Goal: Task Accomplishment & Management: Complete application form

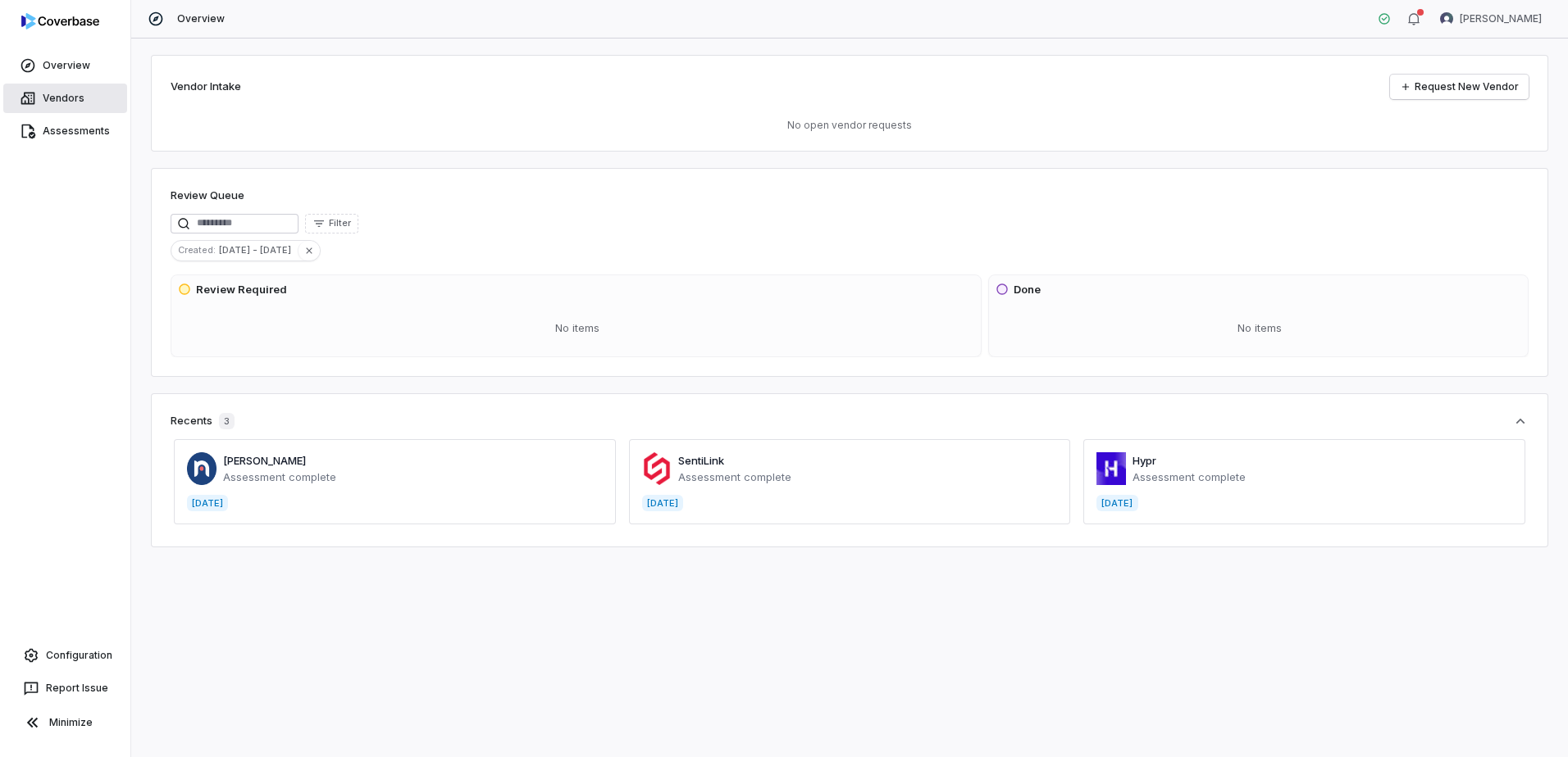
click at [69, 102] on span "Vendors" at bounding box center [64, 99] width 42 height 14
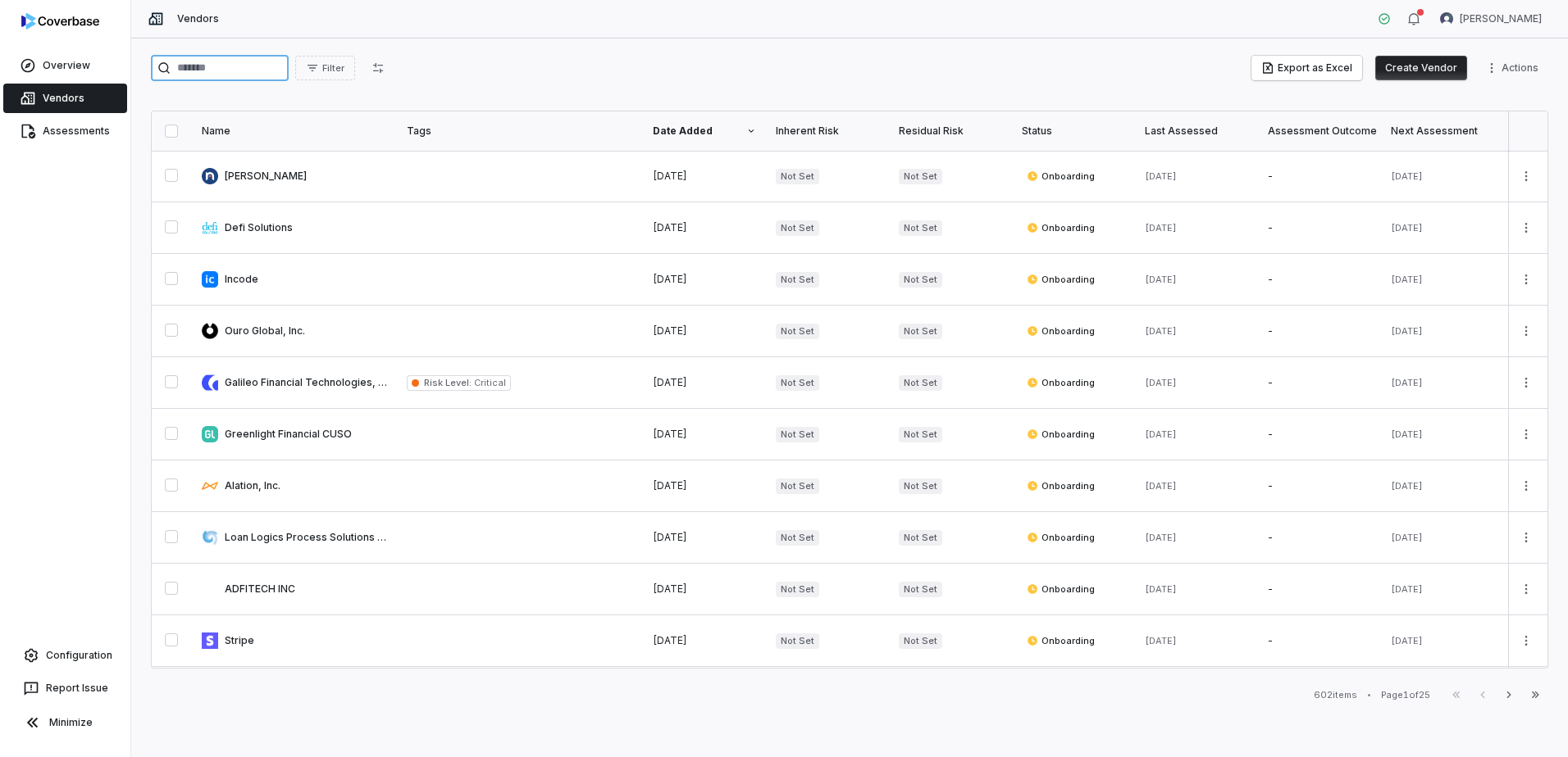
click at [280, 77] on input "search" at bounding box center [220, 68] width 138 height 26
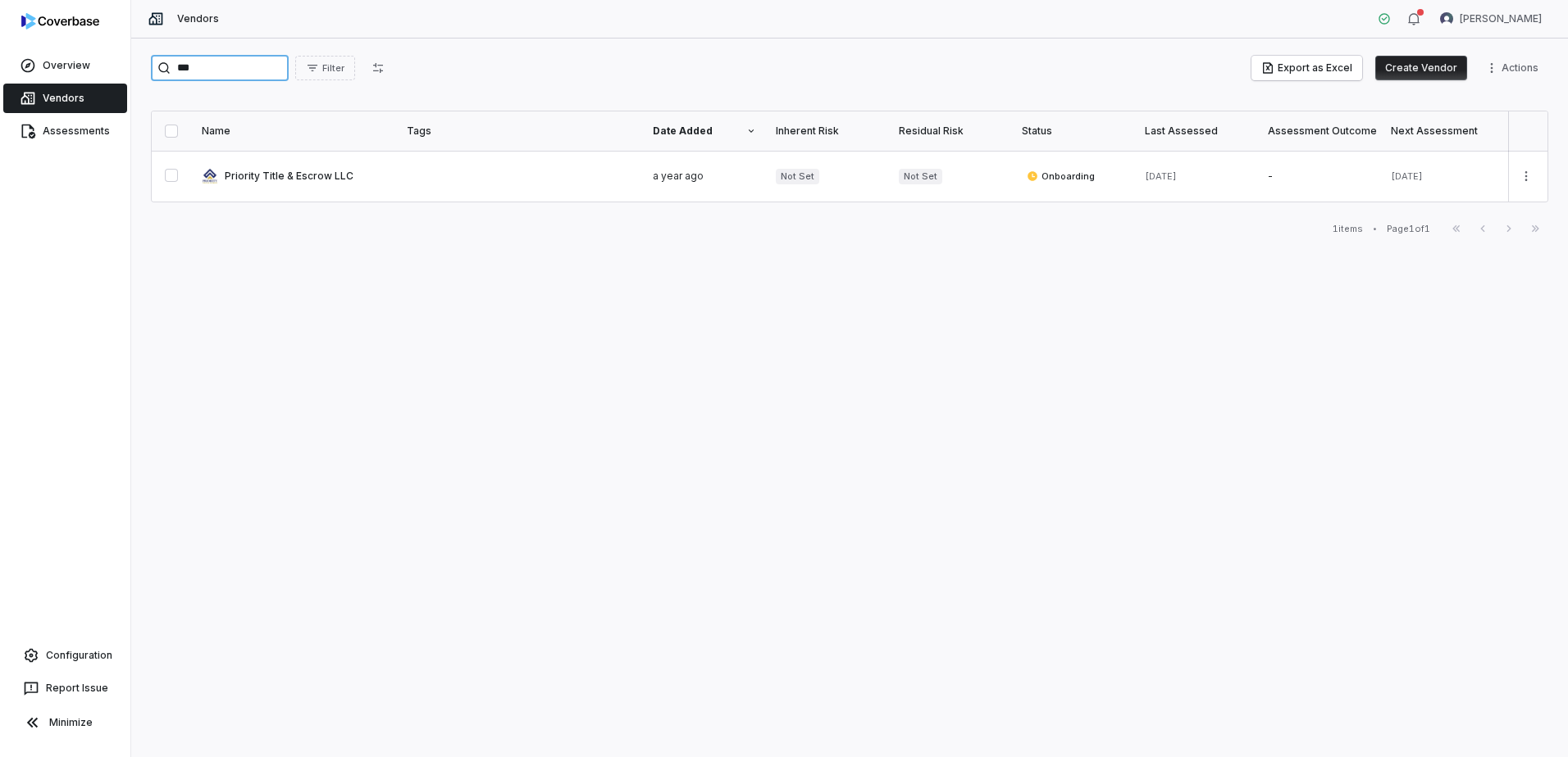
type input "***"
click at [1410, 71] on button "Create Vendor" at bounding box center [1421, 68] width 92 height 24
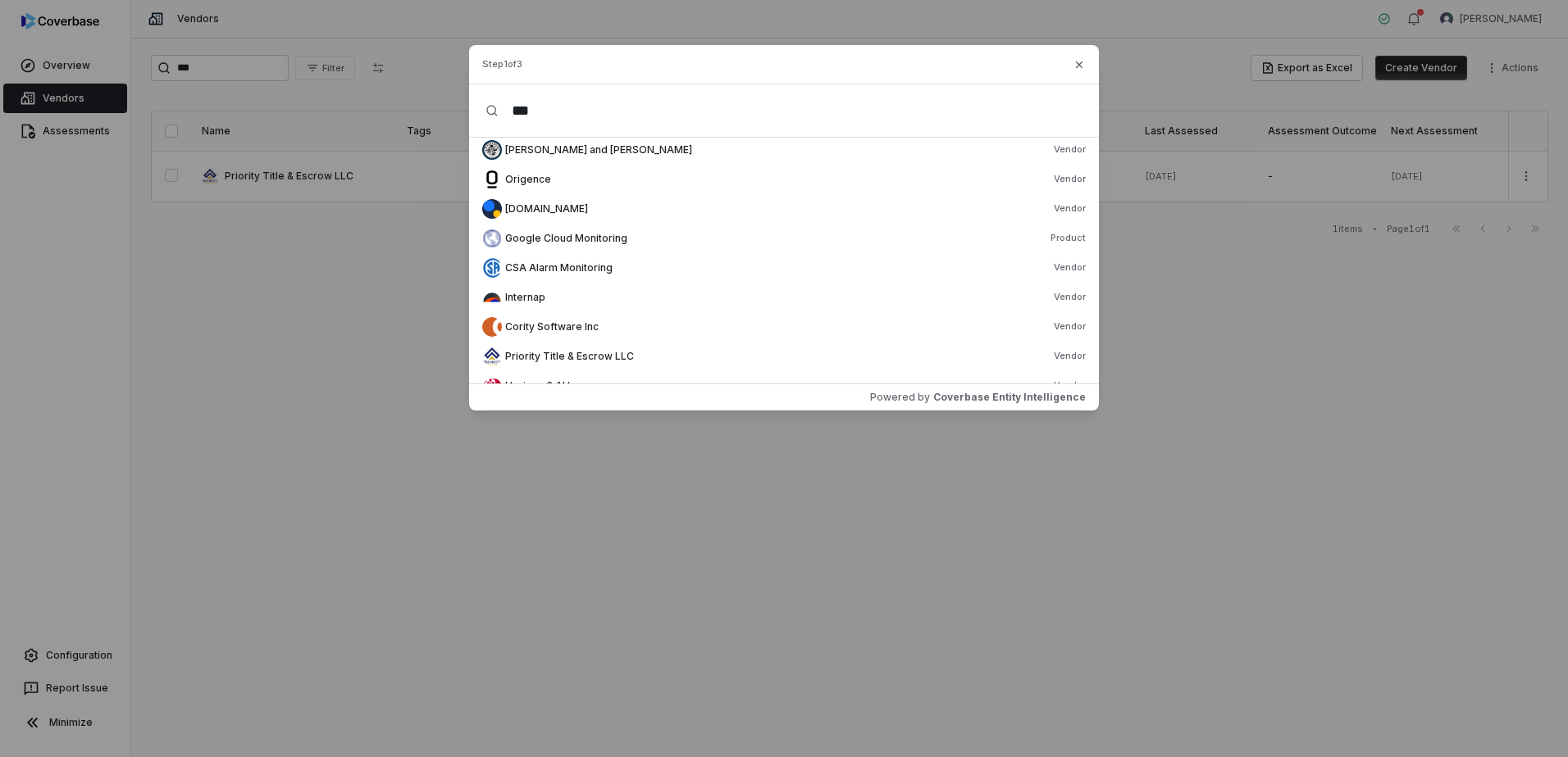
scroll to position [475, 0]
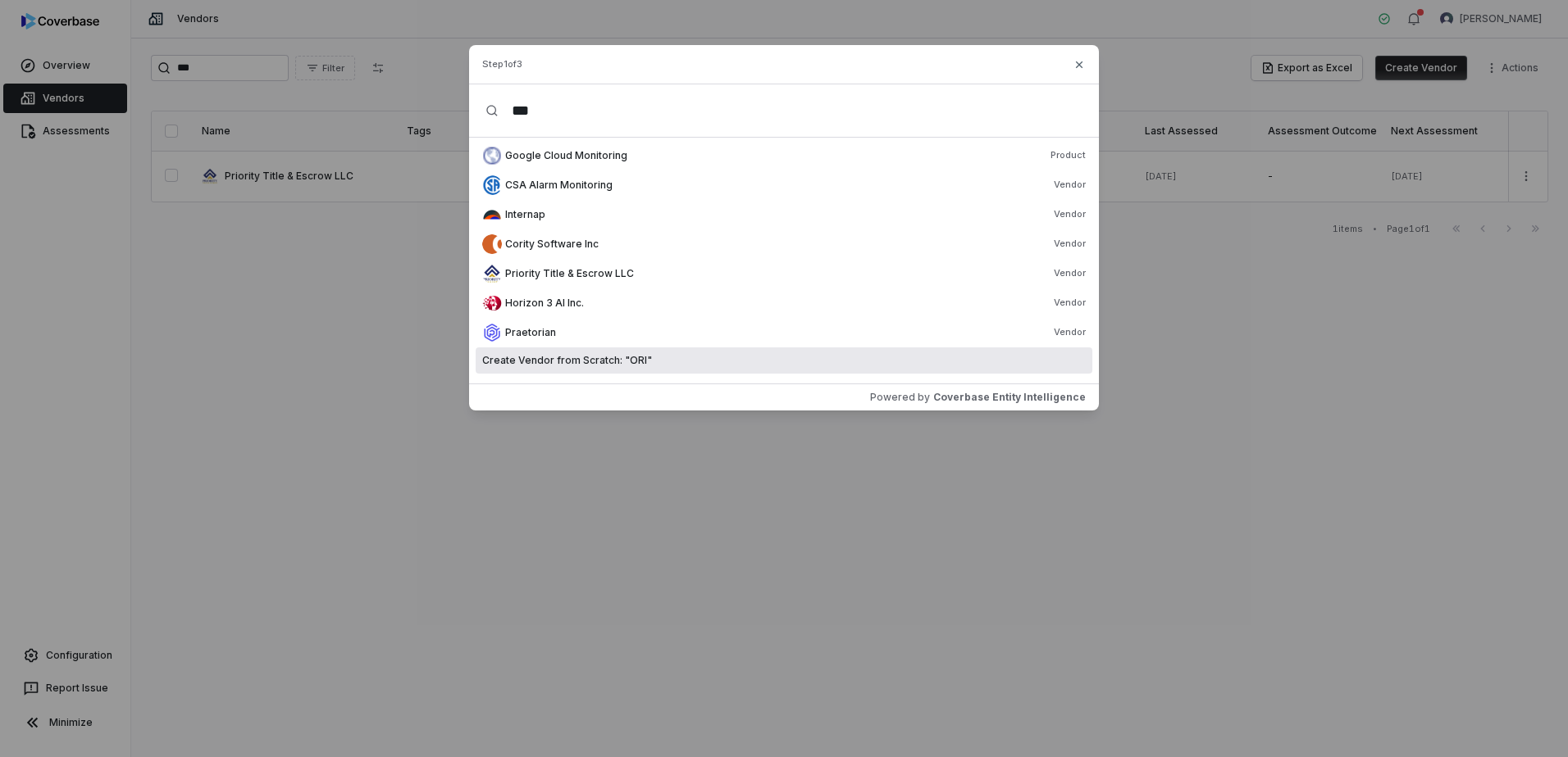
type input "***"
click at [628, 364] on span "Create Vendor from Scratch: " ORI "" at bounding box center [567, 361] width 170 height 14
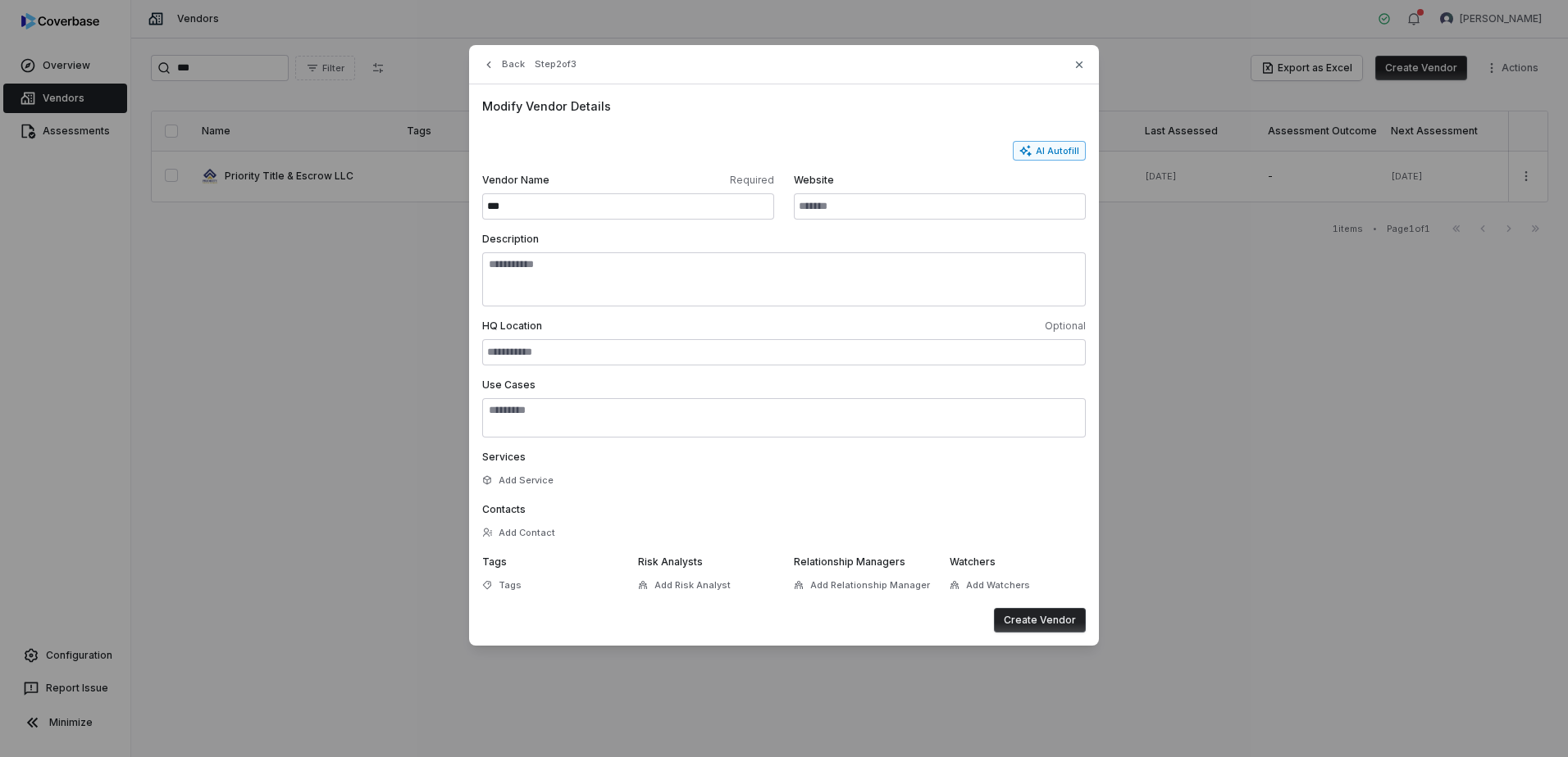
click at [1028, 149] on icon "button" at bounding box center [1026, 151] width 14 height 14
type input "**********"
type textarea "**********"
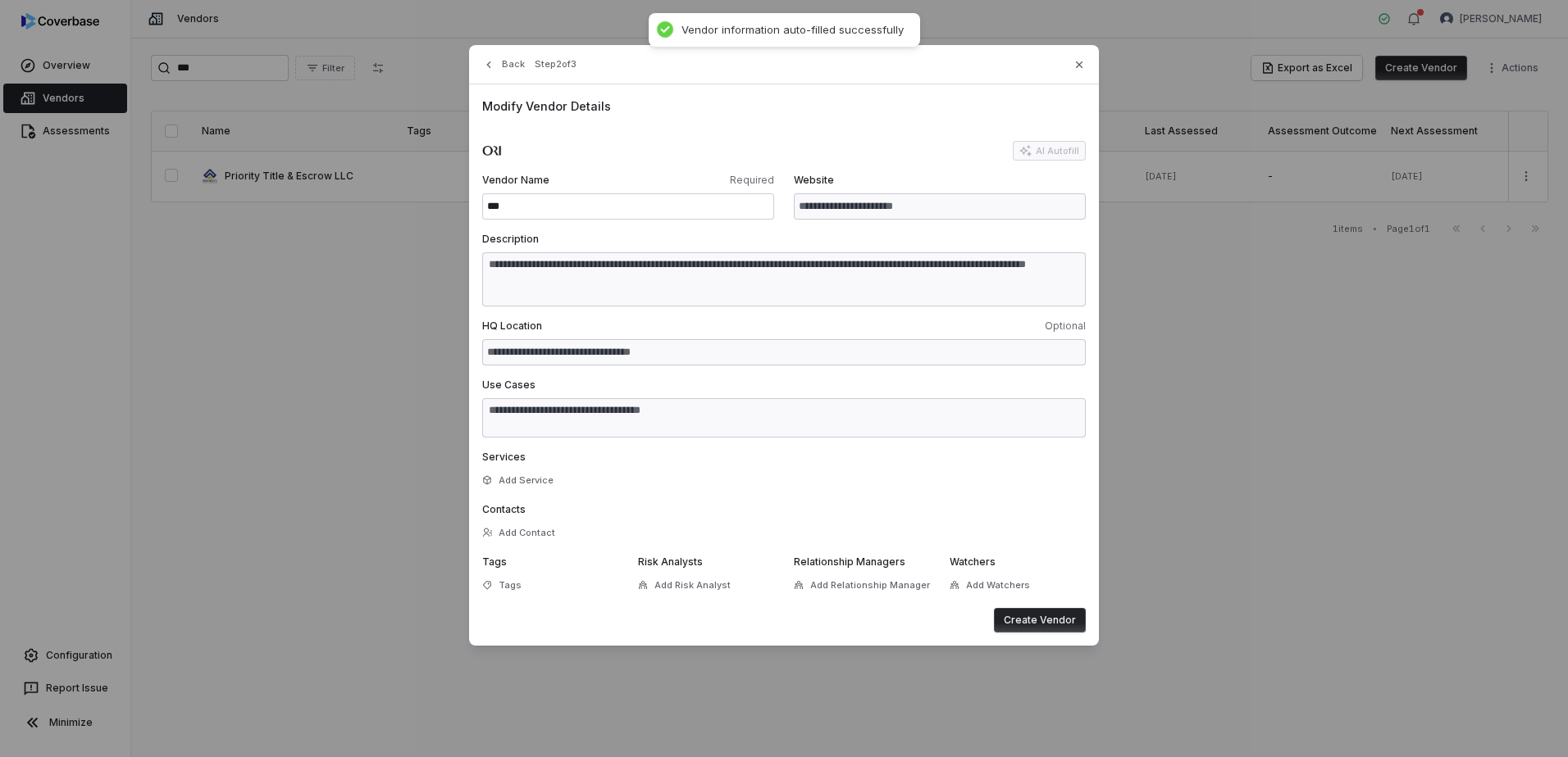
type textarea "**********"
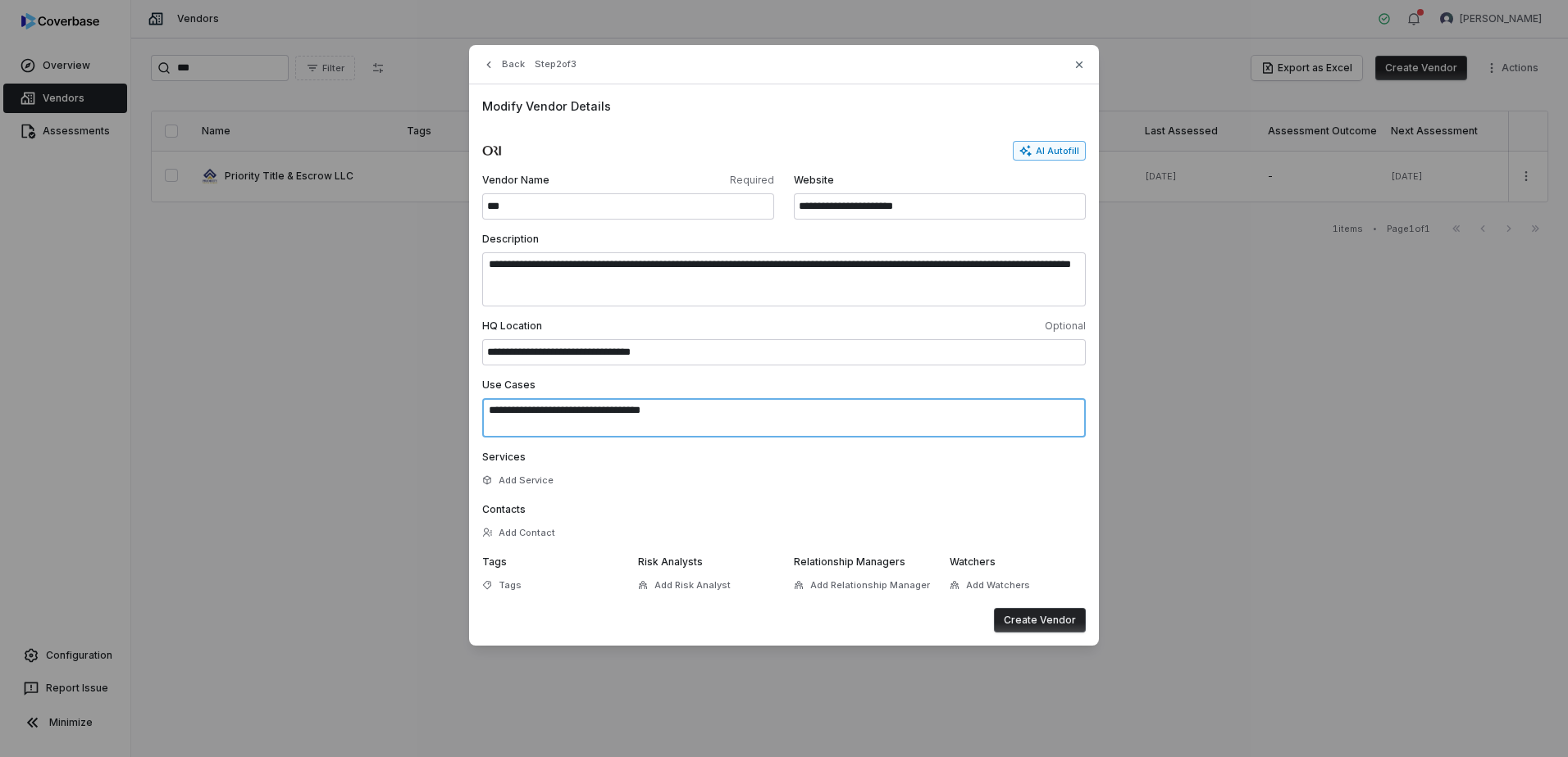
click at [690, 413] on textarea "**********" at bounding box center [784, 418] width 604 height 40
click at [689, 424] on textarea "**********" at bounding box center [784, 418] width 604 height 40
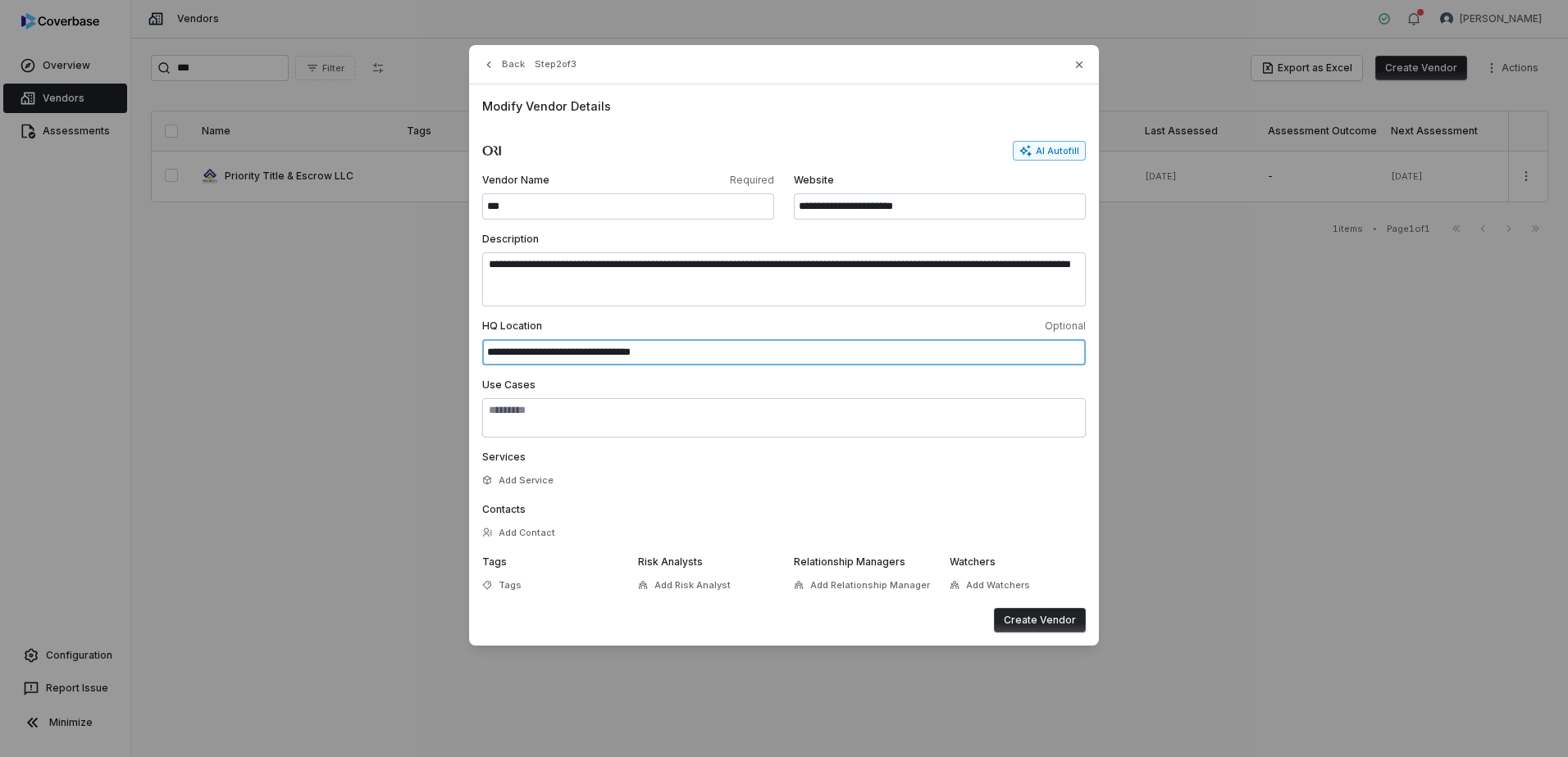
click at [647, 349] on input "**********" at bounding box center [784, 352] width 604 height 26
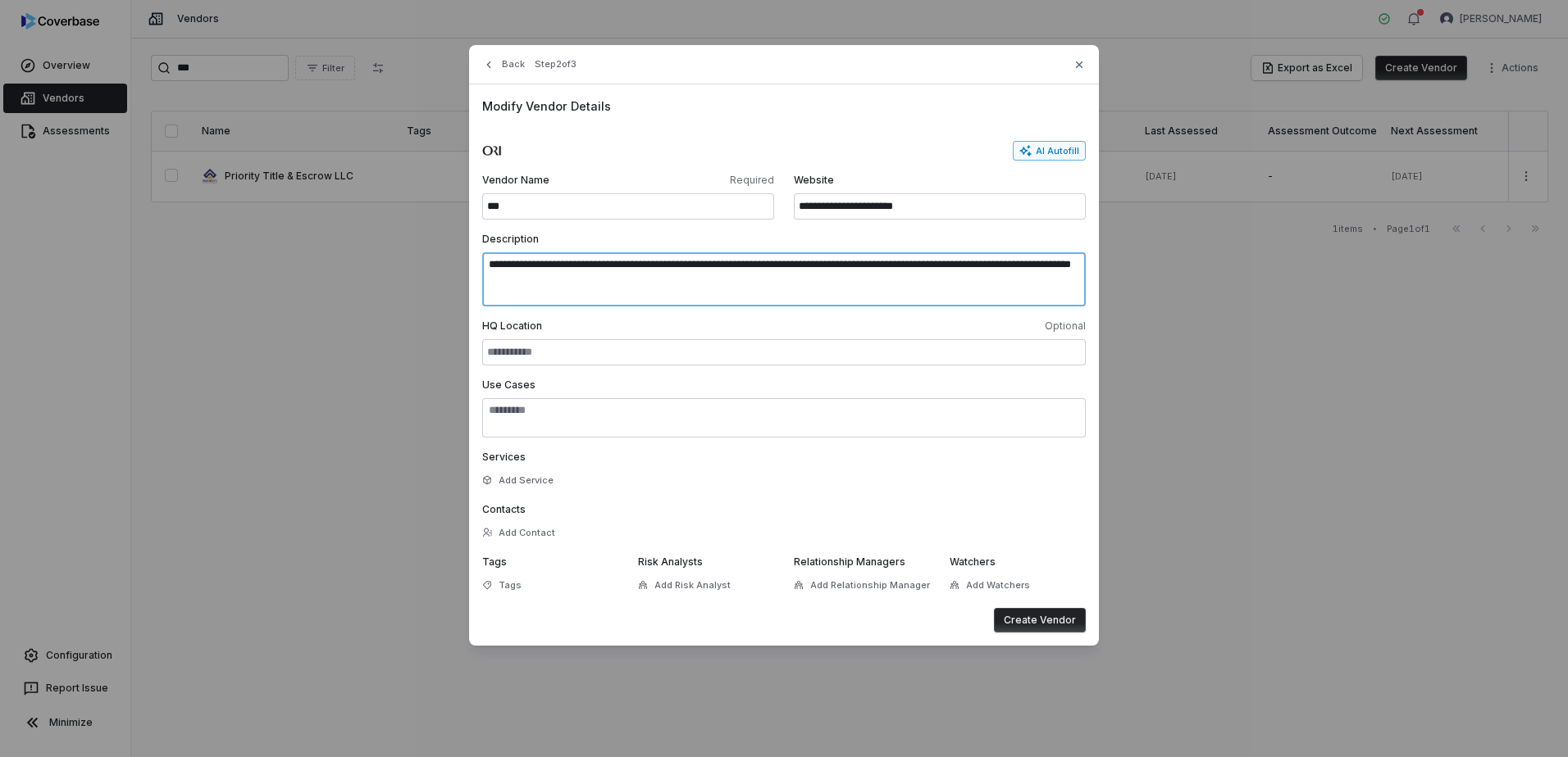
click at [665, 271] on textarea "**********" at bounding box center [784, 279] width 604 height 54
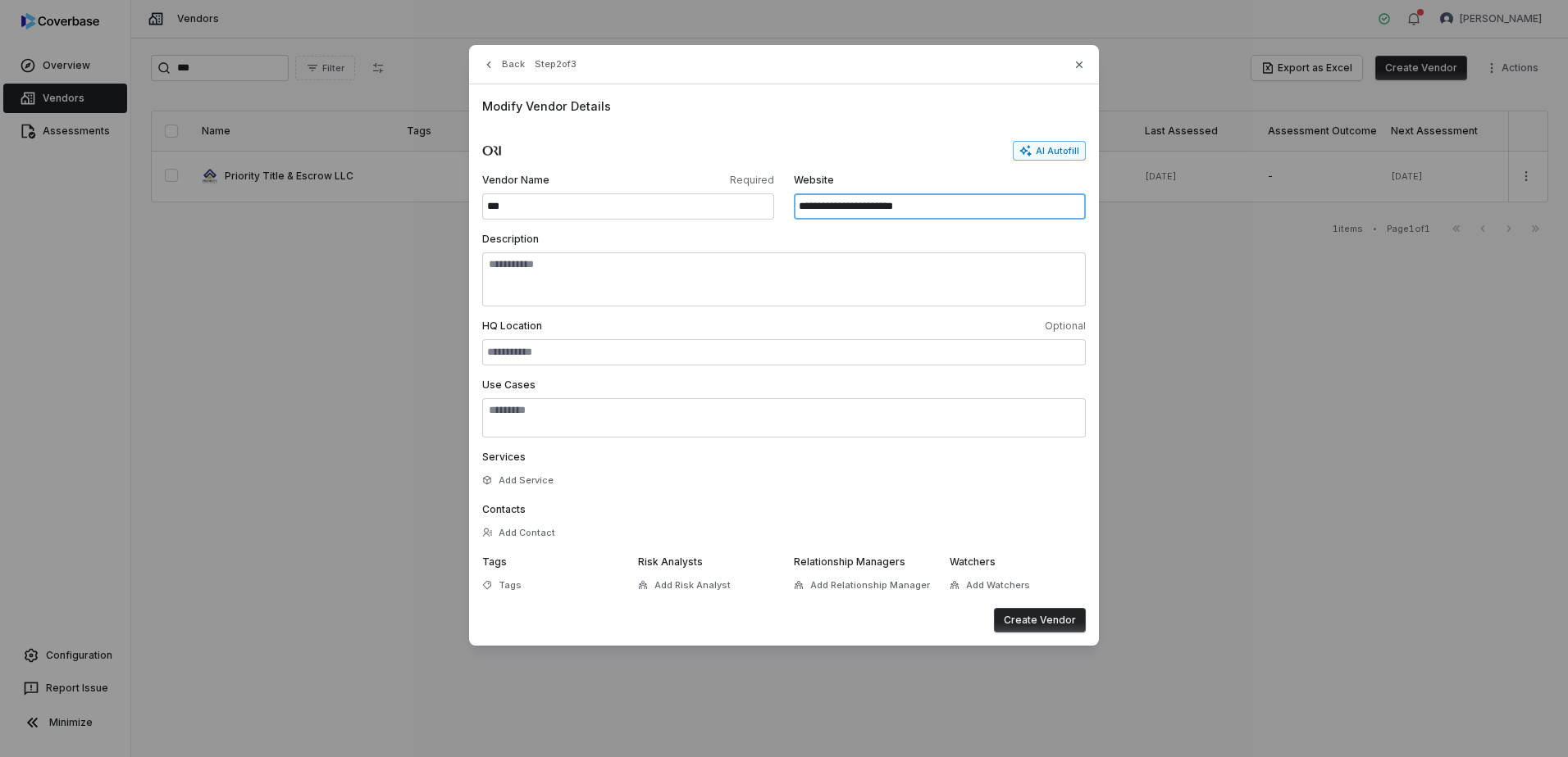
click at [867, 207] on input "**********" at bounding box center [940, 206] width 292 height 26
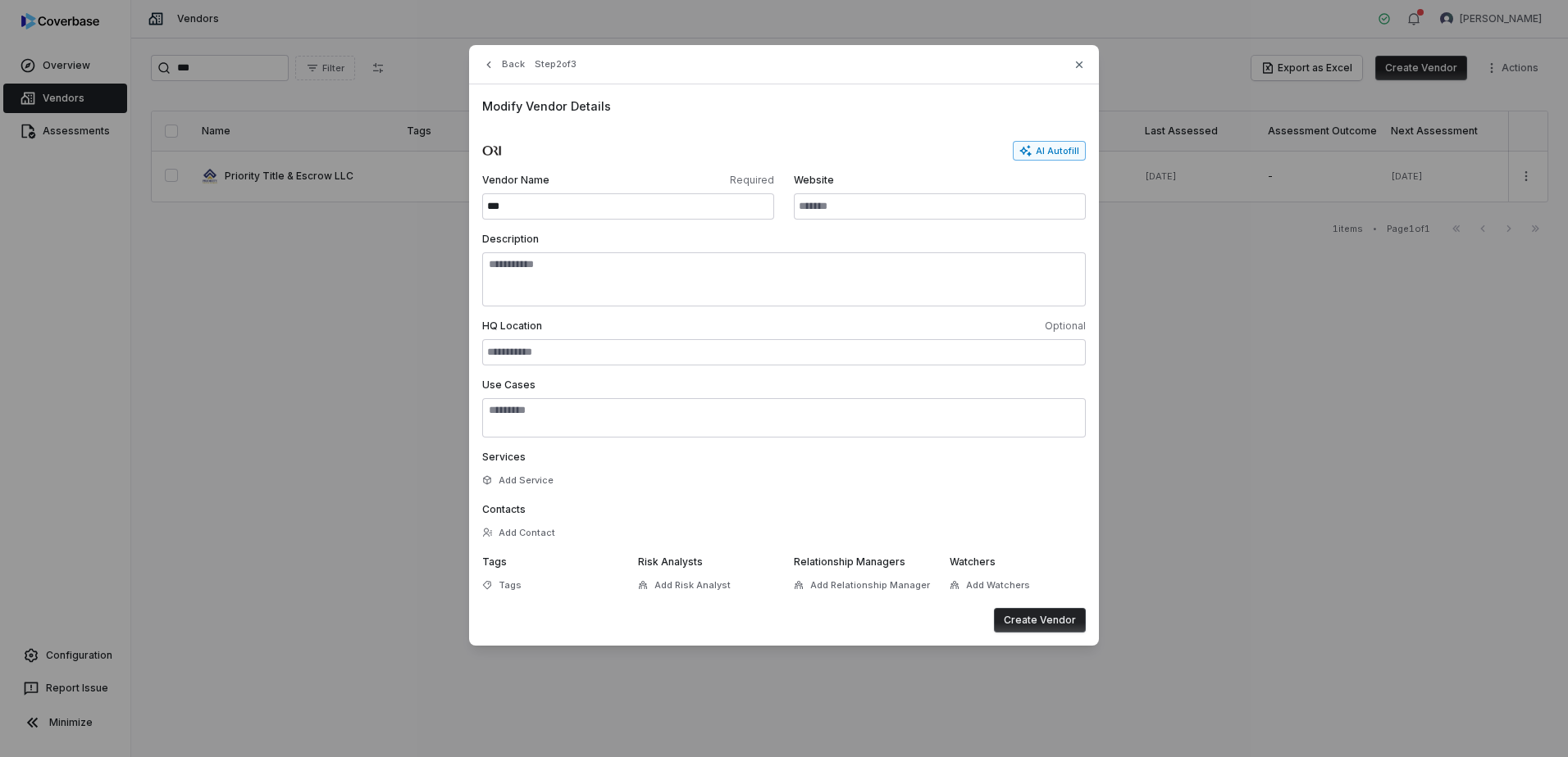
click at [1047, 619] on button "Create Vendor" at bounding box center [1039, 620] width 92 height 24
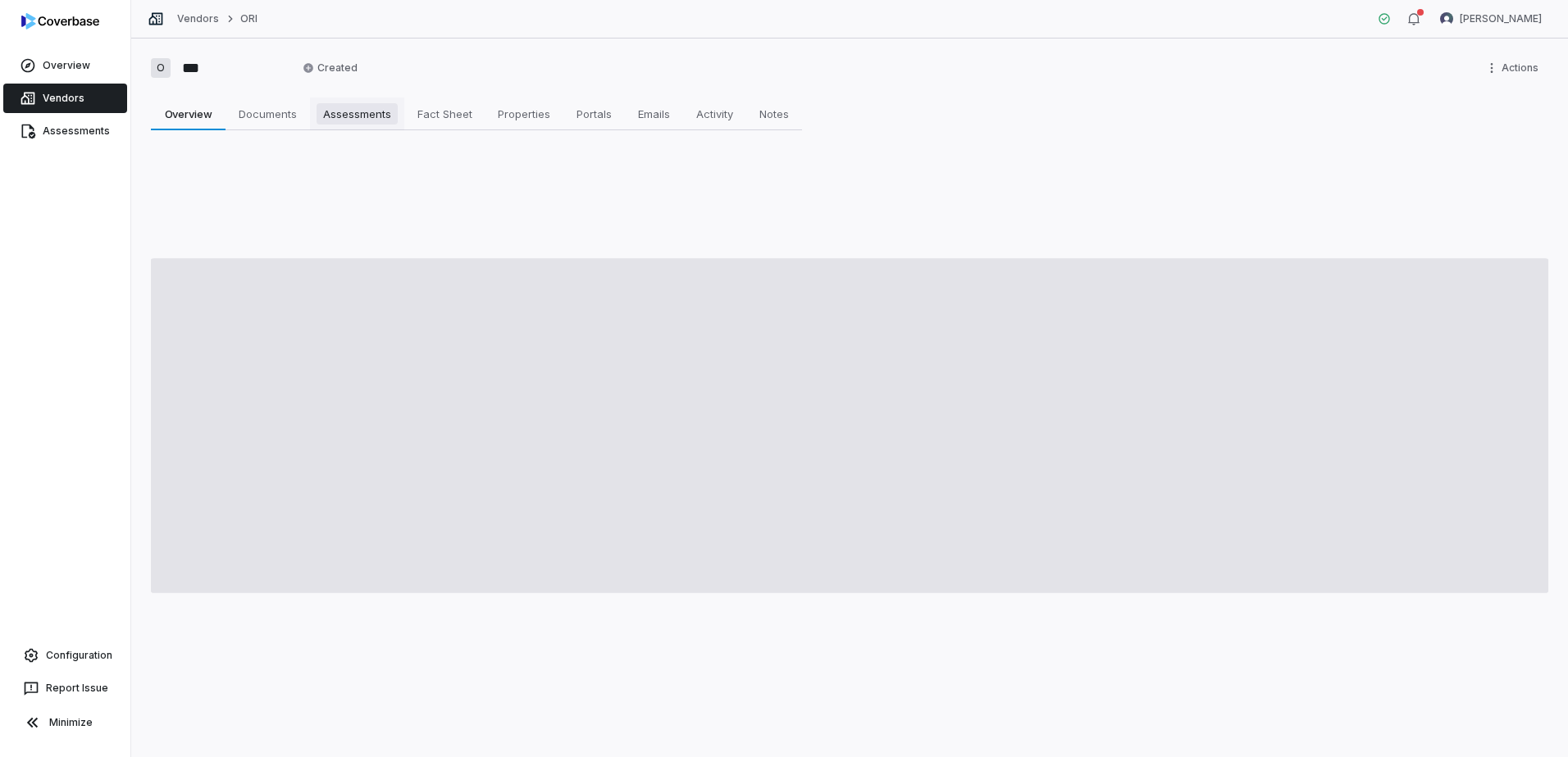
click at [335, 99] on link "Assessments Assessments" at bounding box center [357, 114] width 95 height 33
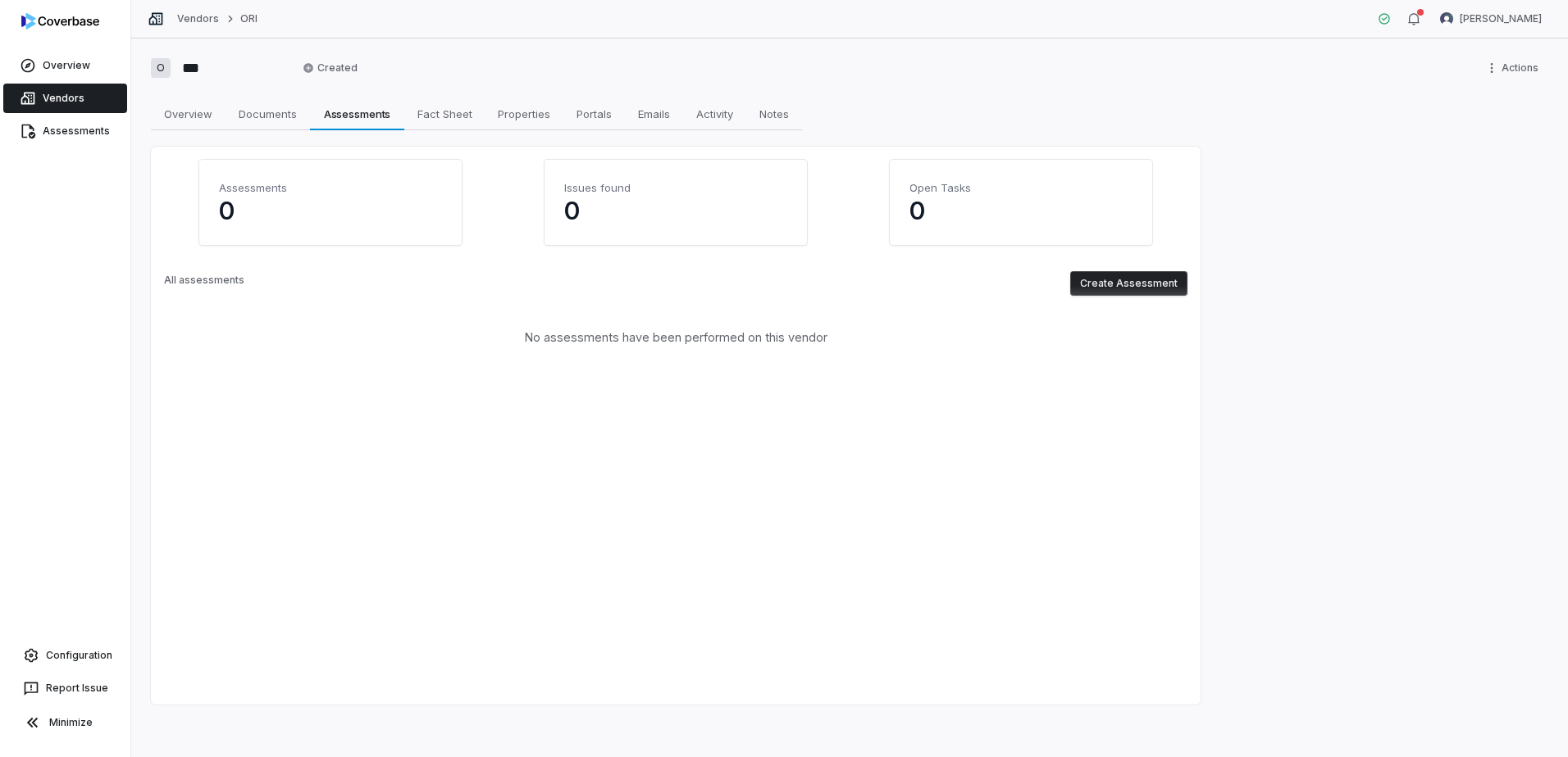
click at [1123, 292] on button "Create Assessment" at bounding box center [1128, 283] width 117 height 24
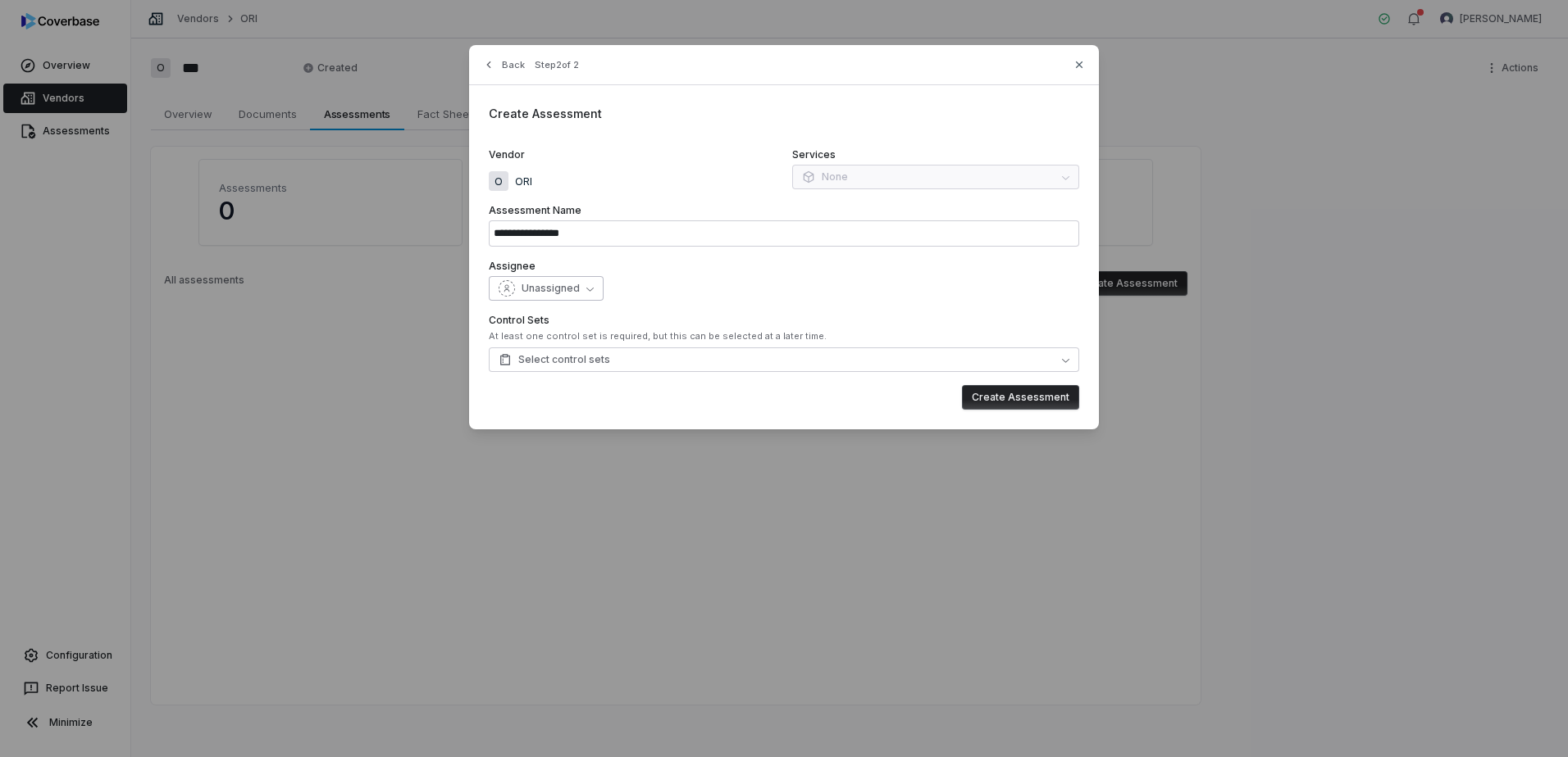
click at [571, 295] on span "Unassigned" at bounding box center [551, 289] width 58 height 14
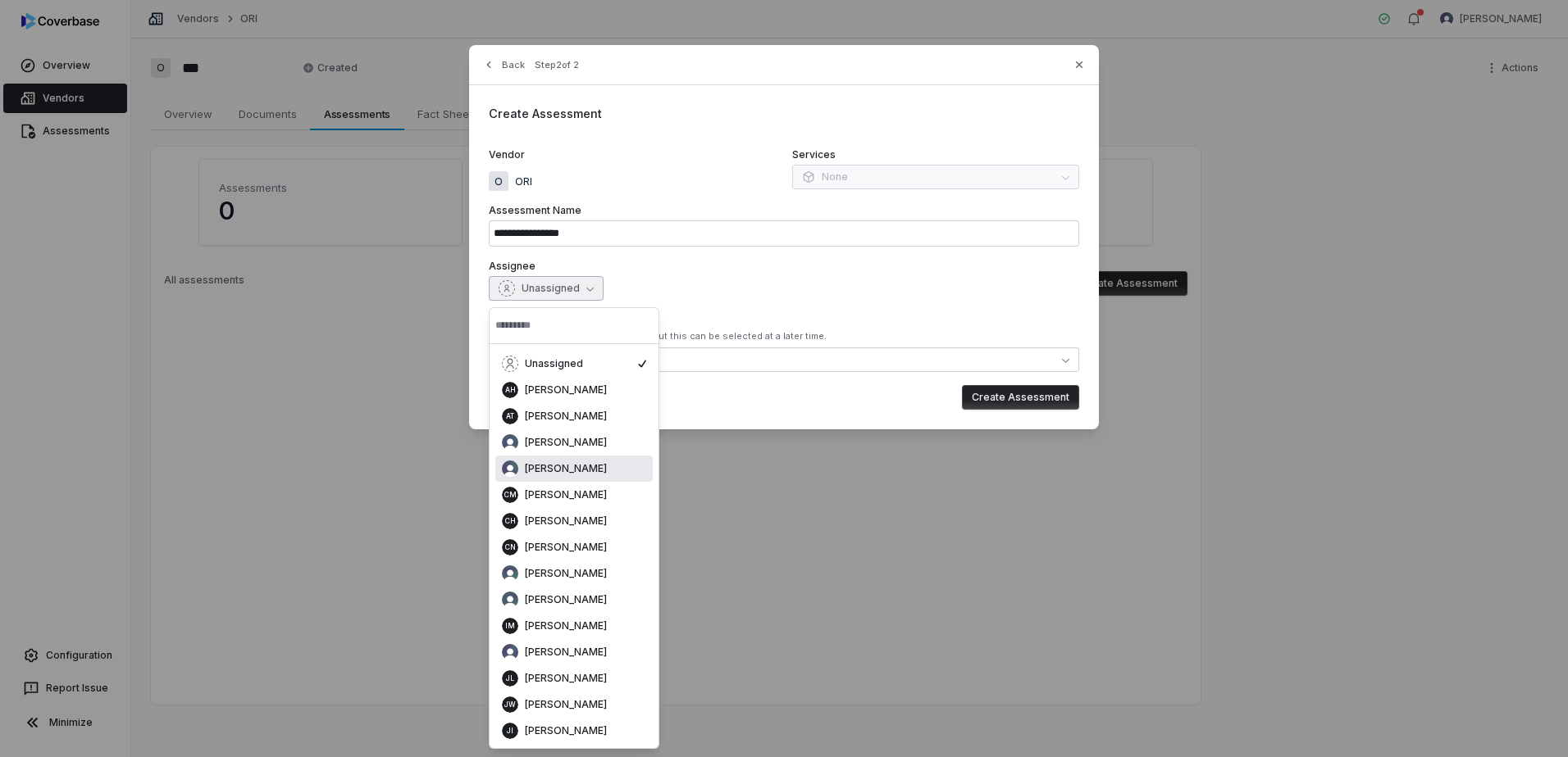
click at [578, 471] on span "[PERSON_NAME]" at bounding box center [566, 469] width 82 height 14
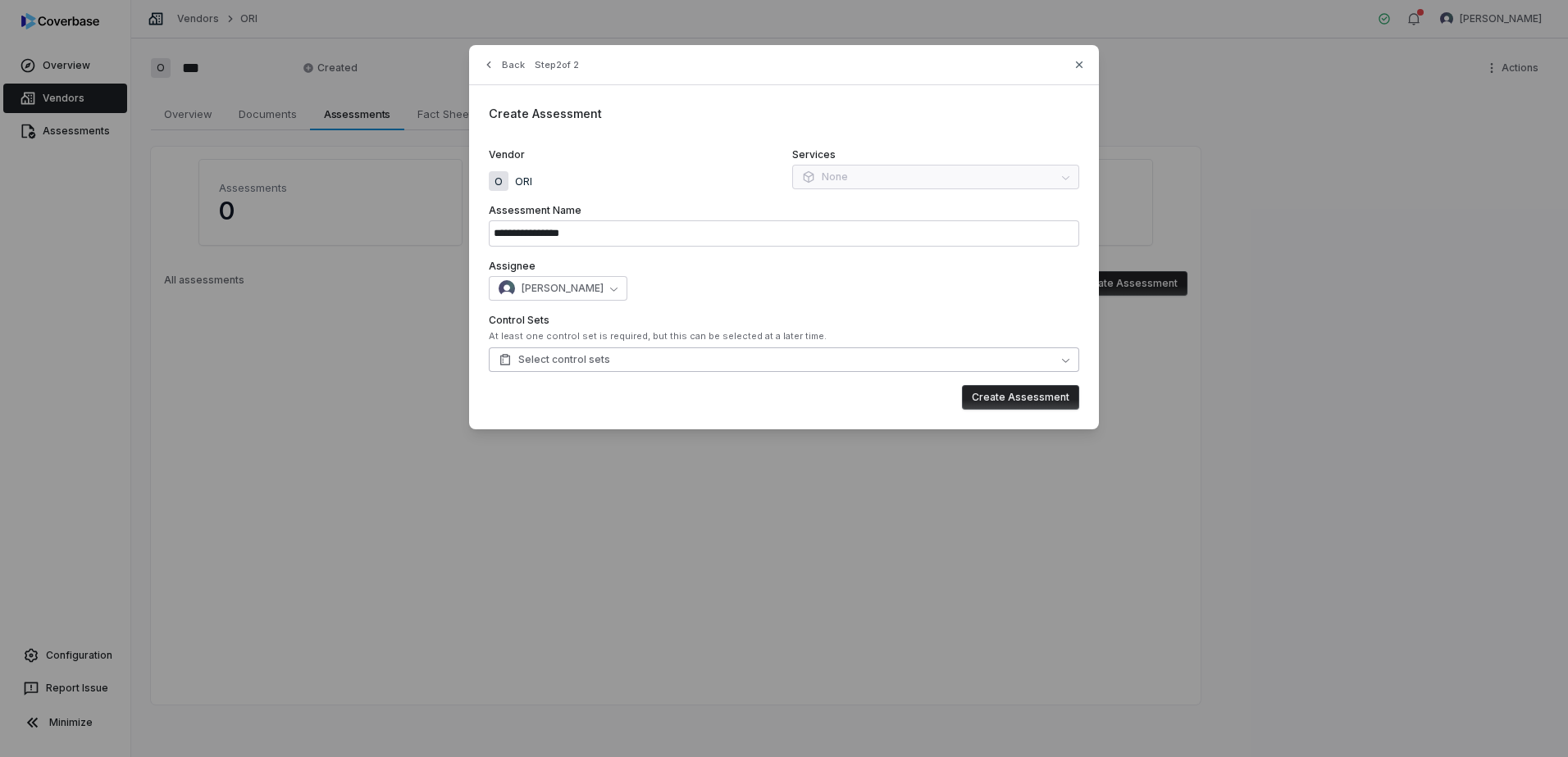
click at [572, 360] on span "Select control sets" at bounding box center [554, 360] width 111 height 14
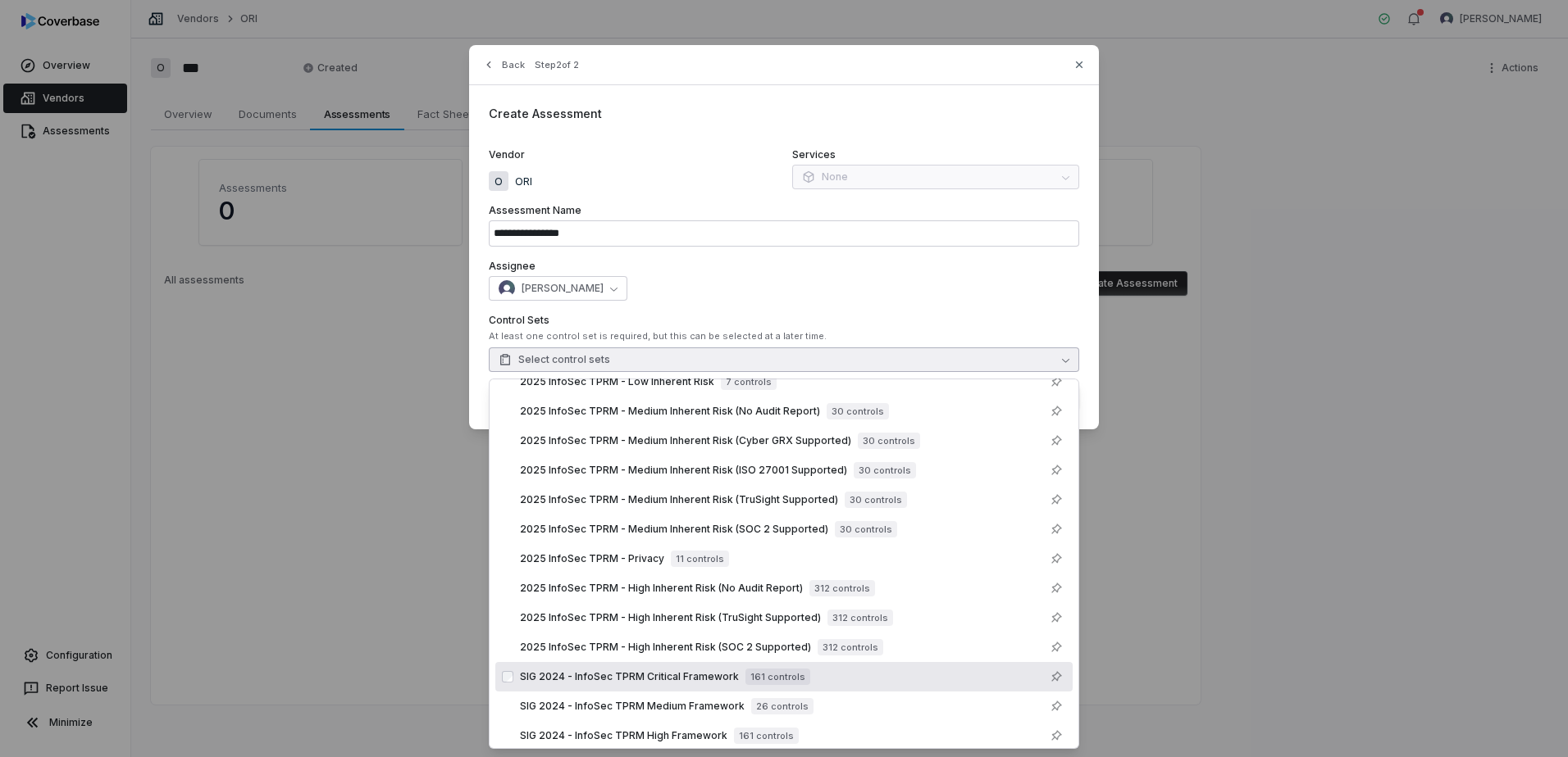
scroll to position [93, 0]
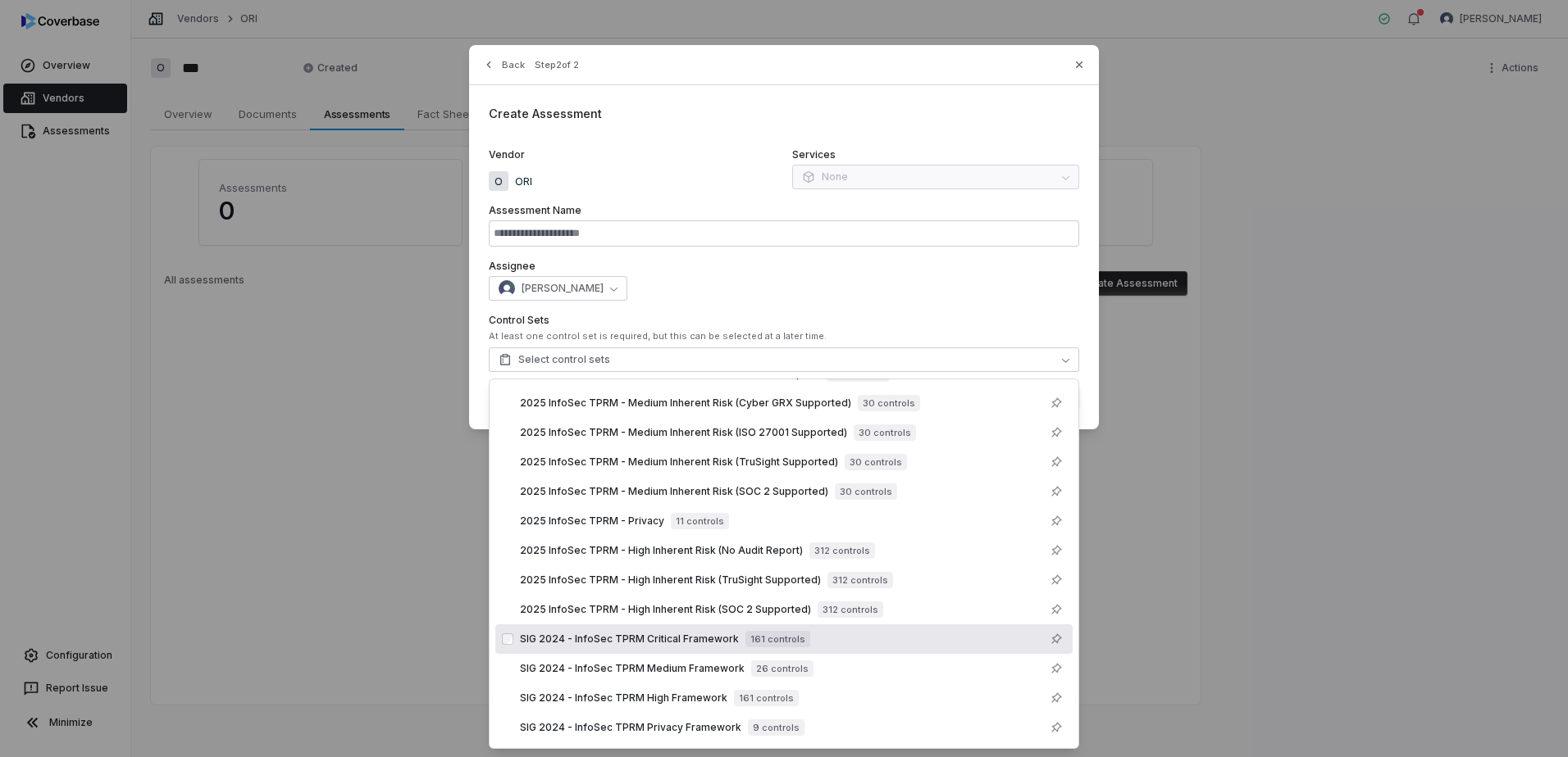
type input "**********"
click at [1299, 668] on div "**********" at bounding box center [784, 378] width 1568 height 757
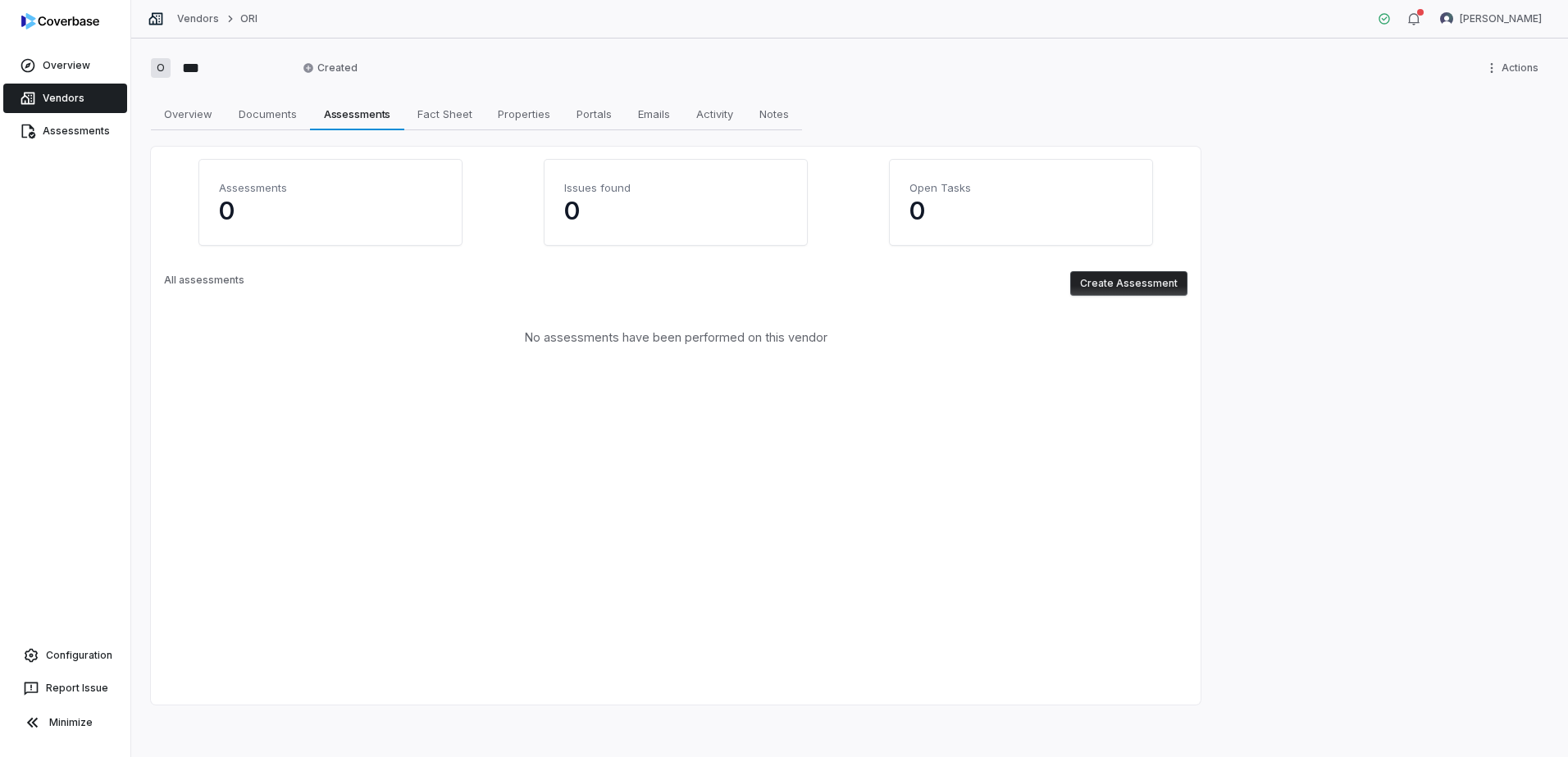
click at [1115, 279] on button "Create Assessment" at bounding box center [1128, 283] width 117 height 24
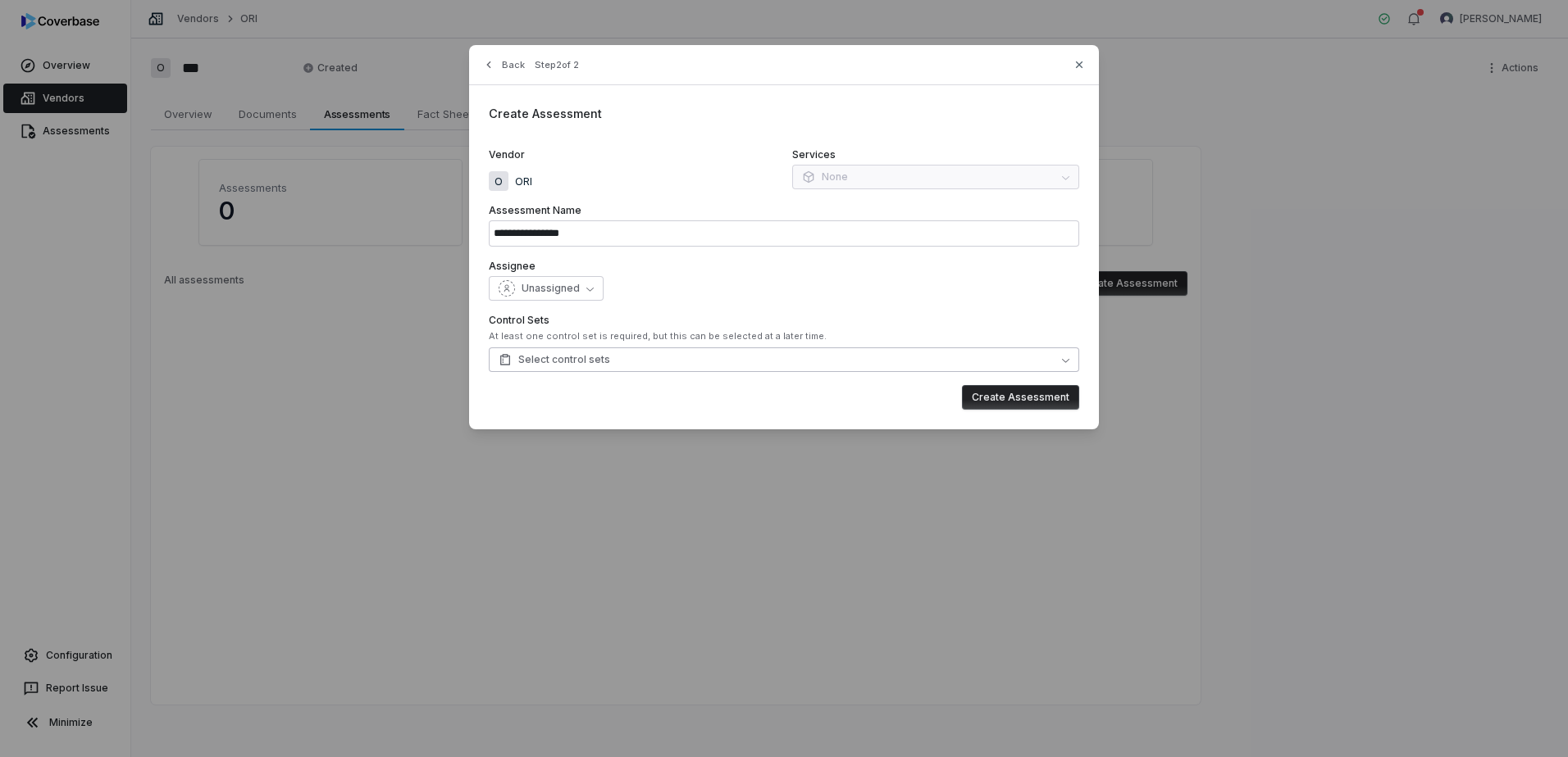
click at [578, 349] on button "Select control sets" at bounding box center [784, 360] width 590 height 24
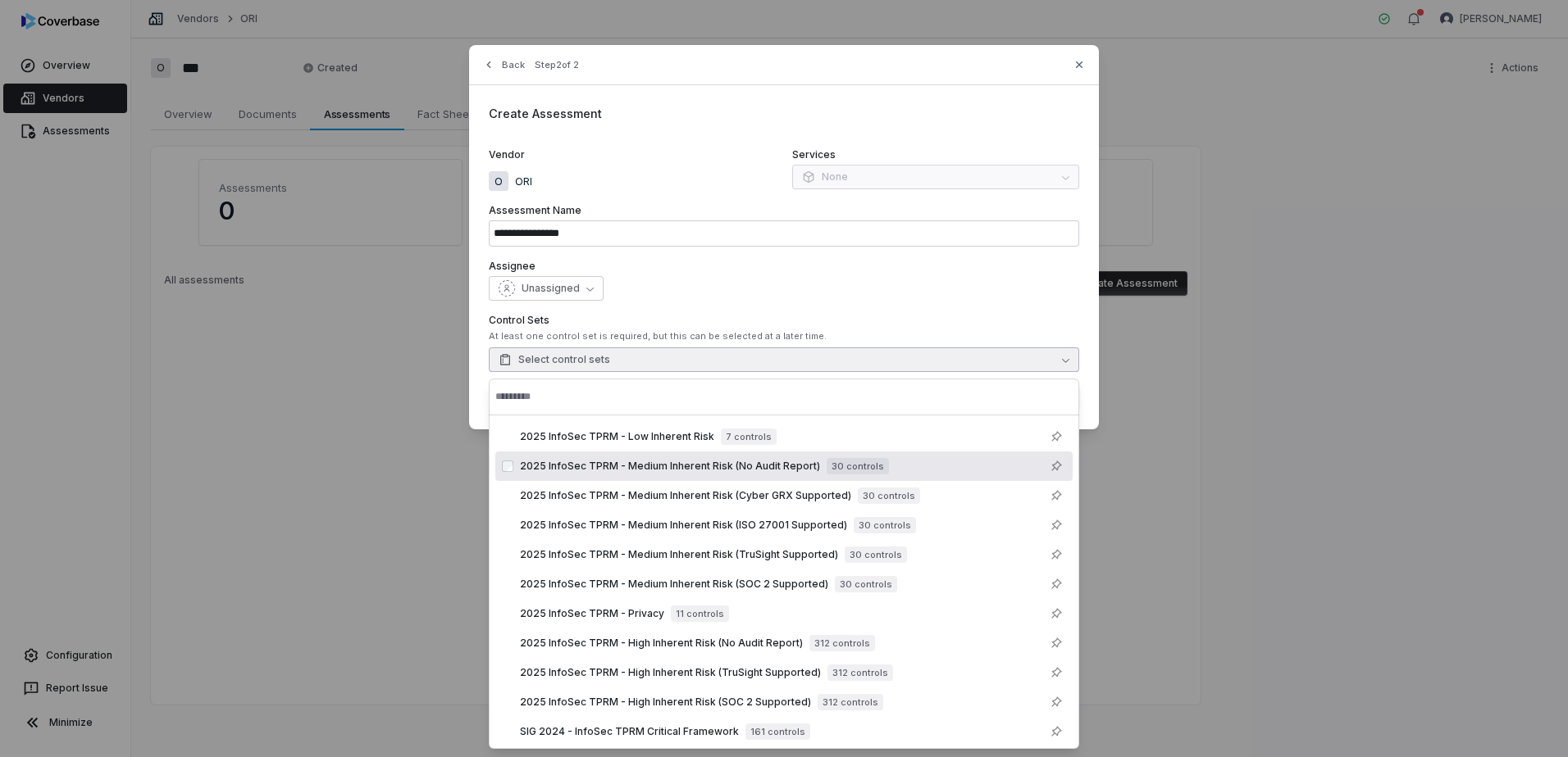
click at [808, 462] on span "2025 InfoSec TPRM - Medium Inherent Risk (No Audit Report)" at bounding box center [670, 467] width 300 height 14
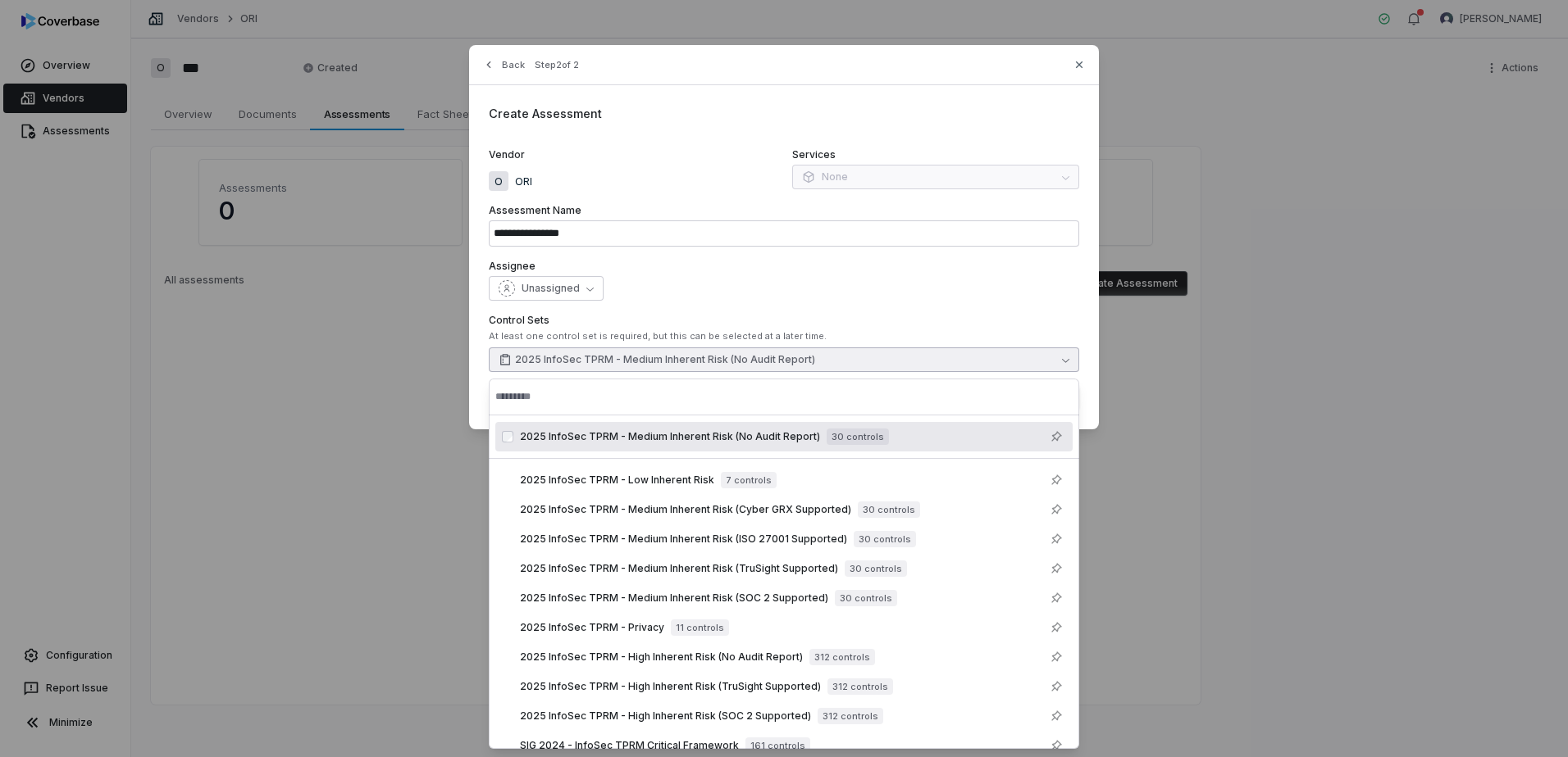
click at [844, 299] on div "Unassigned" at bounding box center [784, 288] width 590 height 24
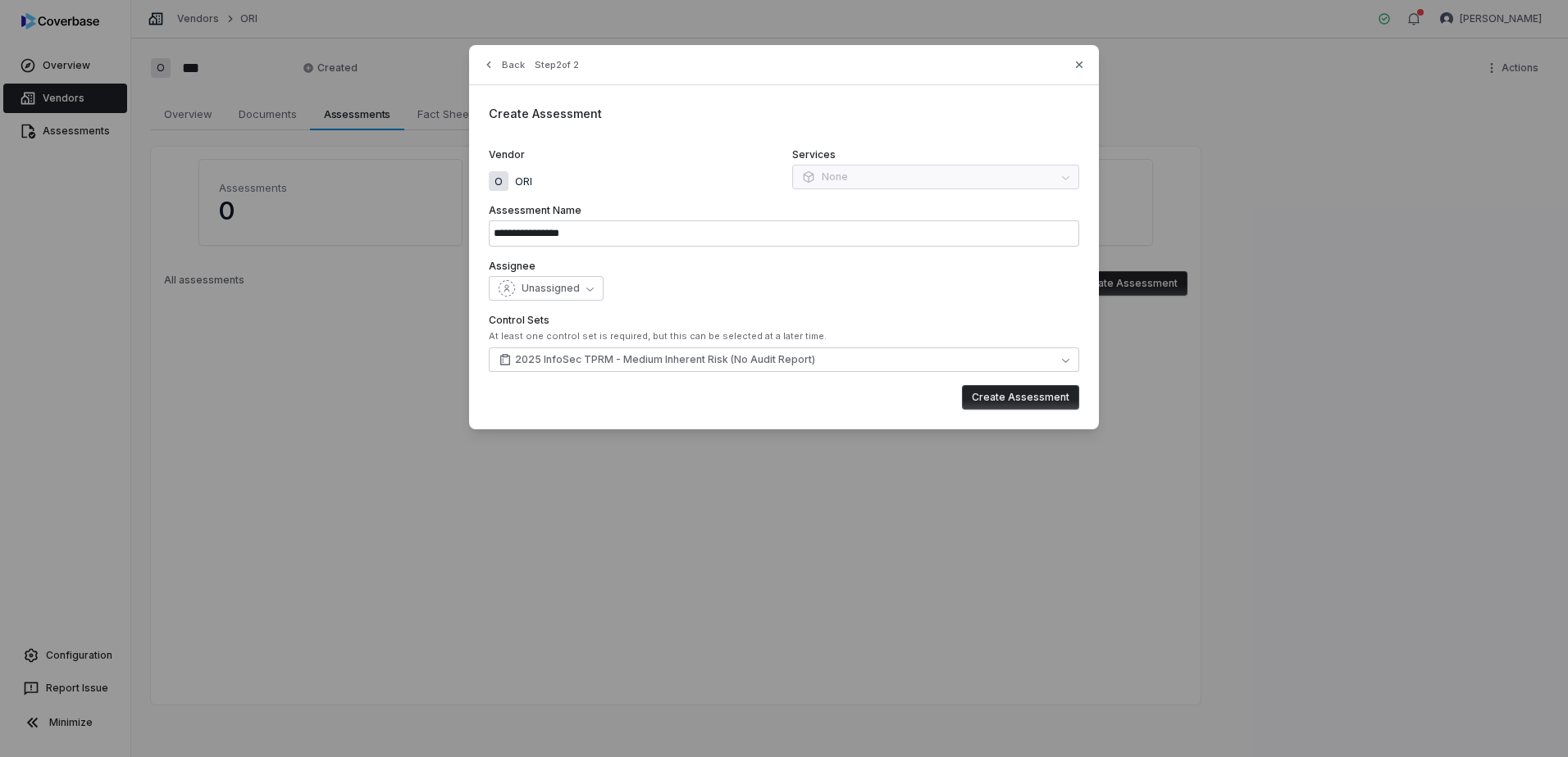
click at [988, 393] on button "Create Assessment" at bounding box center [1020, 397] width 117 height 24
type input "**********"
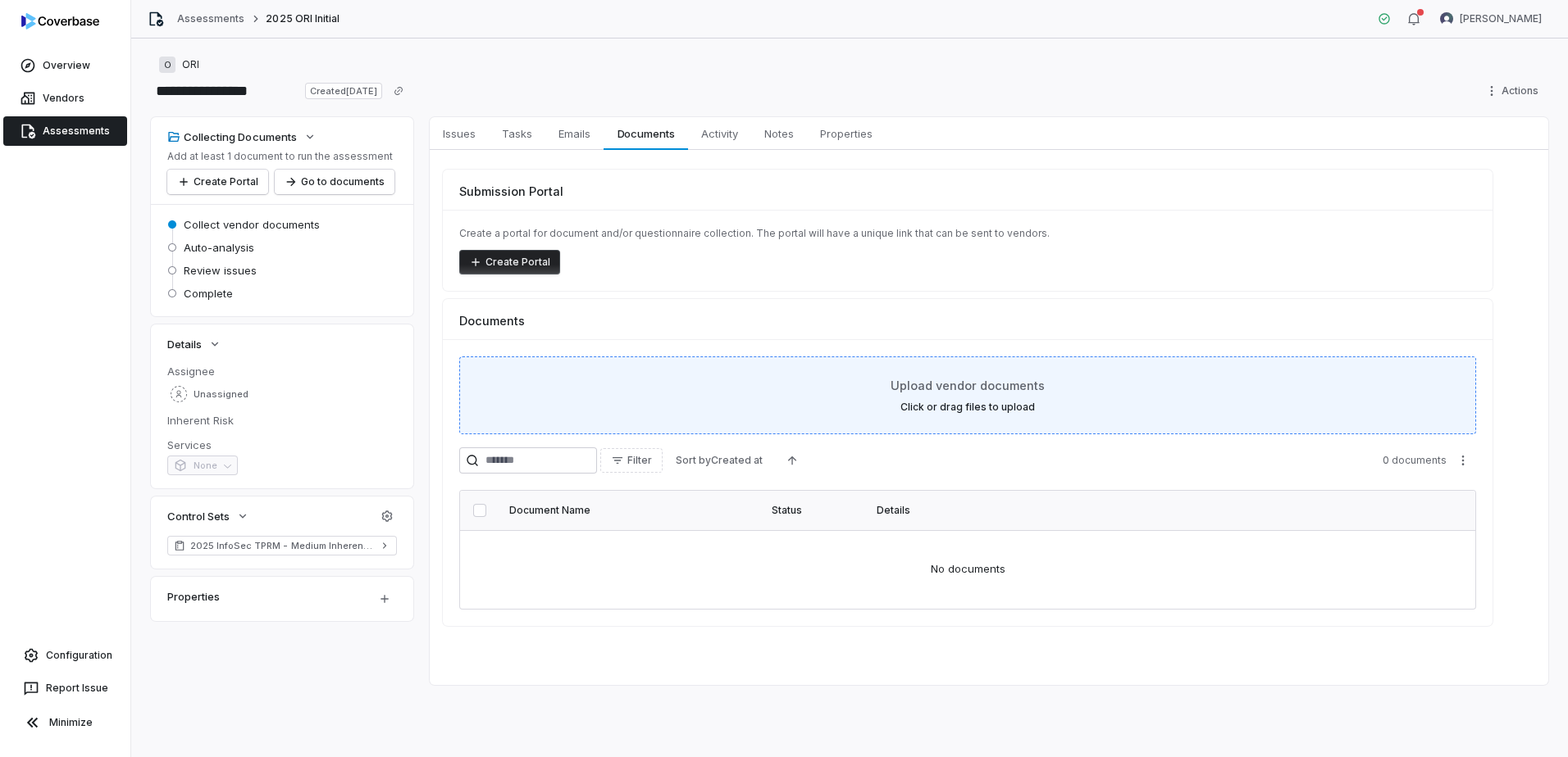
click at [1050, 398] on div "Upload vendor documents Click or drag files to upload" at bounding box center [968, 396] width 976 height 37
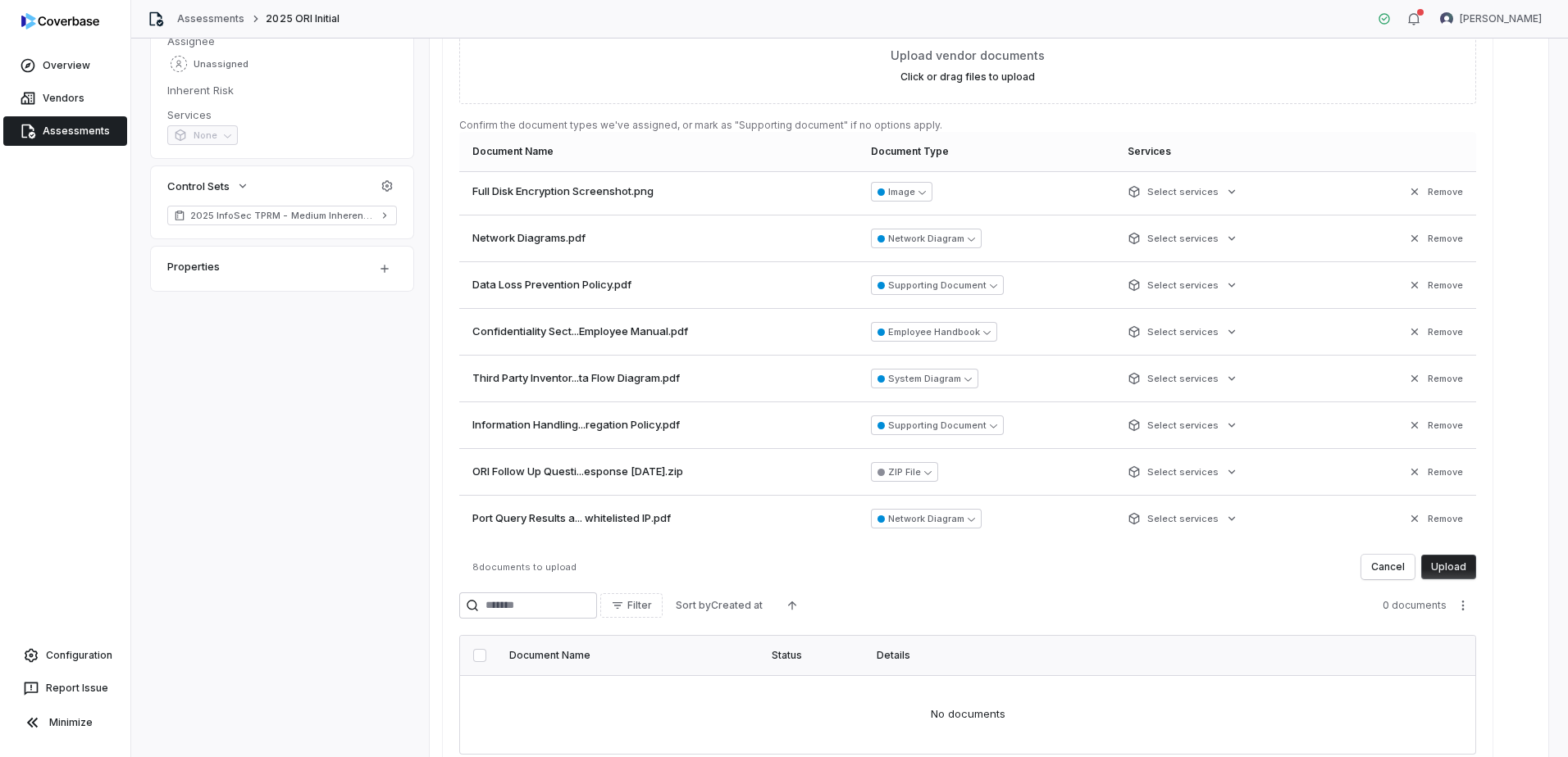
scroll to position [334, 0]
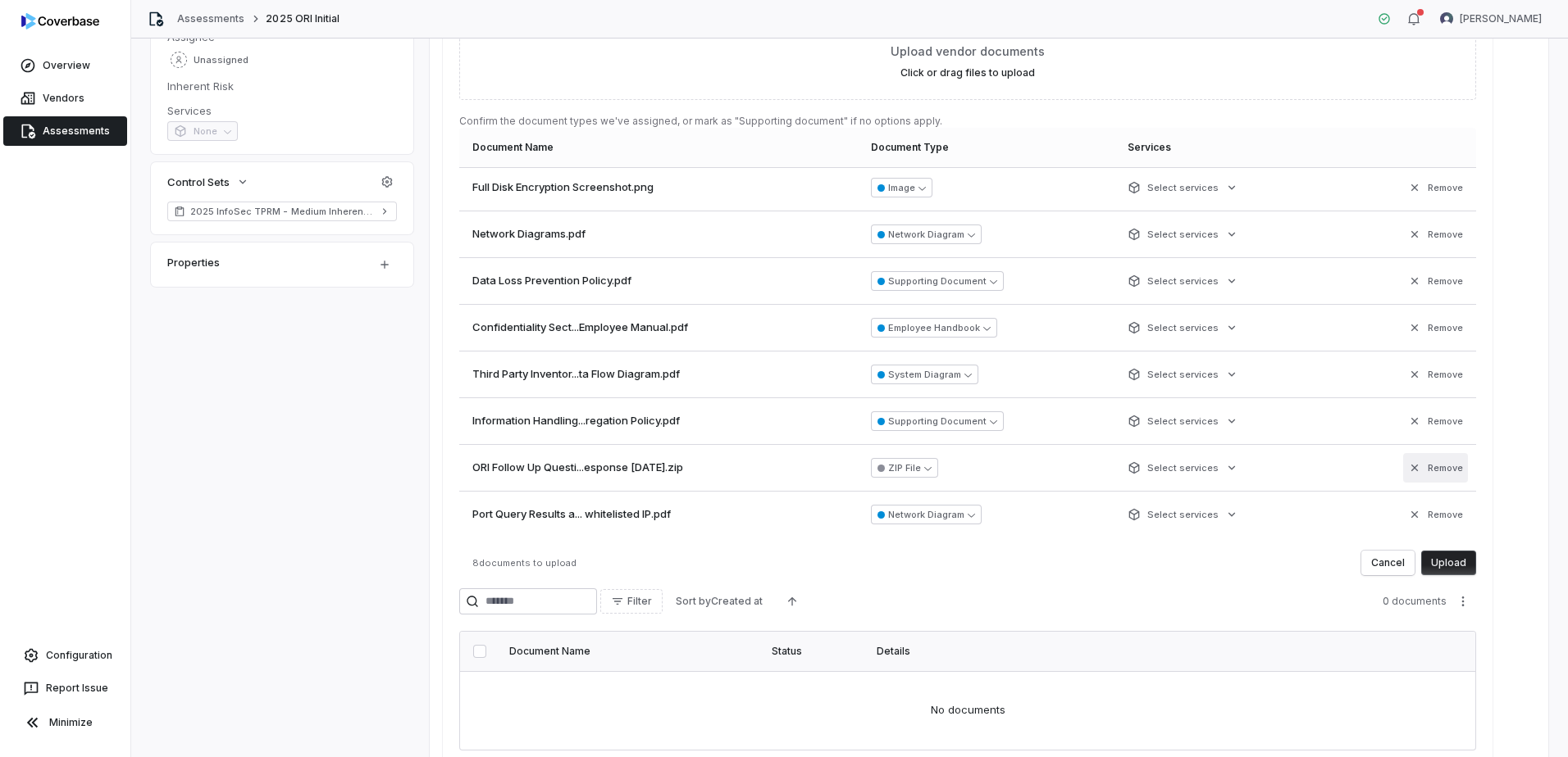
click at [1408, 468] on icon "button" at bounding box center [1415, 468] width 14 height 14
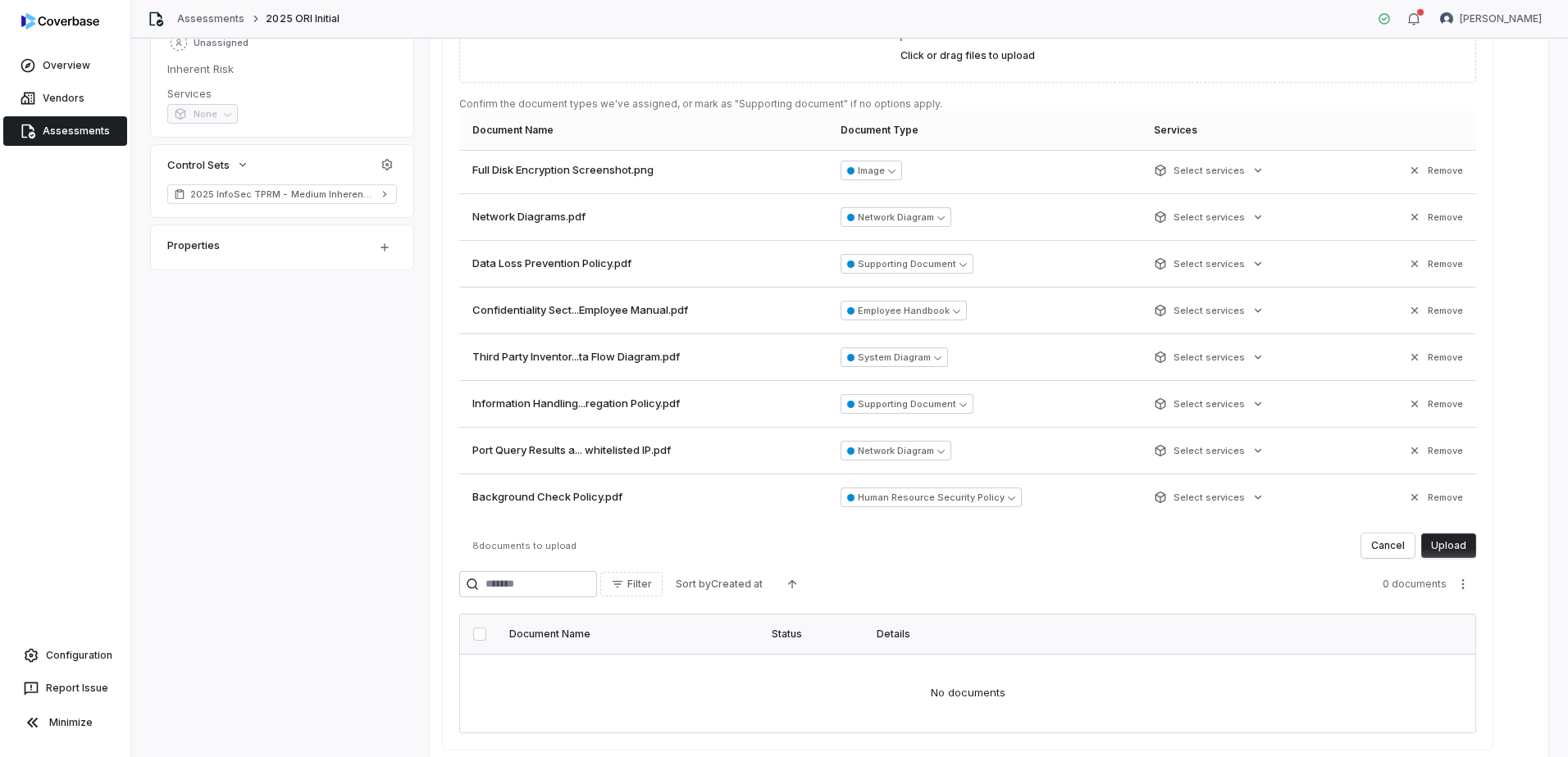
scroll to position [416, 0]
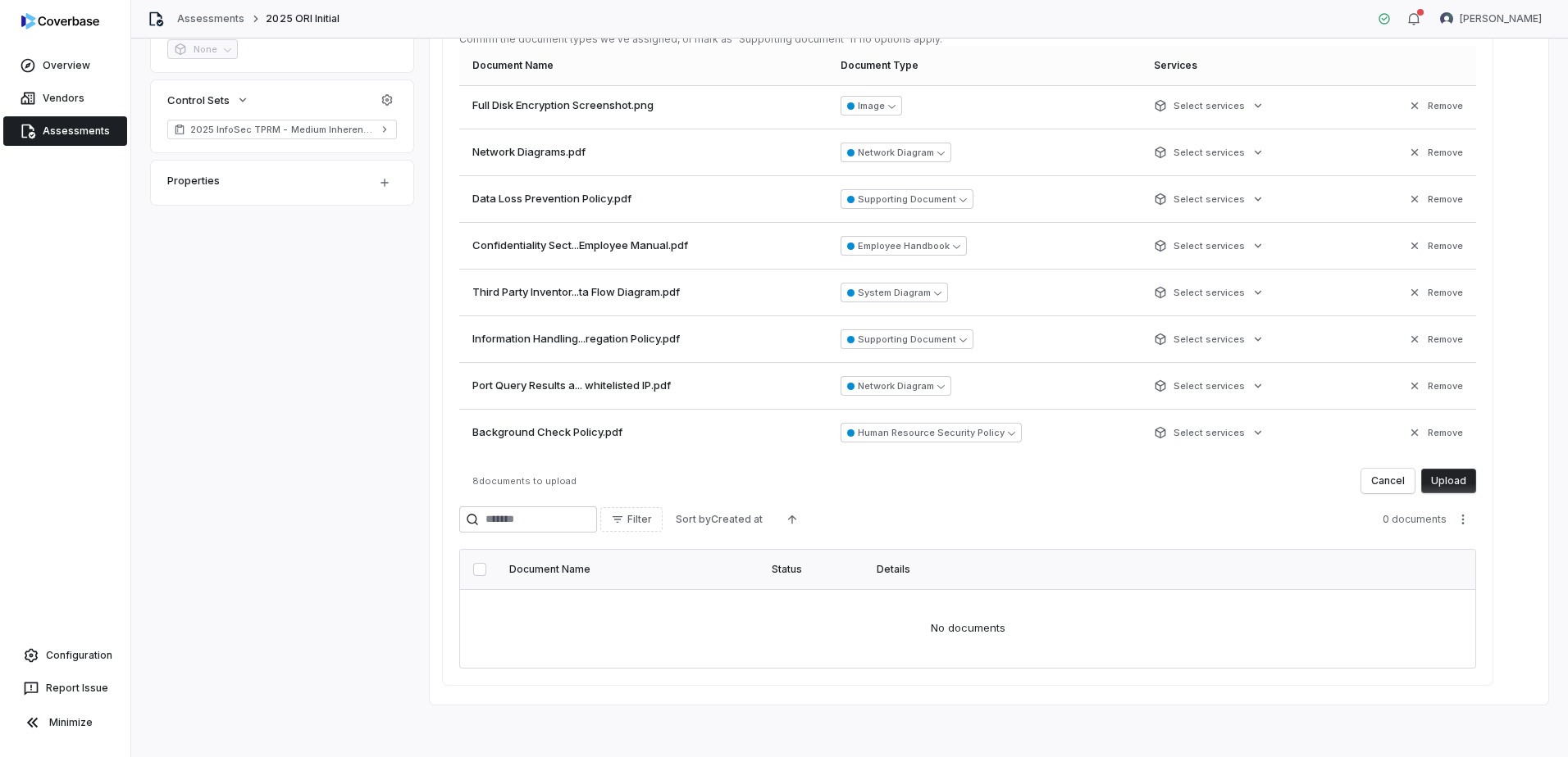
click at [944, 492] on div "8 documents to upload Cancel Upload" at bounding box center [968, 481] width 1017 height 24
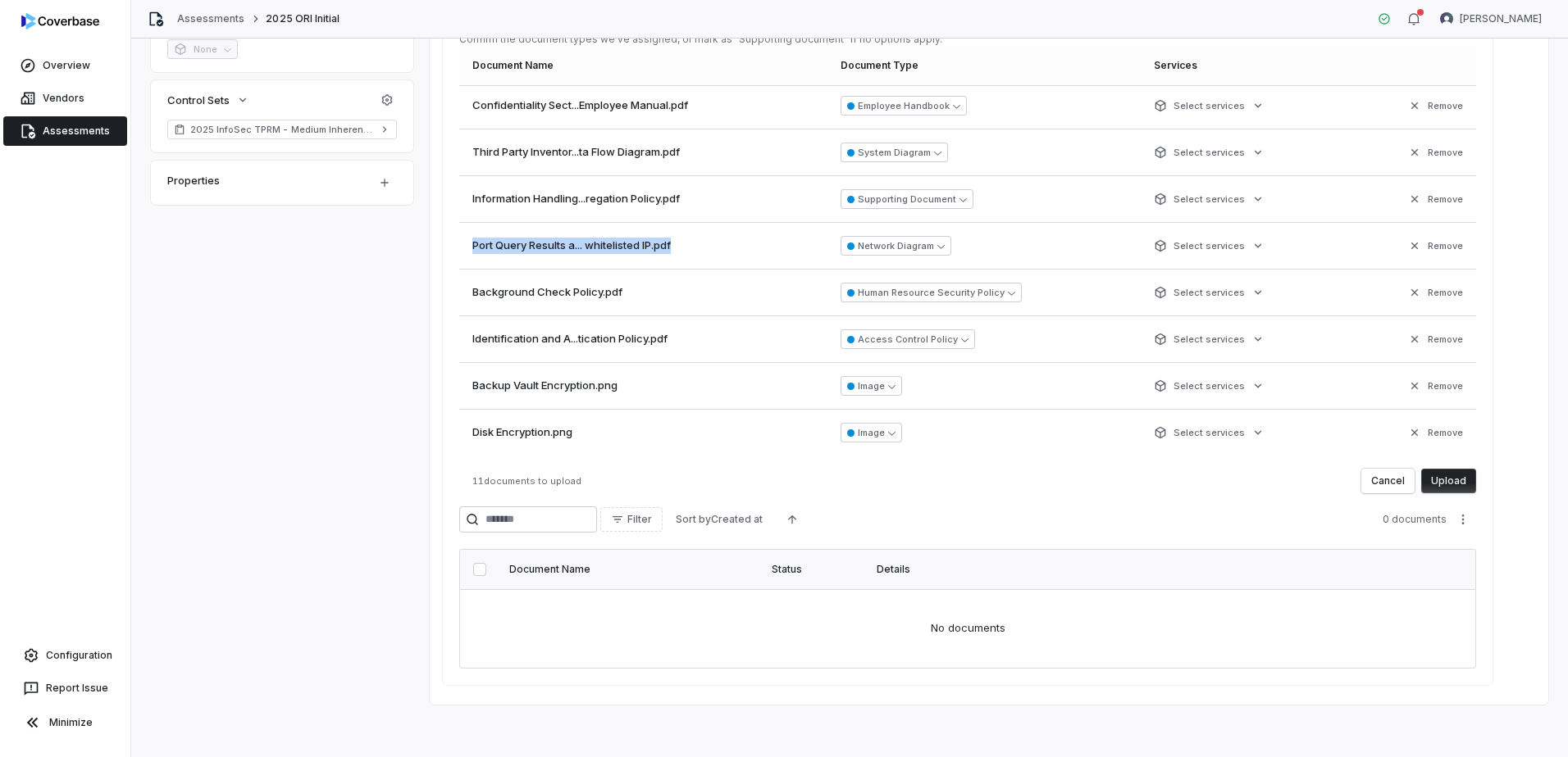
click at [991, 237] on tbody "Full Disk Encryption Screenshot.png Image Select services Remove Network Diagra…" at bounding box center [968, 199] width 1017 height 513
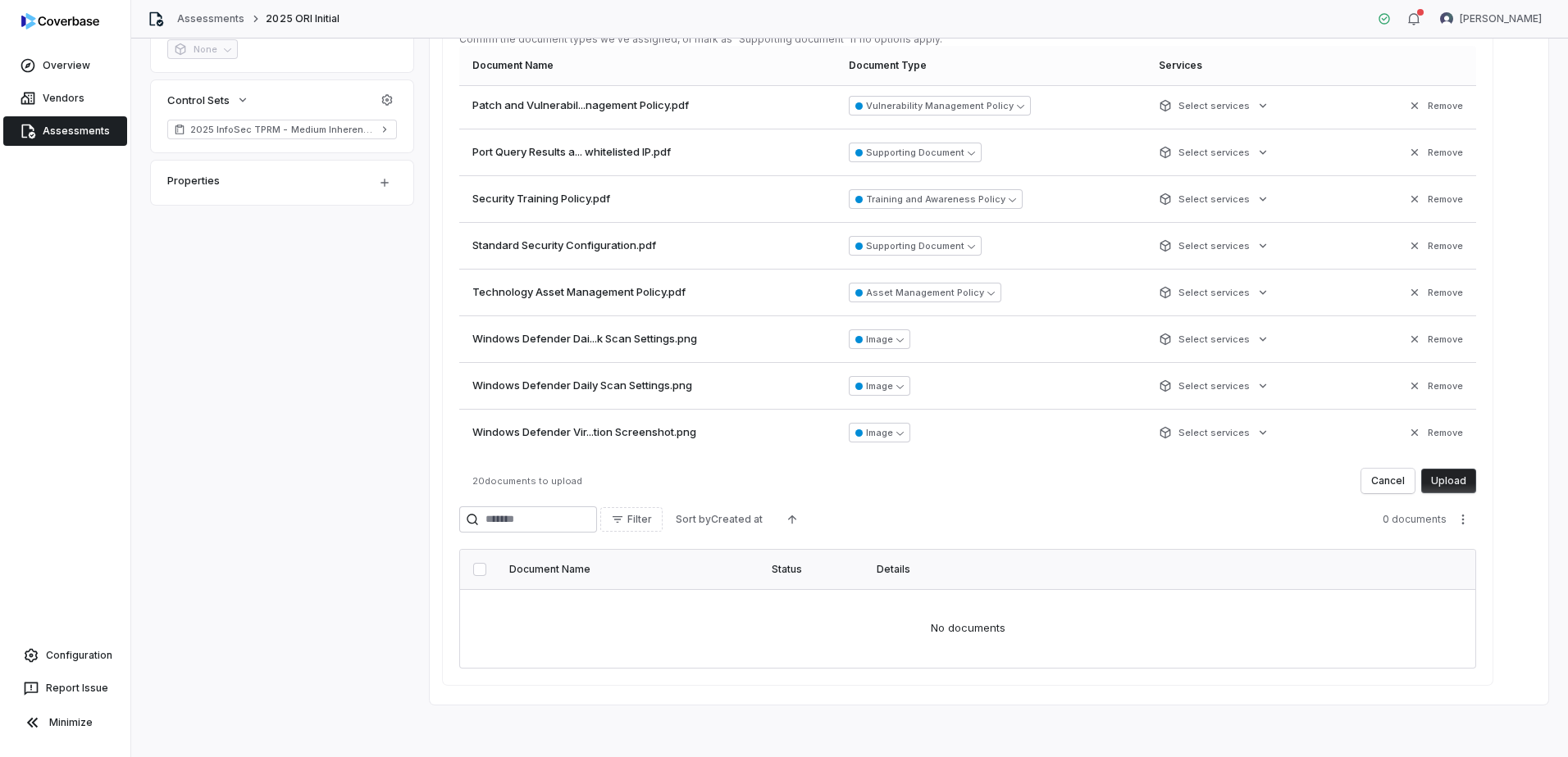
click at [1462, 485] on button "Upload" at bounding box center [1448, 481] width 55 height 24
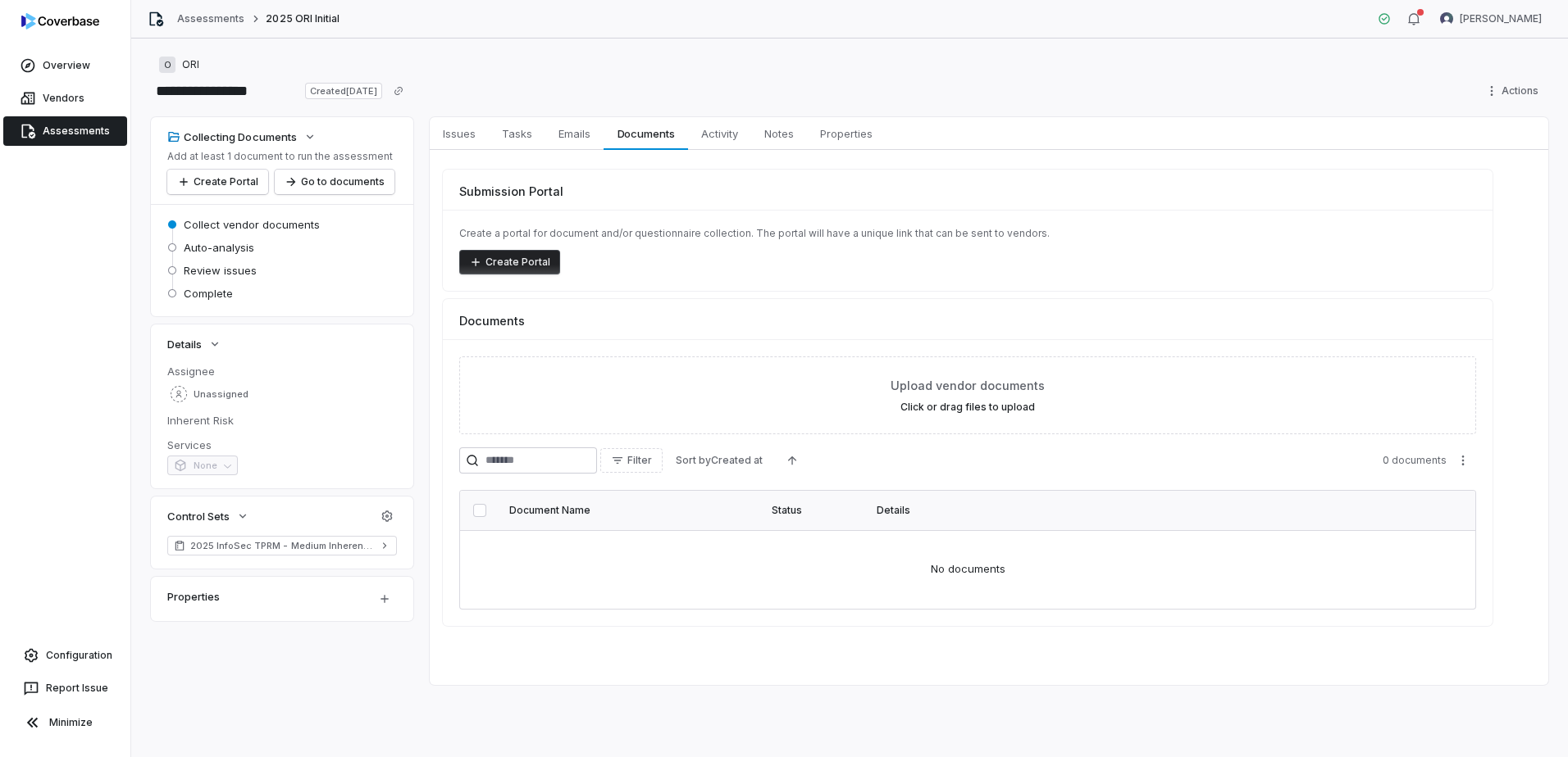
scroll to position [0, 0]
click at [1403, 327] on button "Link Existing Vendor Documents ( 14 )" at bounding box center [1387, 324] width 186 height 35
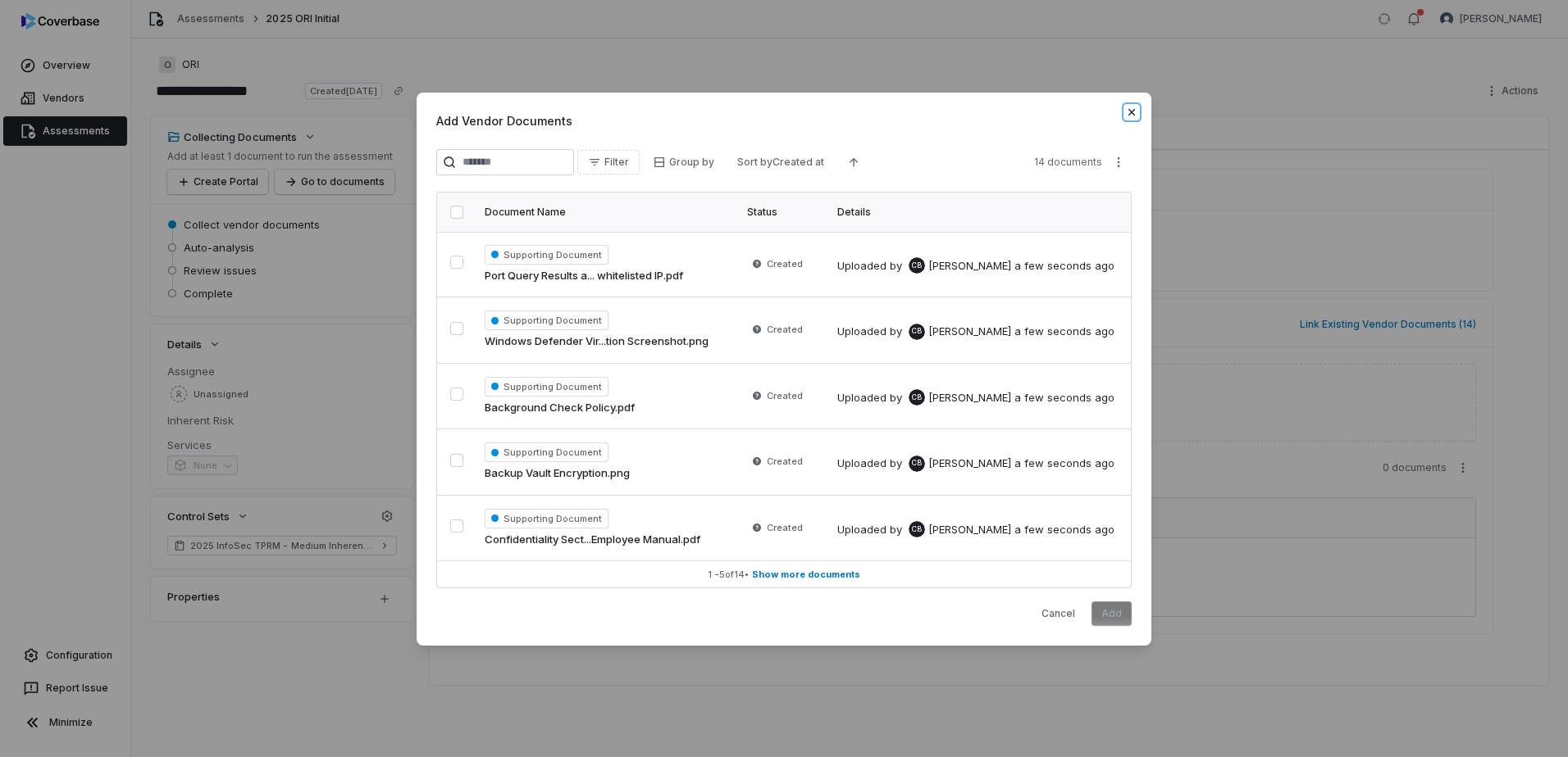
click at [1133, 116] on icon "button" at bounding box center [1131, 112] width 14 height 14
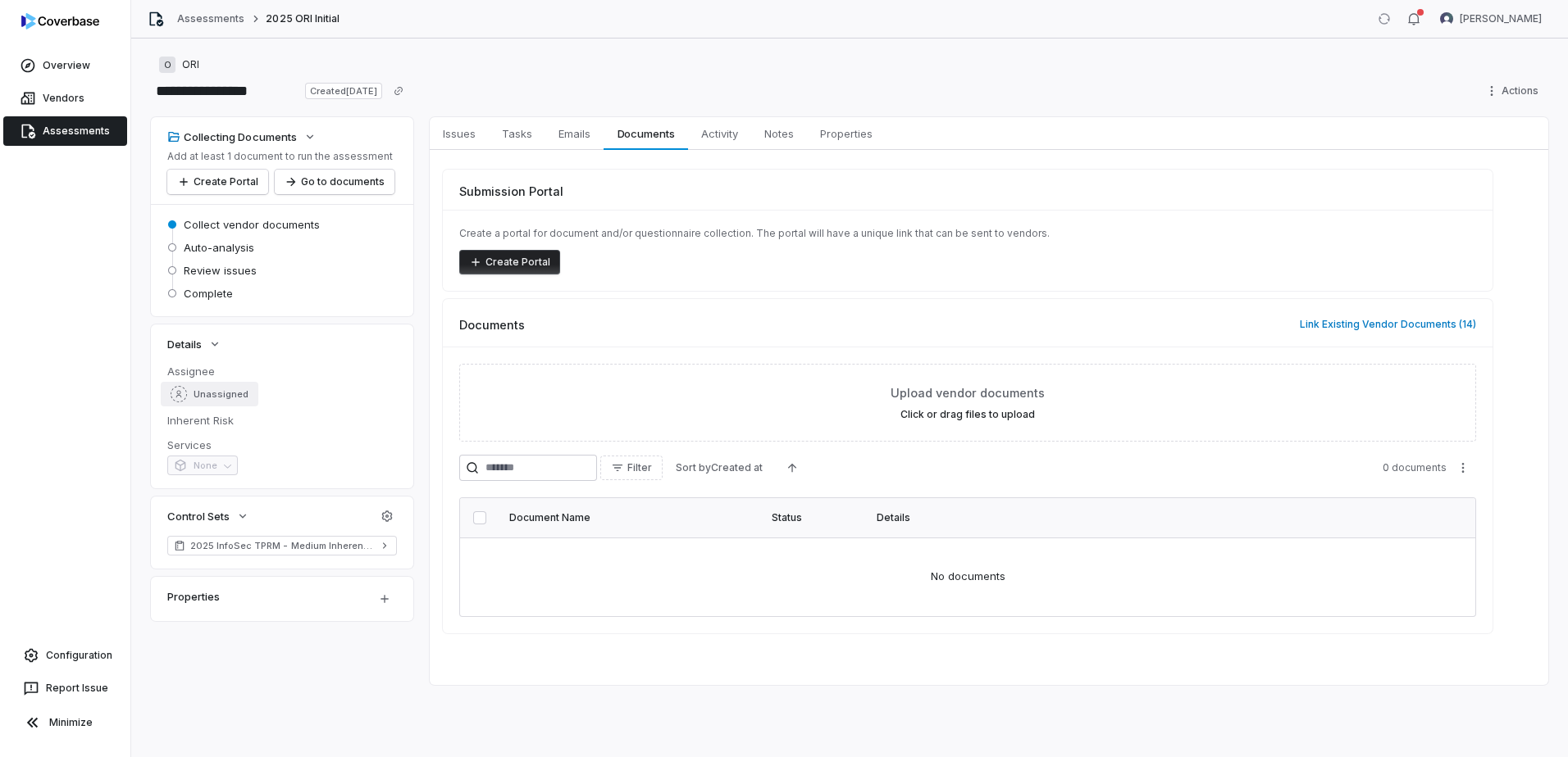
click at [207, 386] on div "Unassigned" at bounding box center [209, 393] width 78 height 16
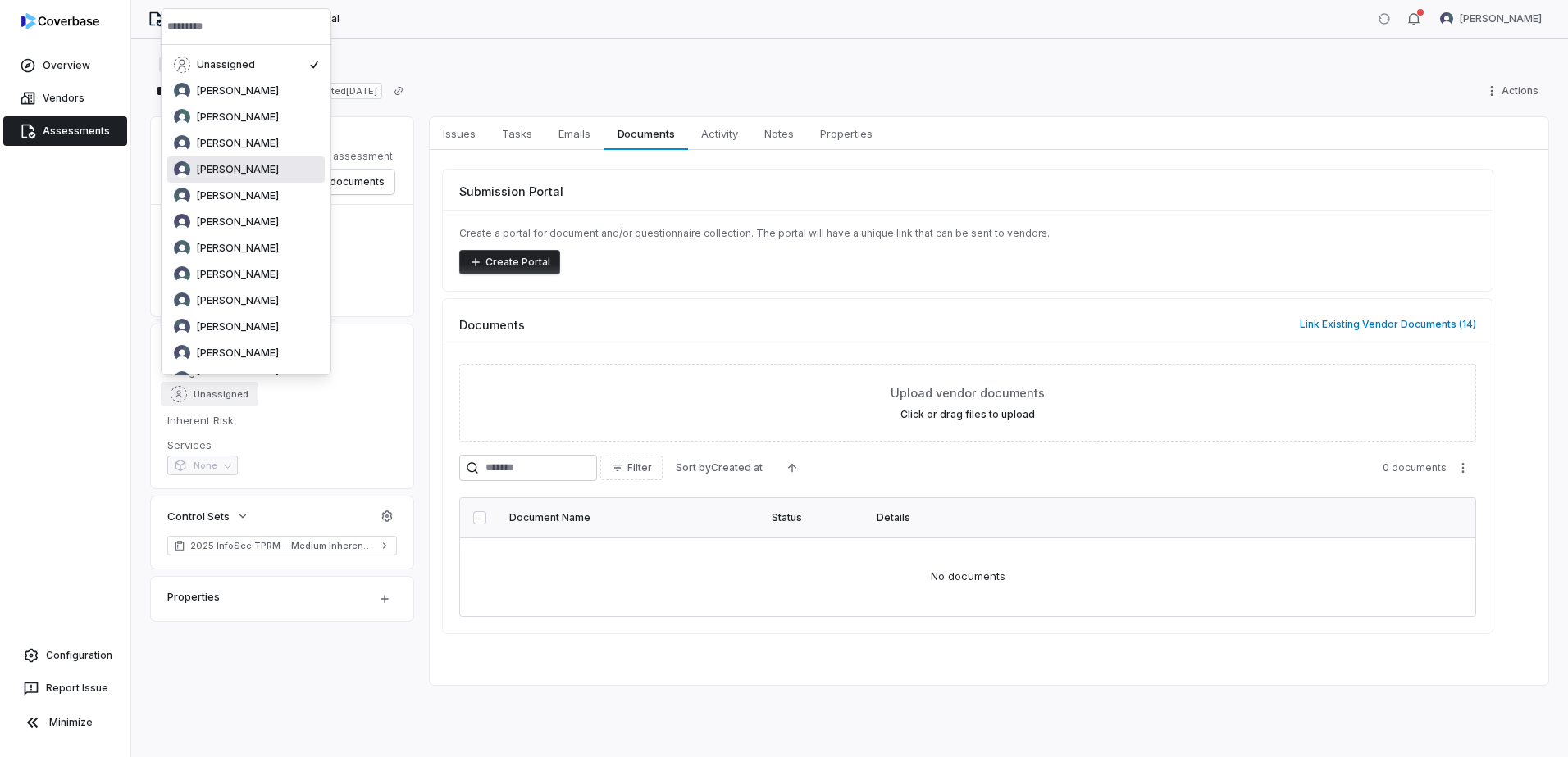
click at [258, 172] on span "[PERSON_NAME]" at bounding box center [237, 170] width 82 height 14
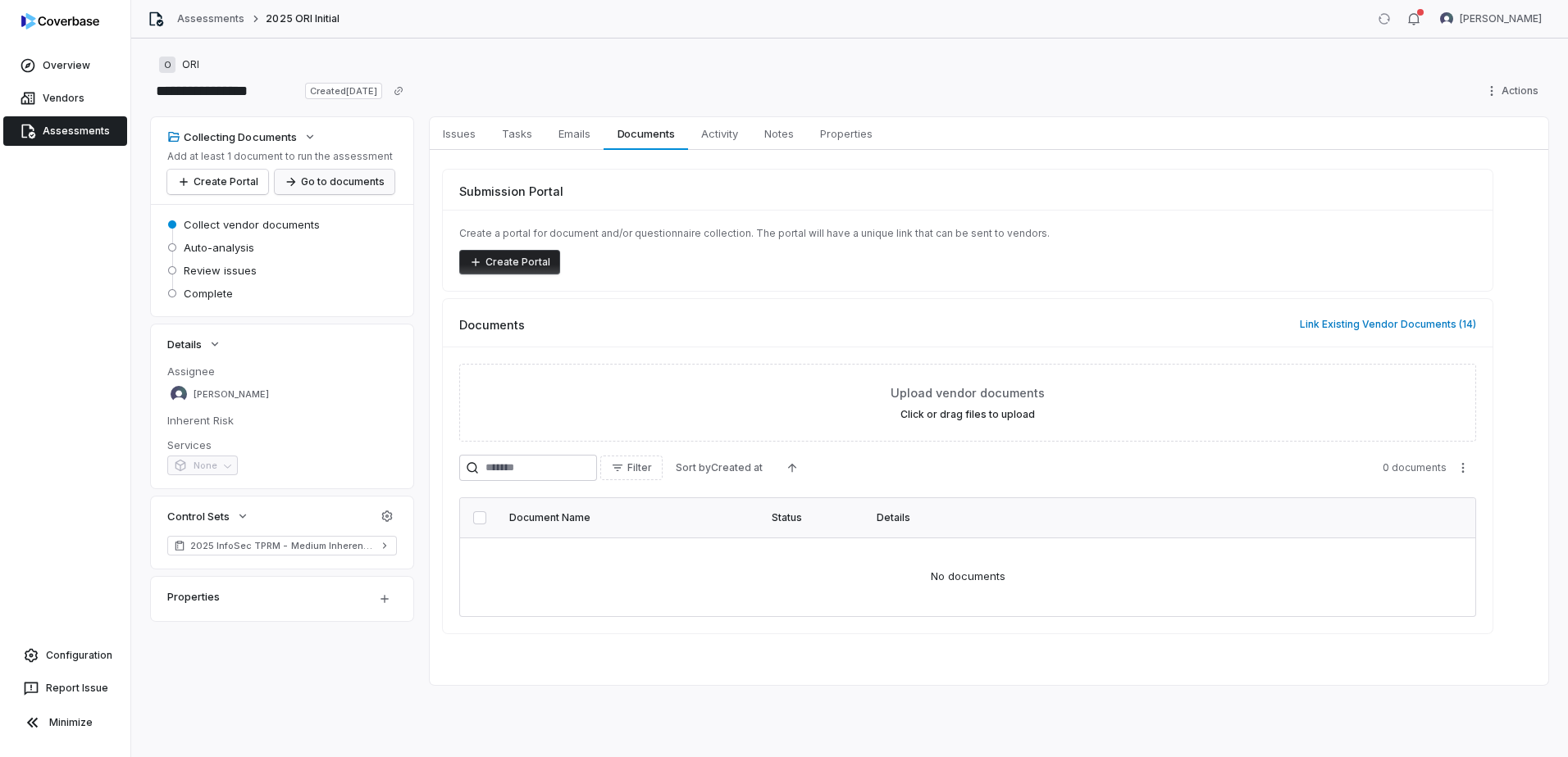
click at [311, 179] on button "Go to documents" at bounding box center [334, 181] width 120 height 24
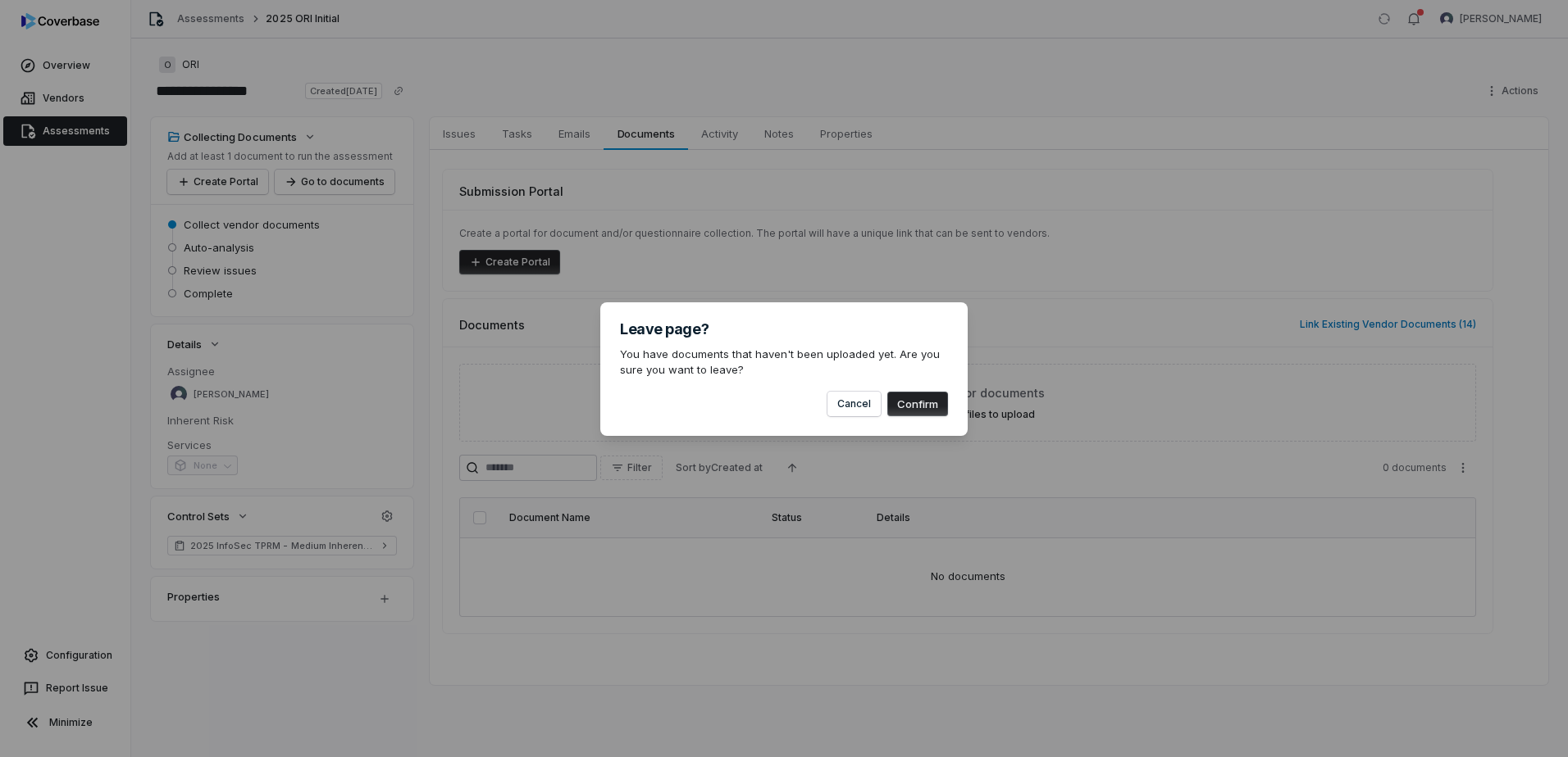
click at [947, 408] on button "Confirm" at bounding box center [918, 403] width 61 height 24
click at [877, 400] on button "Cancel" at bounding box center [854, 403] width 53 height 24
click at [867, 400] on button "Cancel" at bounding box center [854, 403] width 53 height 24
click at [865, 400] on button "Cancel" at bounding box center [854, 403] width 53 height 24
click at [853, 403] on button "Cancel" at bounding box center [854, 403] width 53 height 24
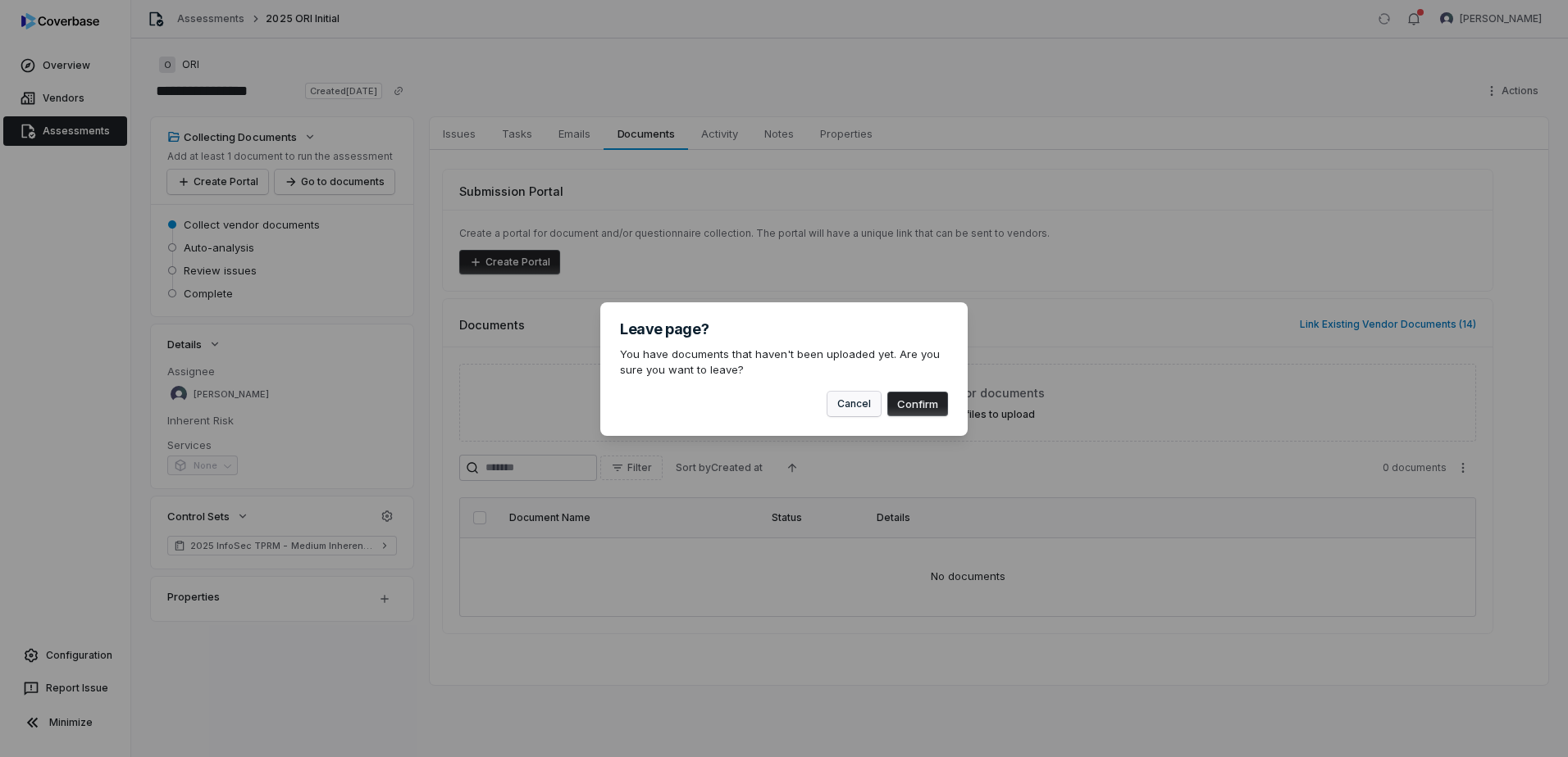
click at [852, 403] on button "Cancel" at bounding box center [854, 403] width 53 height 24
click at [725, 484] on div "Leave page? You have documents that haven't been uploaded yet. Are you sure you…" at bounding box center [784, 378] width 1568 height 757
click at [853, 412] on button "Cancel" at bounding box center [854, 403] width 53 height 24
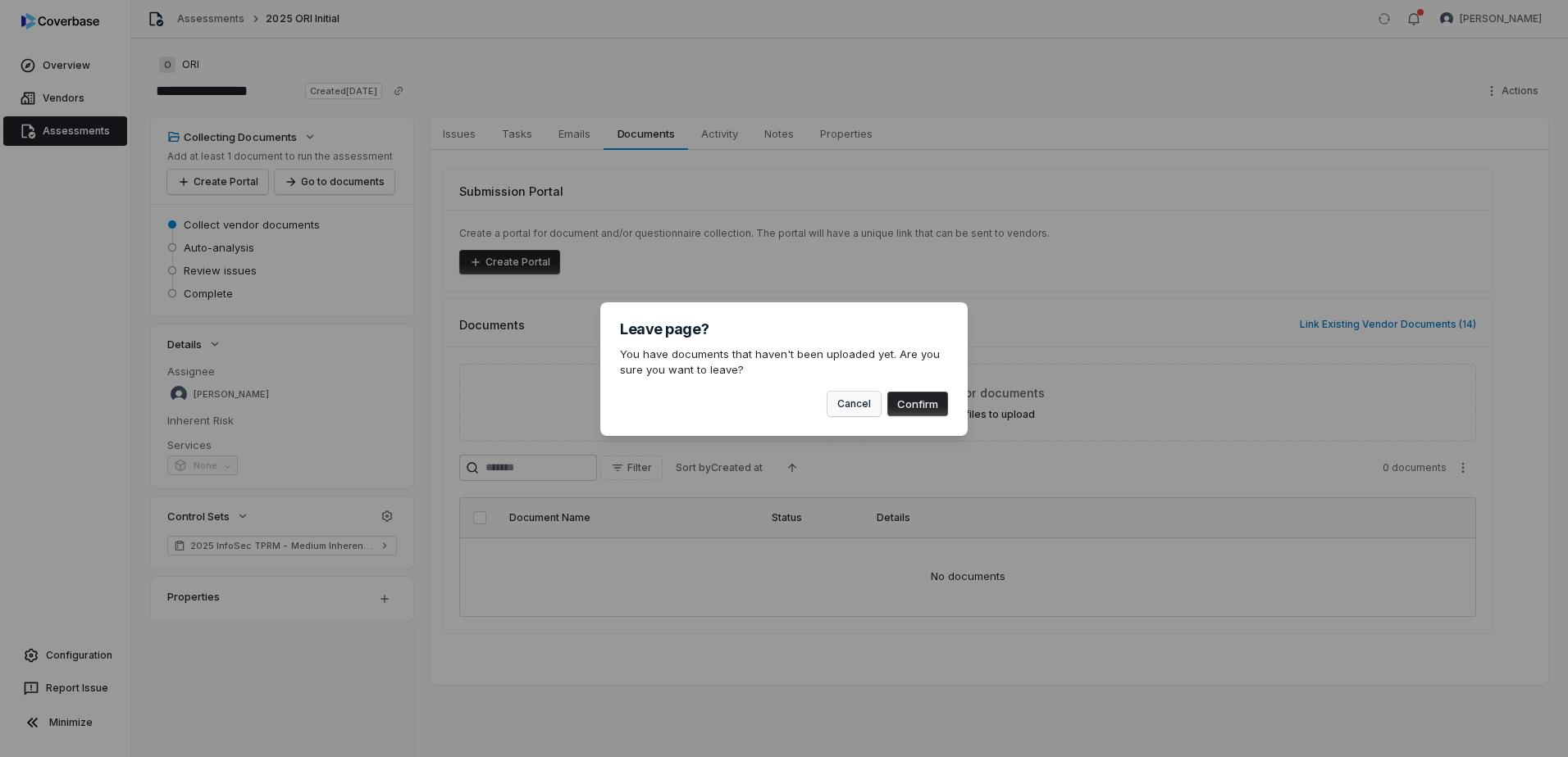
click at [853, 412] on button "Cancel" at bounding box center [854, 403] width 53 height 24
click at [916, 402] on button "Confirm" at bounding box center [918, 403] width 61 height 24
click at [678, 664] on div "Leave page? You have documents that haven't been uploaded yet. Are you sure you…" at bounding box center [784, 378] width 1568 height 757
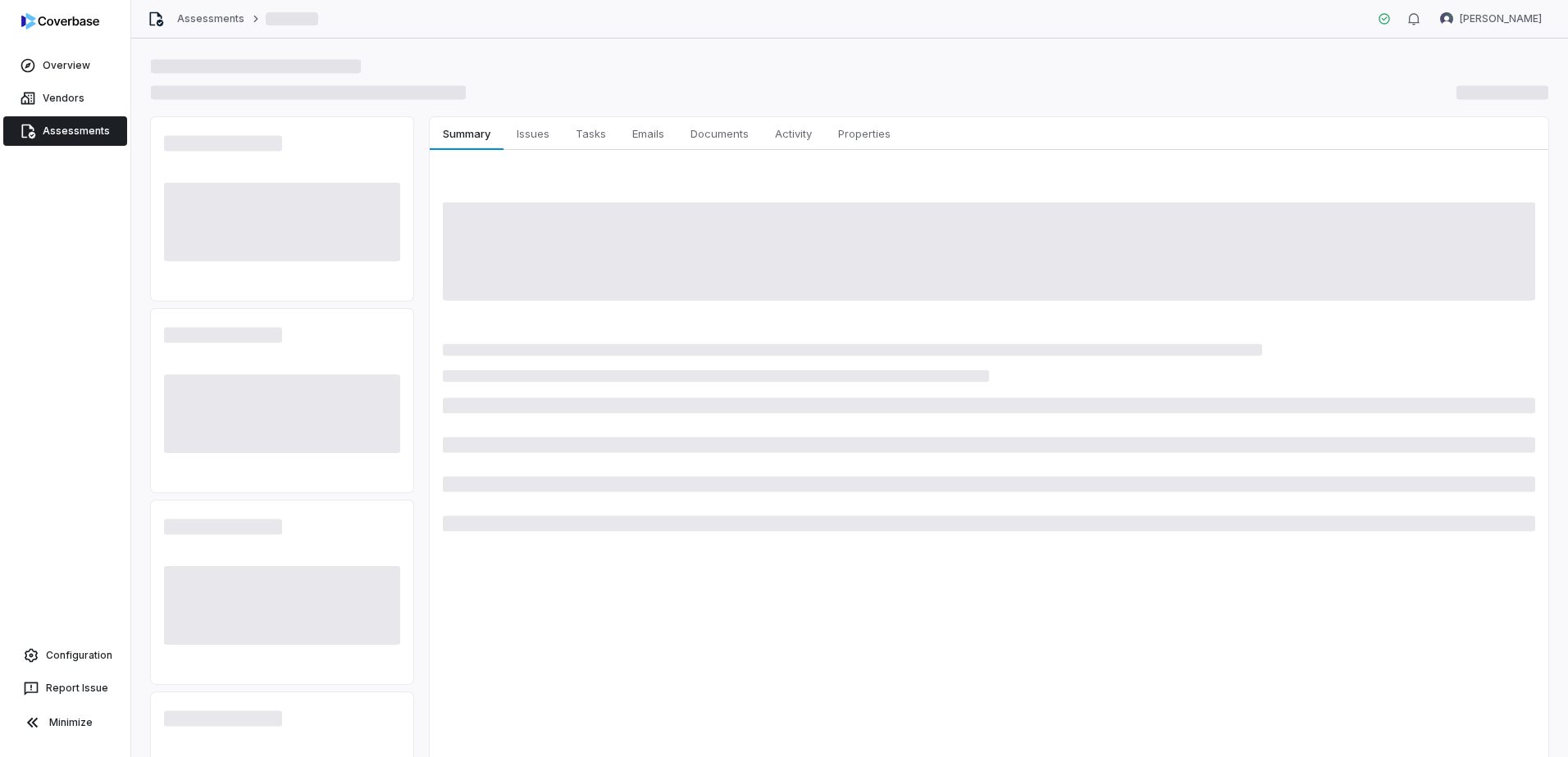
click at [83, 128] on span "Assessments" at bounding box center [77, 132] width 68 height 14
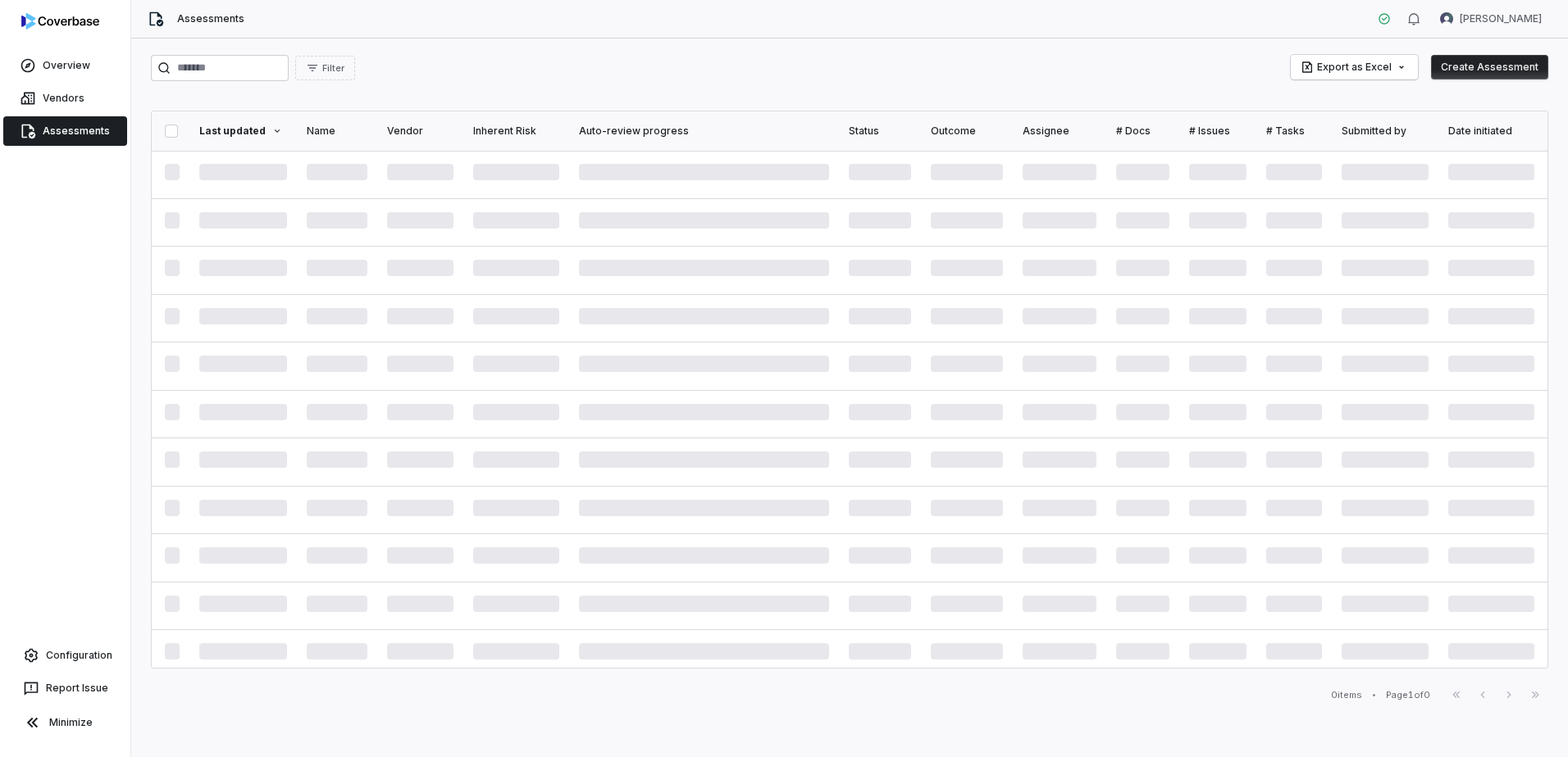
click at [1153, 0] on div "Assessments Cassandra Burns" at bounding box center [849, 19] width 1436 height 39
click at [862, 227] on span at bounding box center [879, 220] width 62 height 16
click at [43, 79] on link "Overview" at bounding box center [65, 65] width 124 height 30
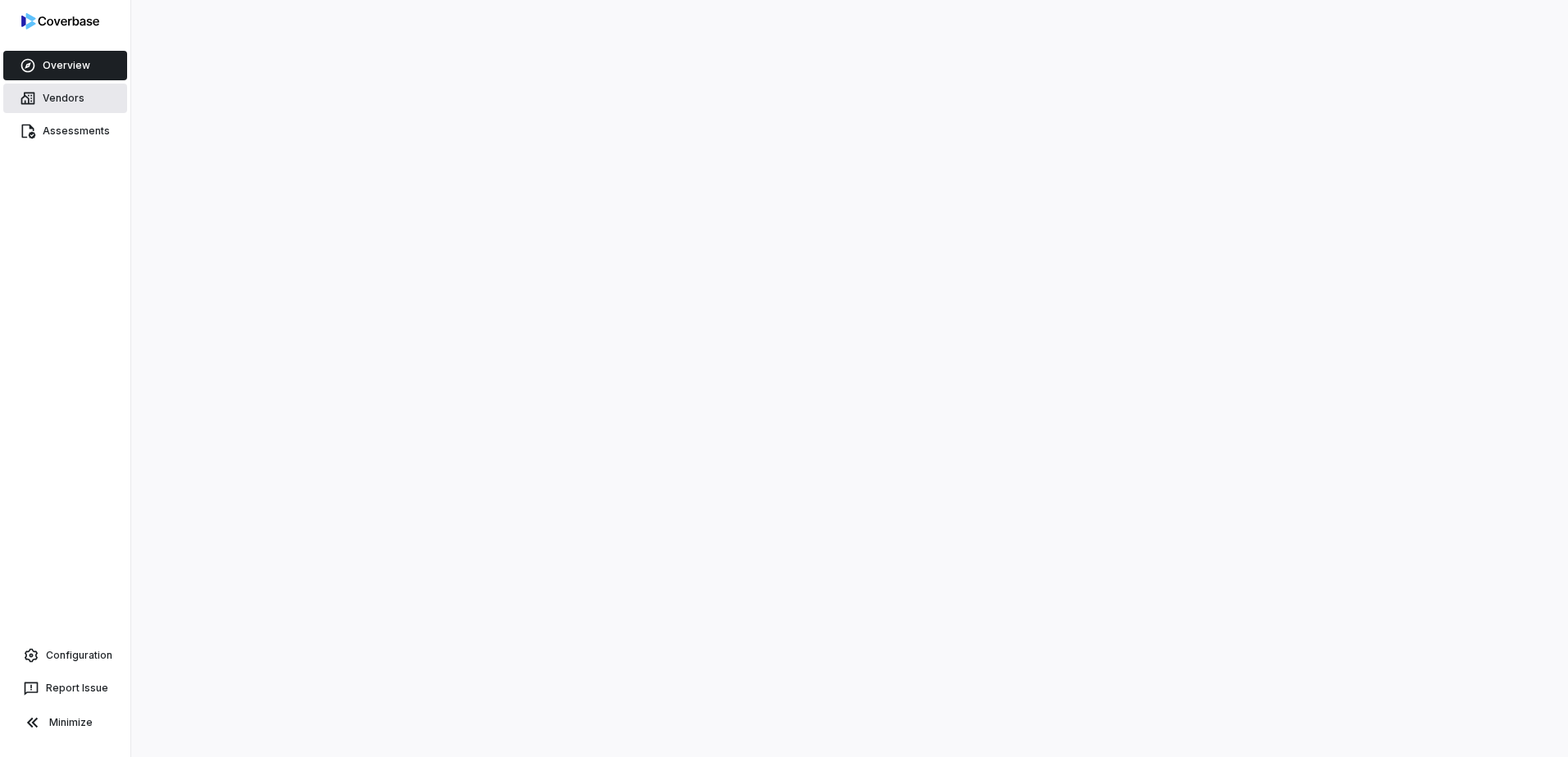
click at [51, 101] on span "Vendors" at bounding box center [64, 99] width 42 height 14
click at [57, 134] on span "Assessments" at bounding box center [77, 132] width 68 height 14
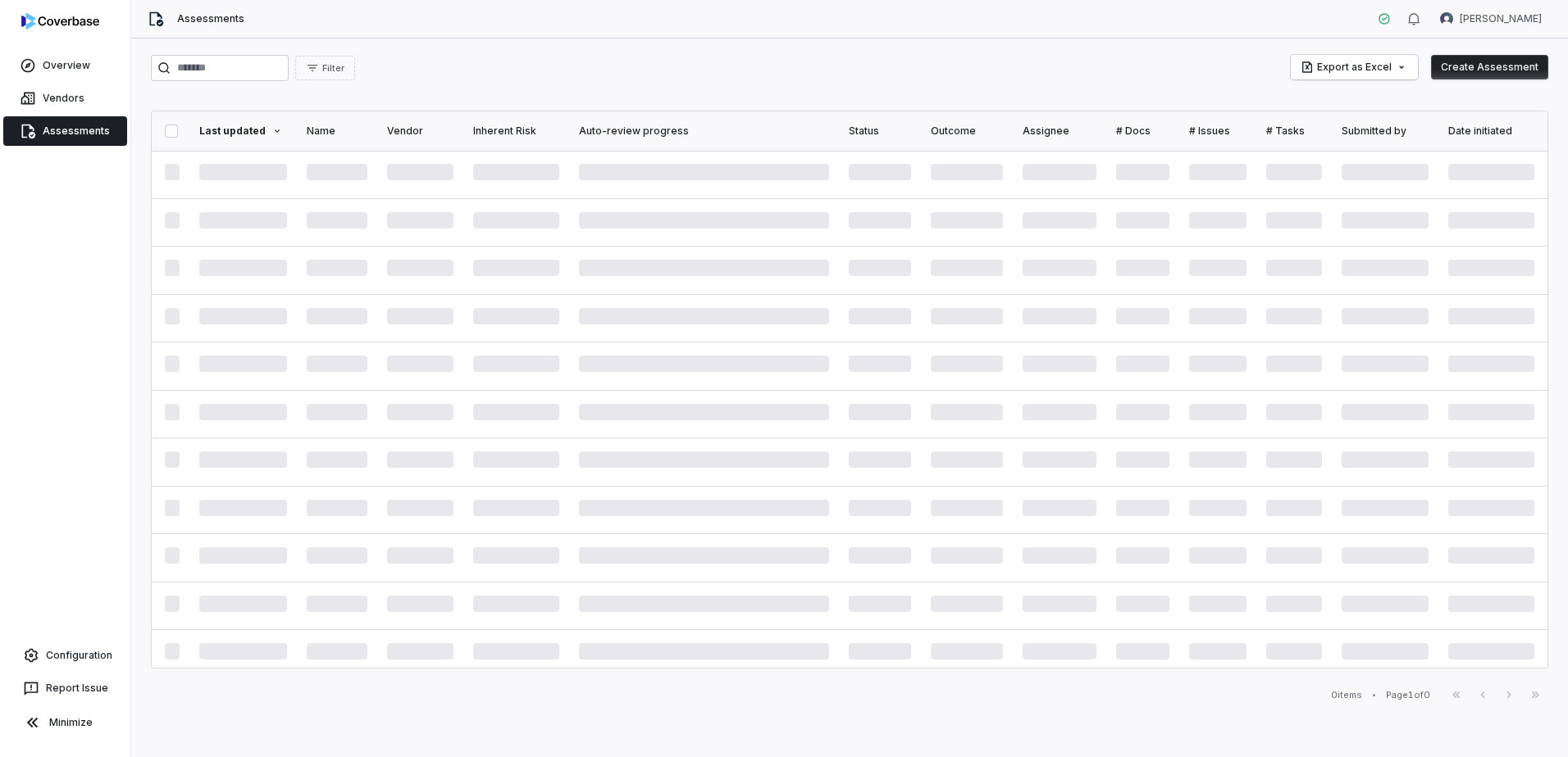
drag, startPoint x: 73, startPoint y: 92, endPoint x: 119, endPoint y: 120, distance: 53.9
click at [73, 92] on span "Vendors" at bounding box center [64, 99] width 42 height 14
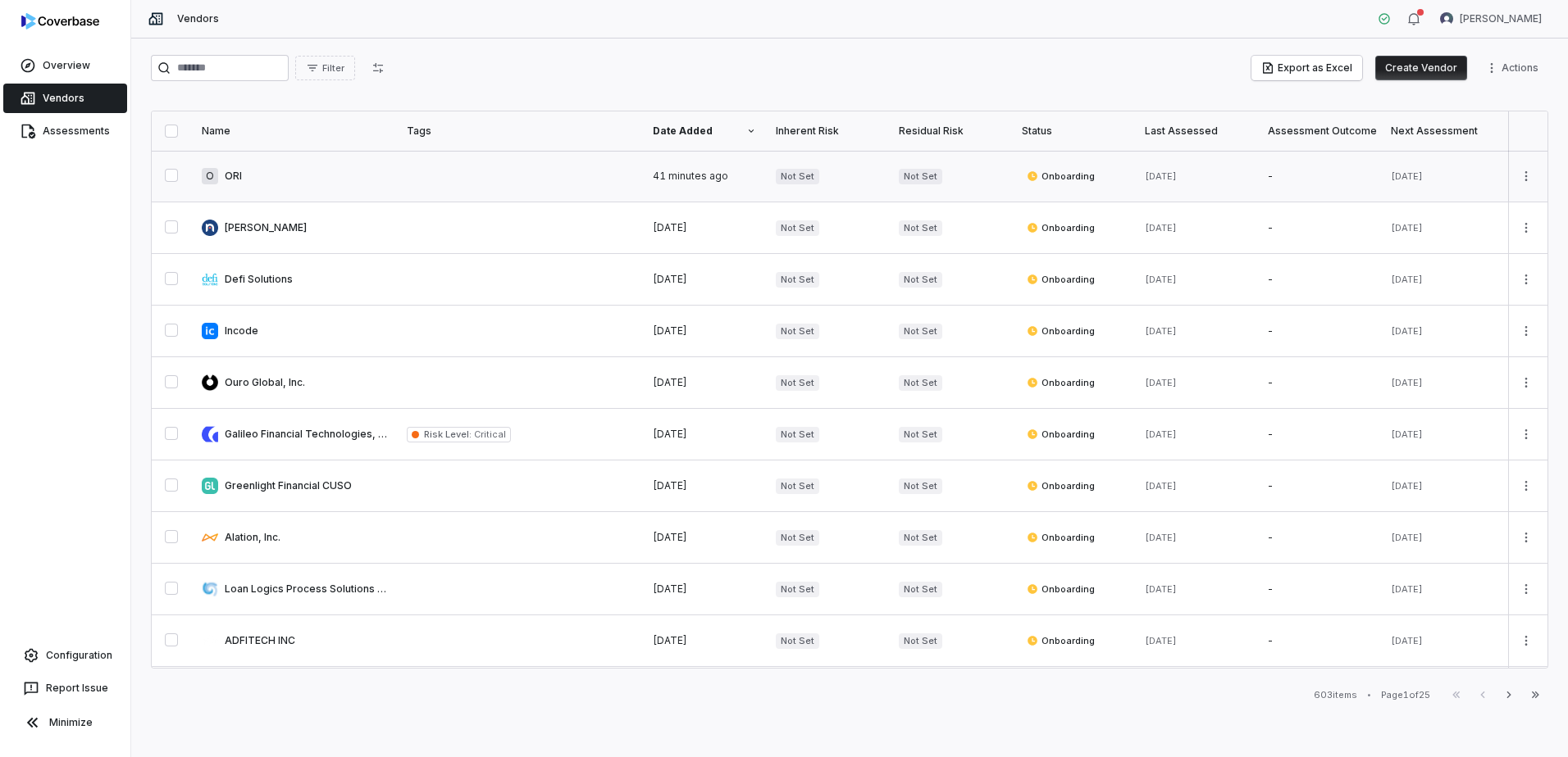
click at [632, 181] on link at bounding box center [519, 176] width 246 height 51
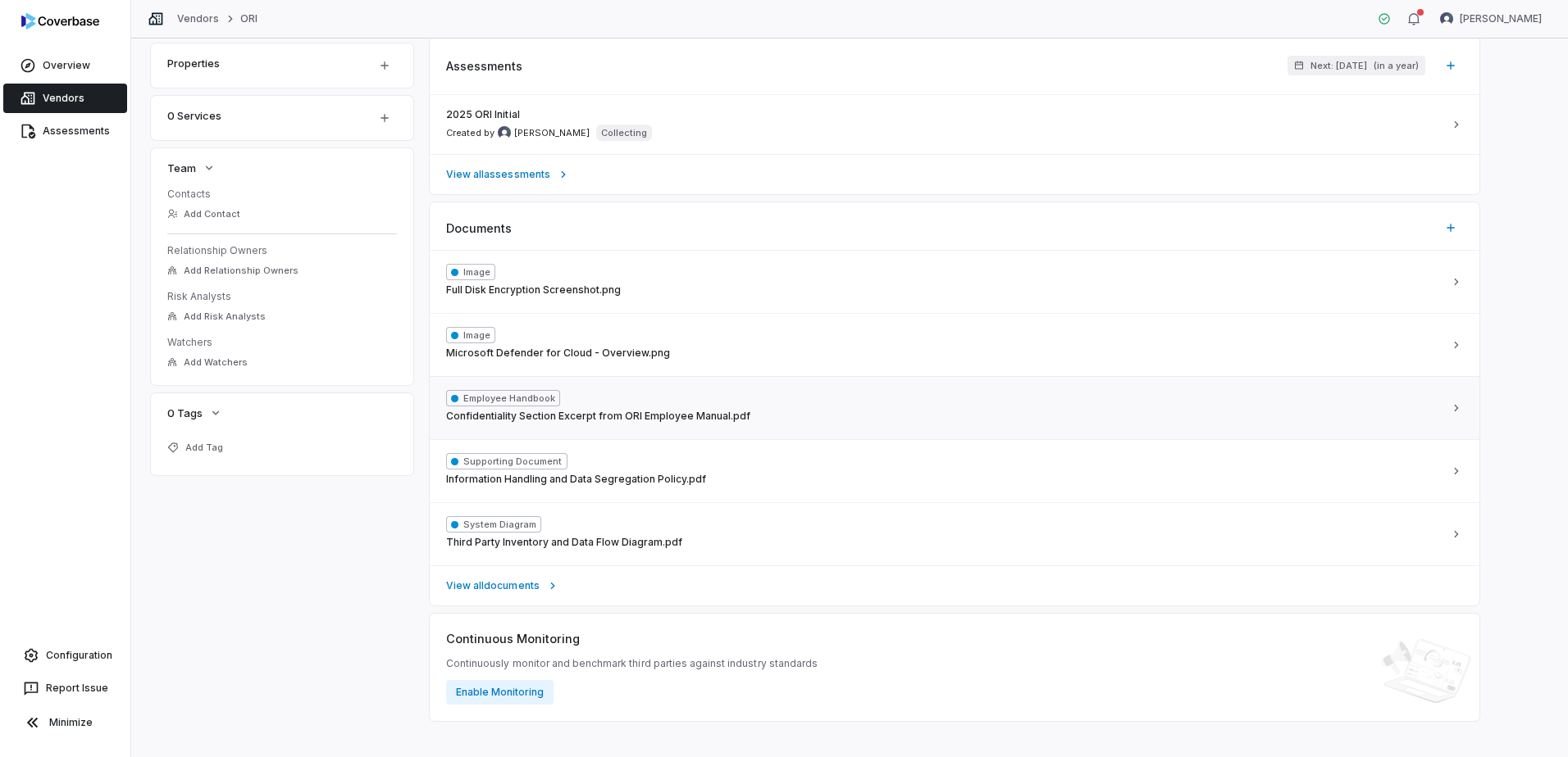
scroll to position [376, 0]
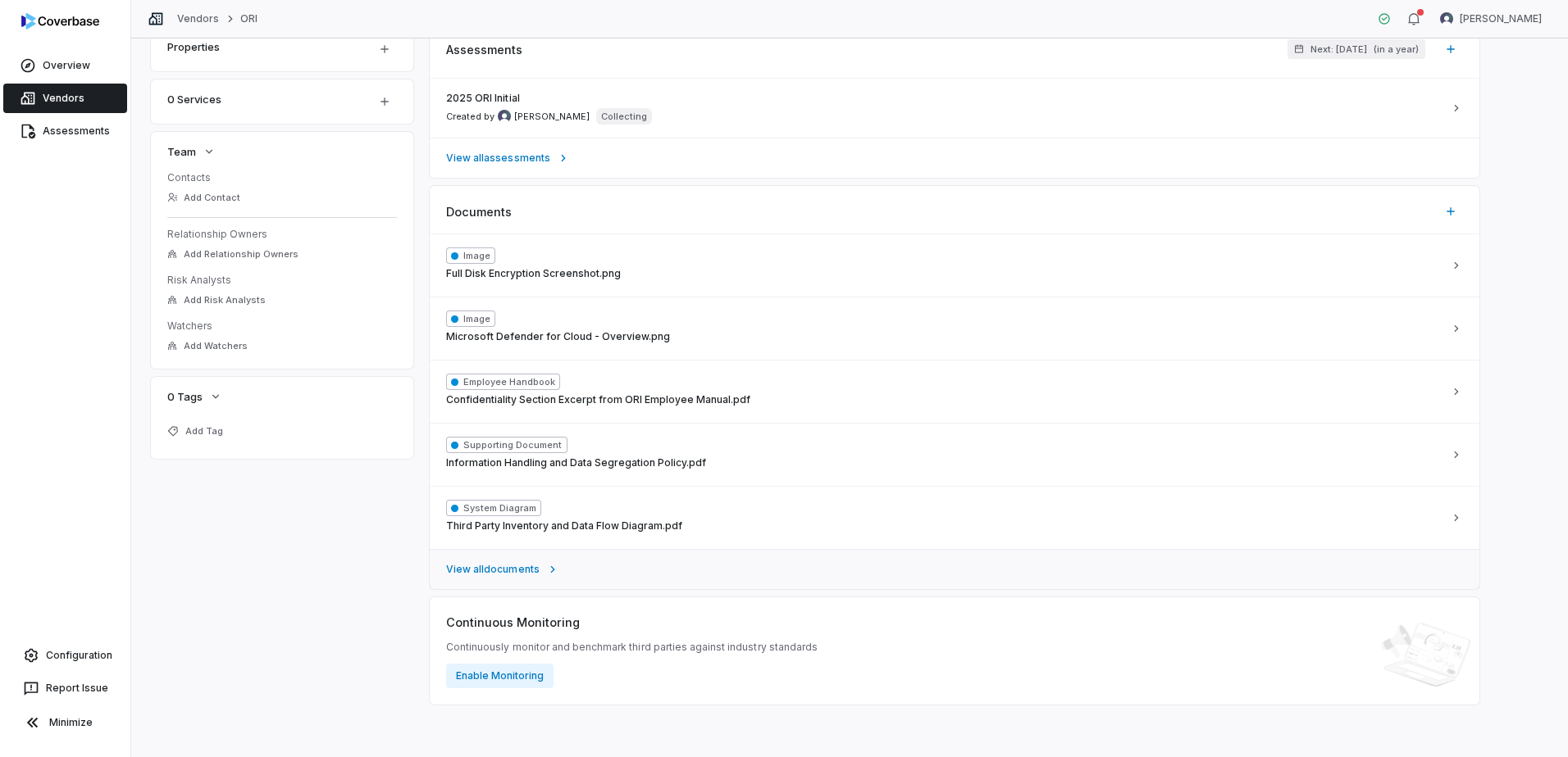
click at [485, 575] on span "View all documents" at bounding box center [492, 570] width 94 height 14
type textarea "*"
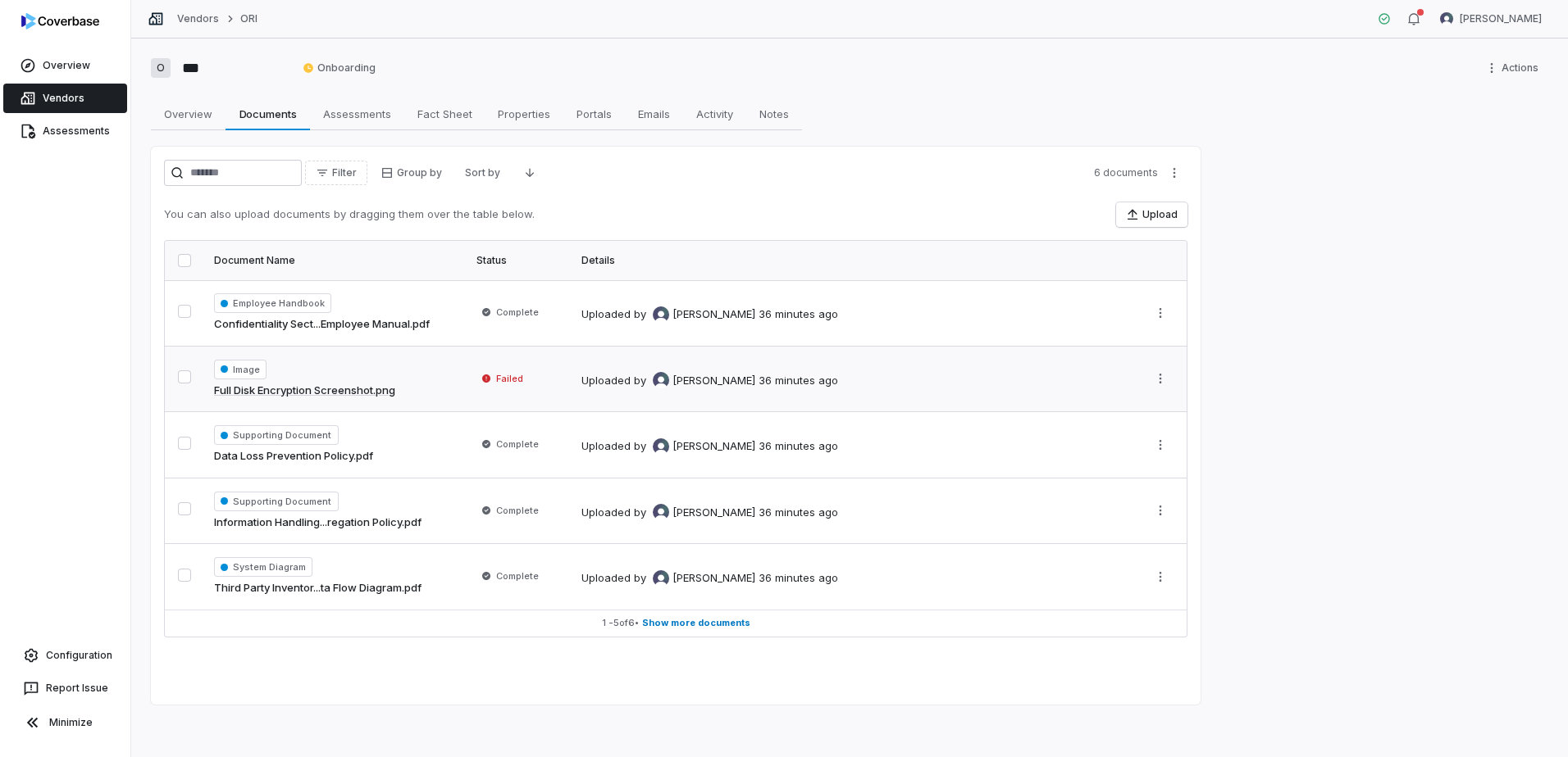
click at [516, 381] on span "Failed" at bounding box center [510, 379] width 27 height 14
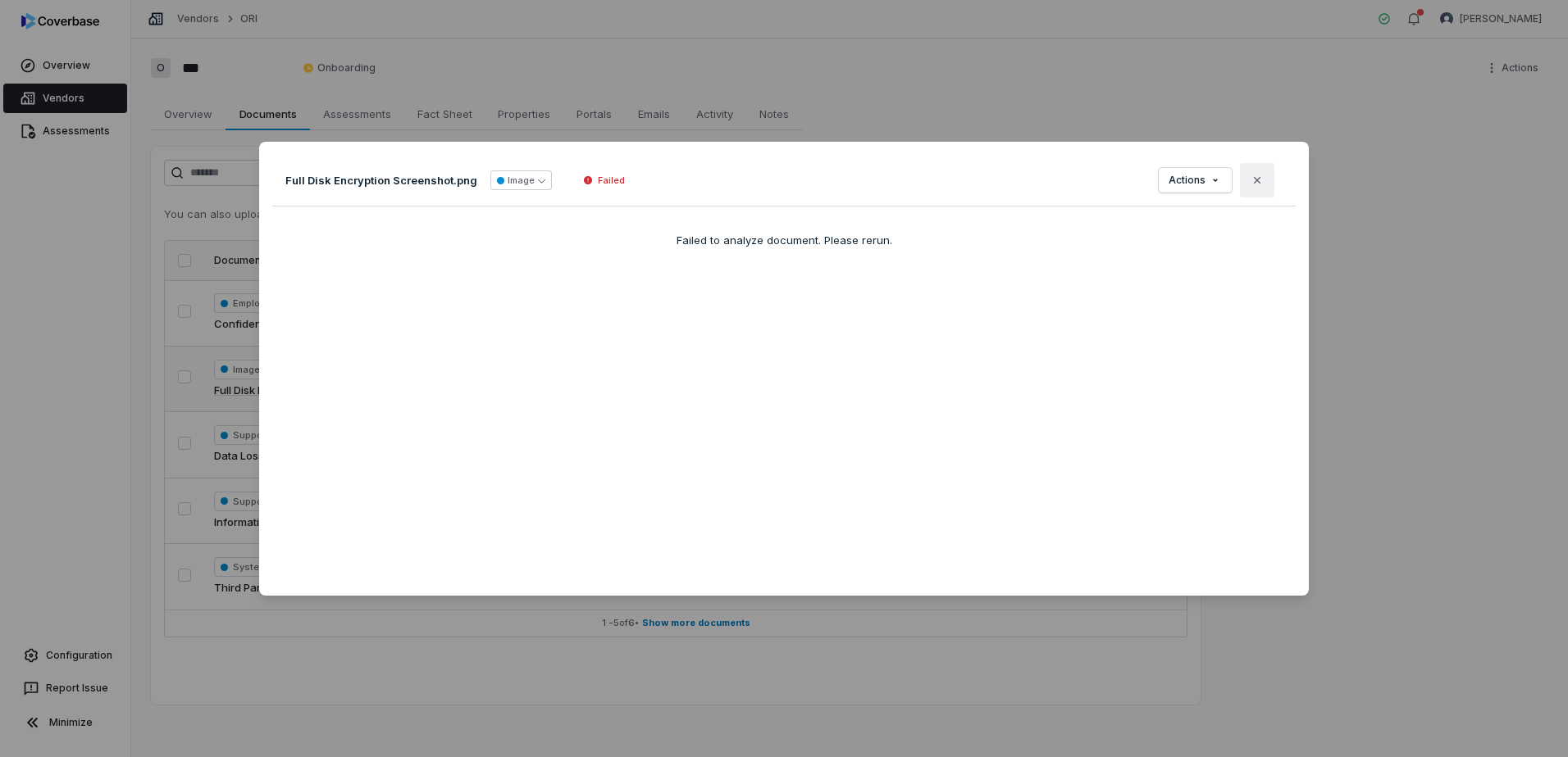
click at [1251, 179] on icon "button" at bounding box center [1257, 181] width 14 height 14
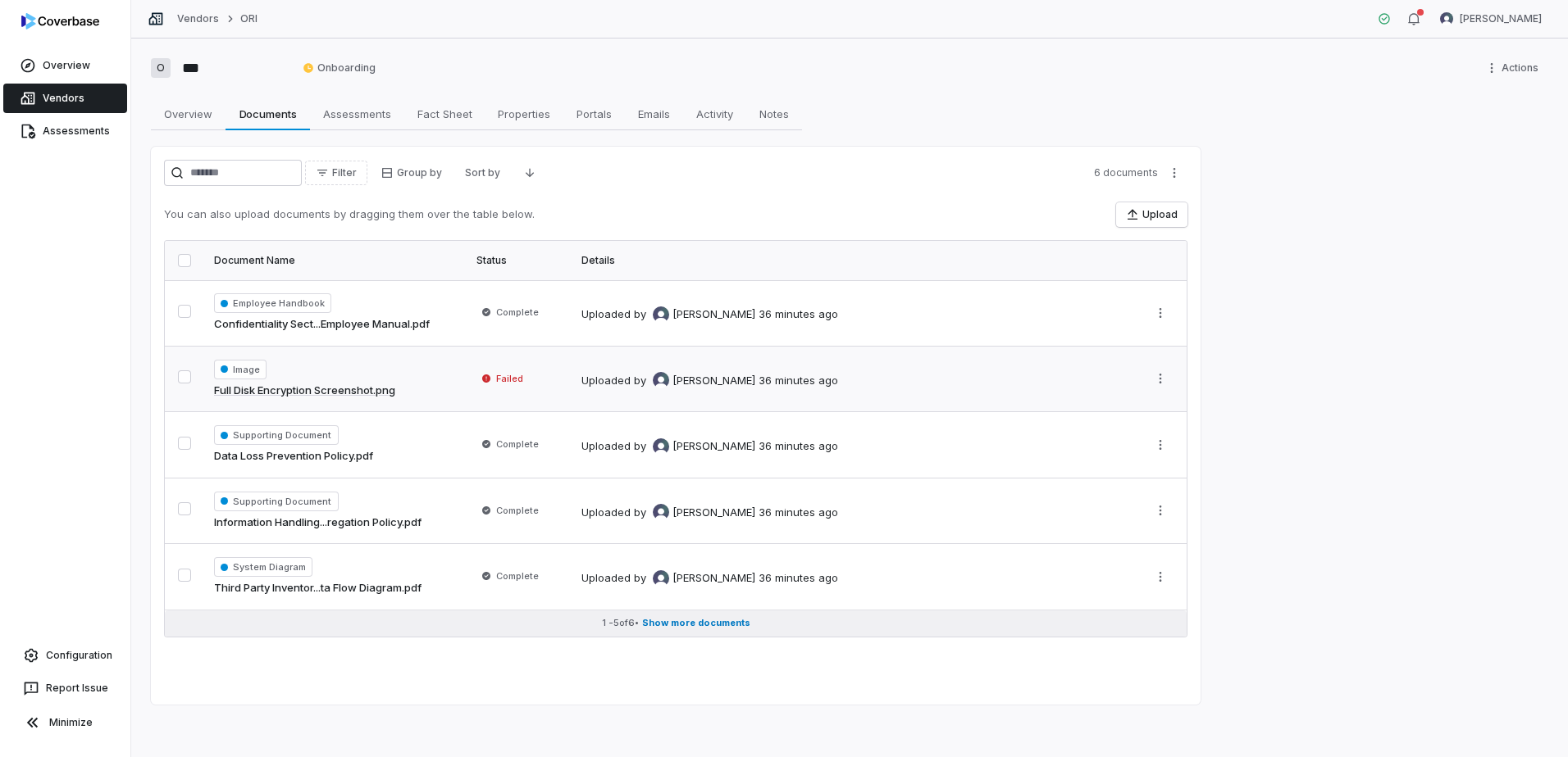
click at [720, 625] on span "Show more documents" at bounding box center [696, 623] width 108 height 13
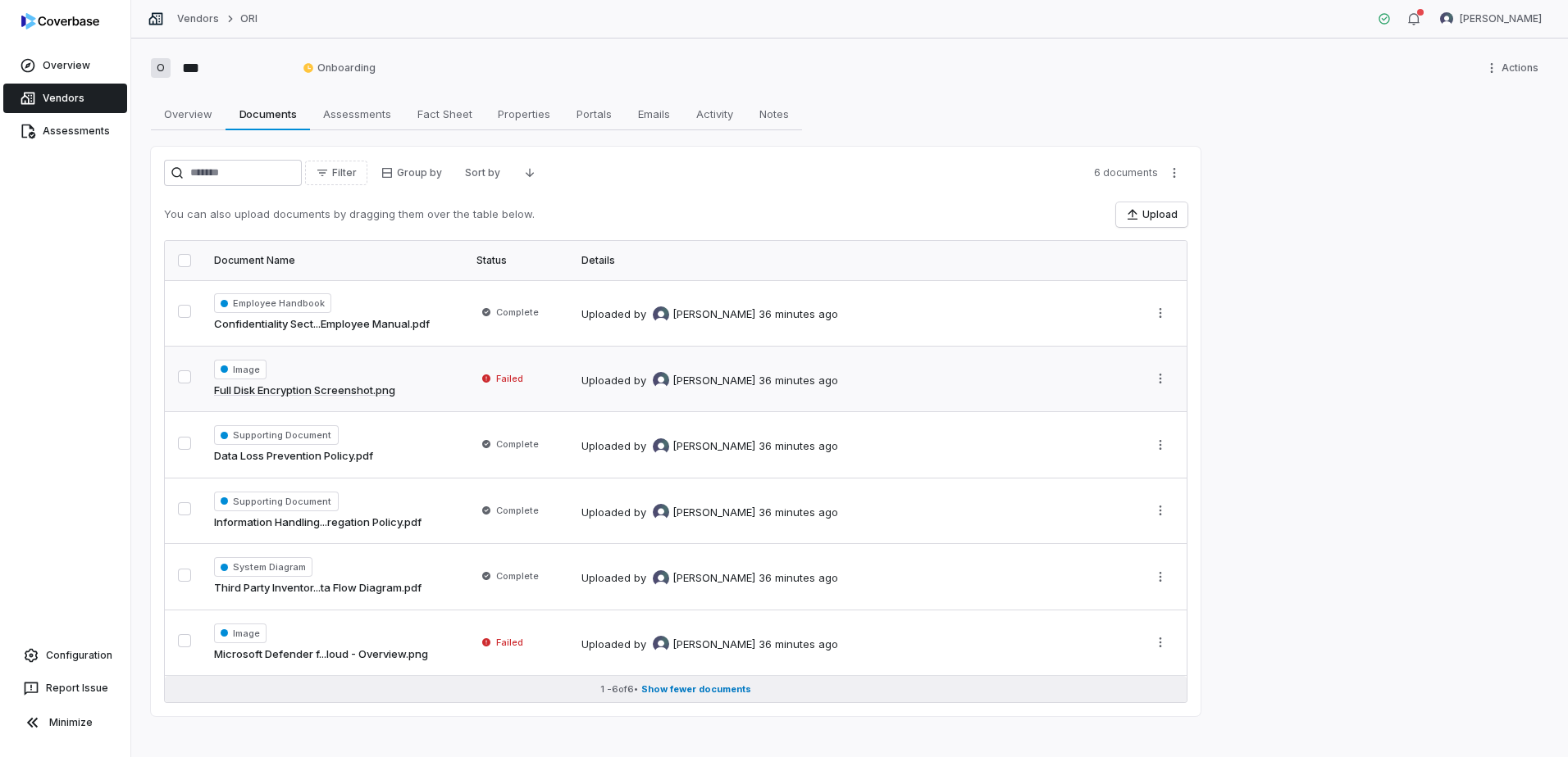
click at [716, 695] on span "Show fewer documents" at bounding box center [696, 689] width 110 height 13
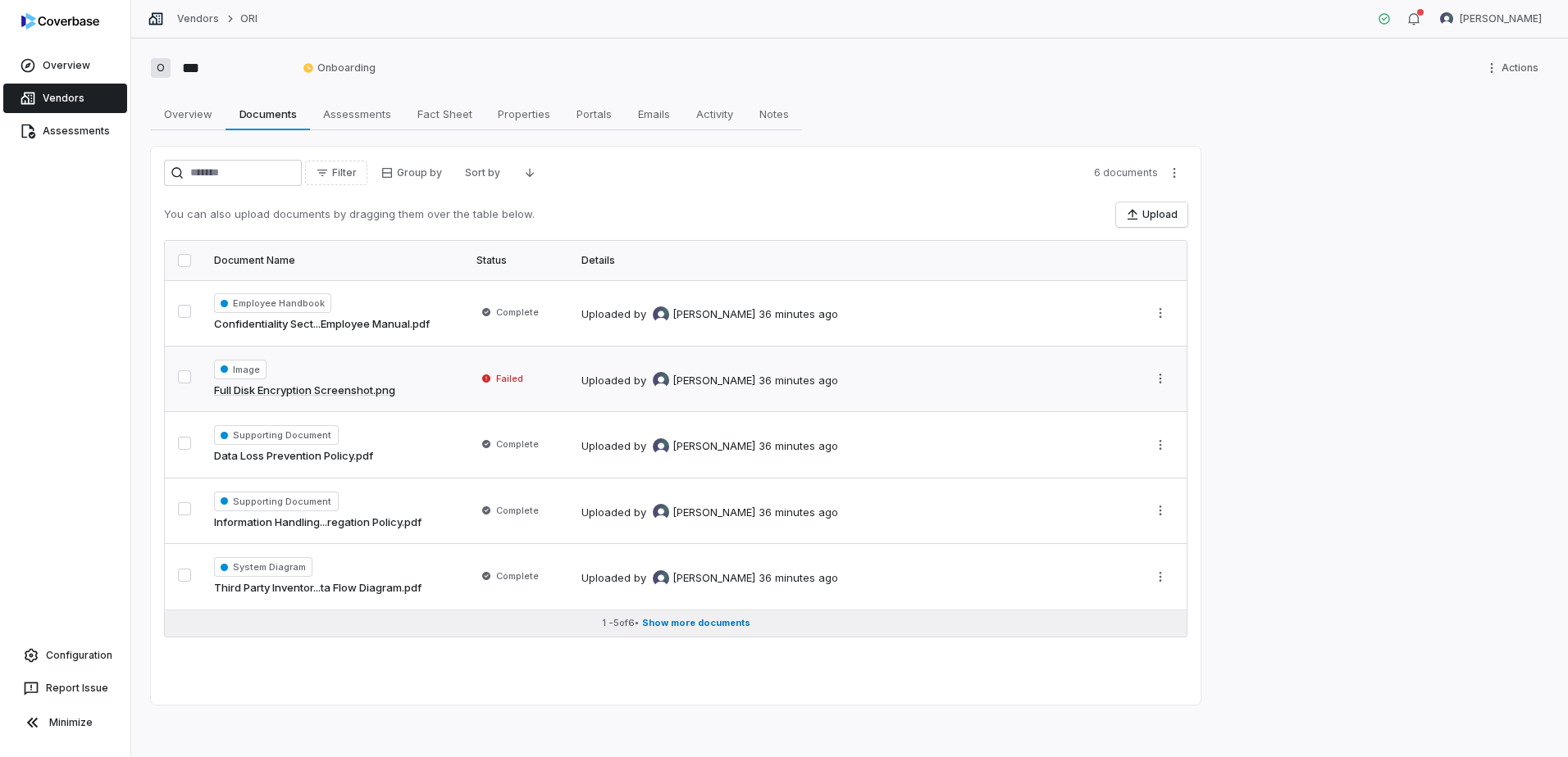
click at [705, 625] on span "Show more documents" at bounding box center [696, 623] width 108 height 13
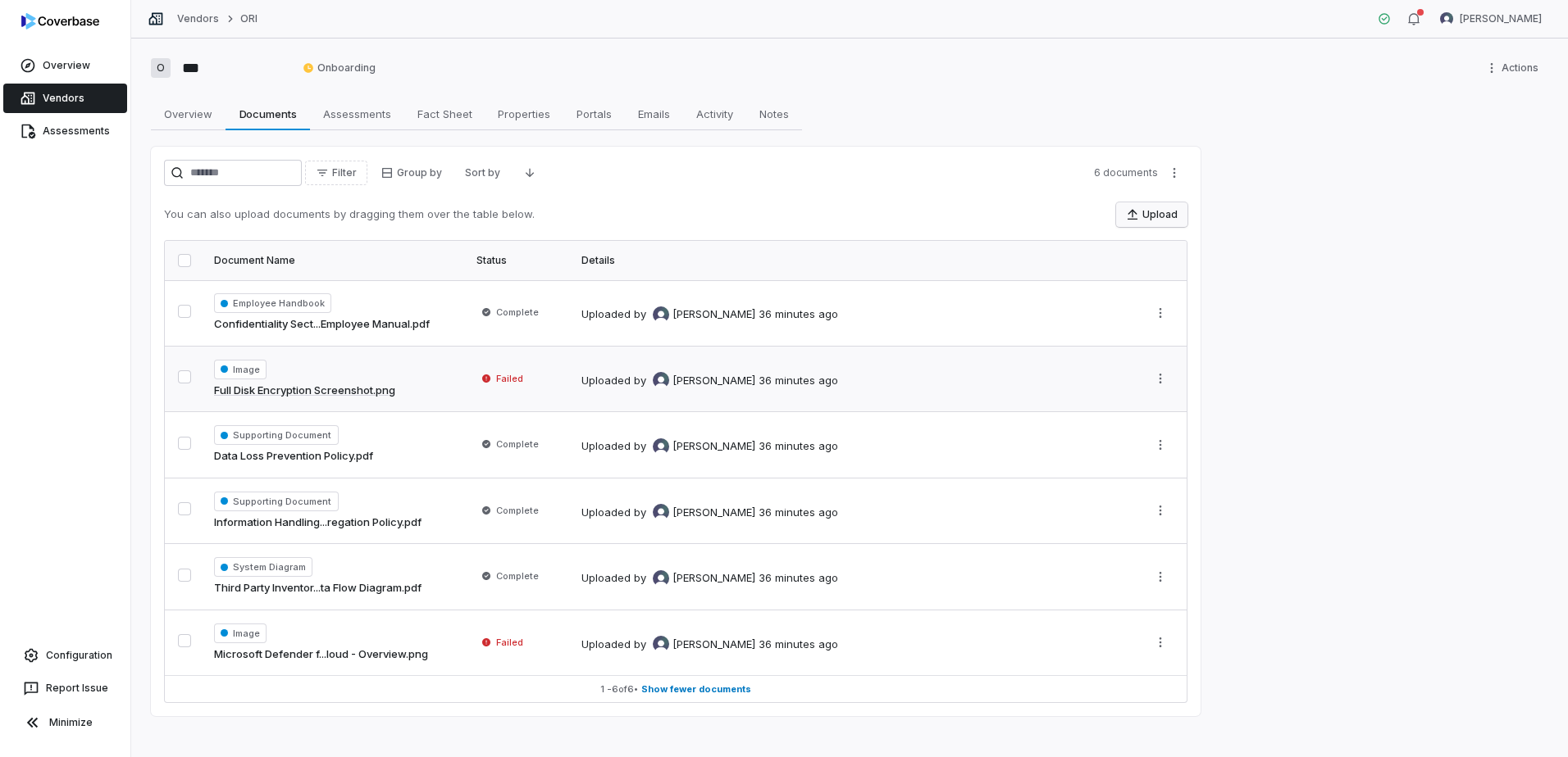
click at [1151, 225] on button "Upload" at bounding box center [1152, 214] width 71 height 24
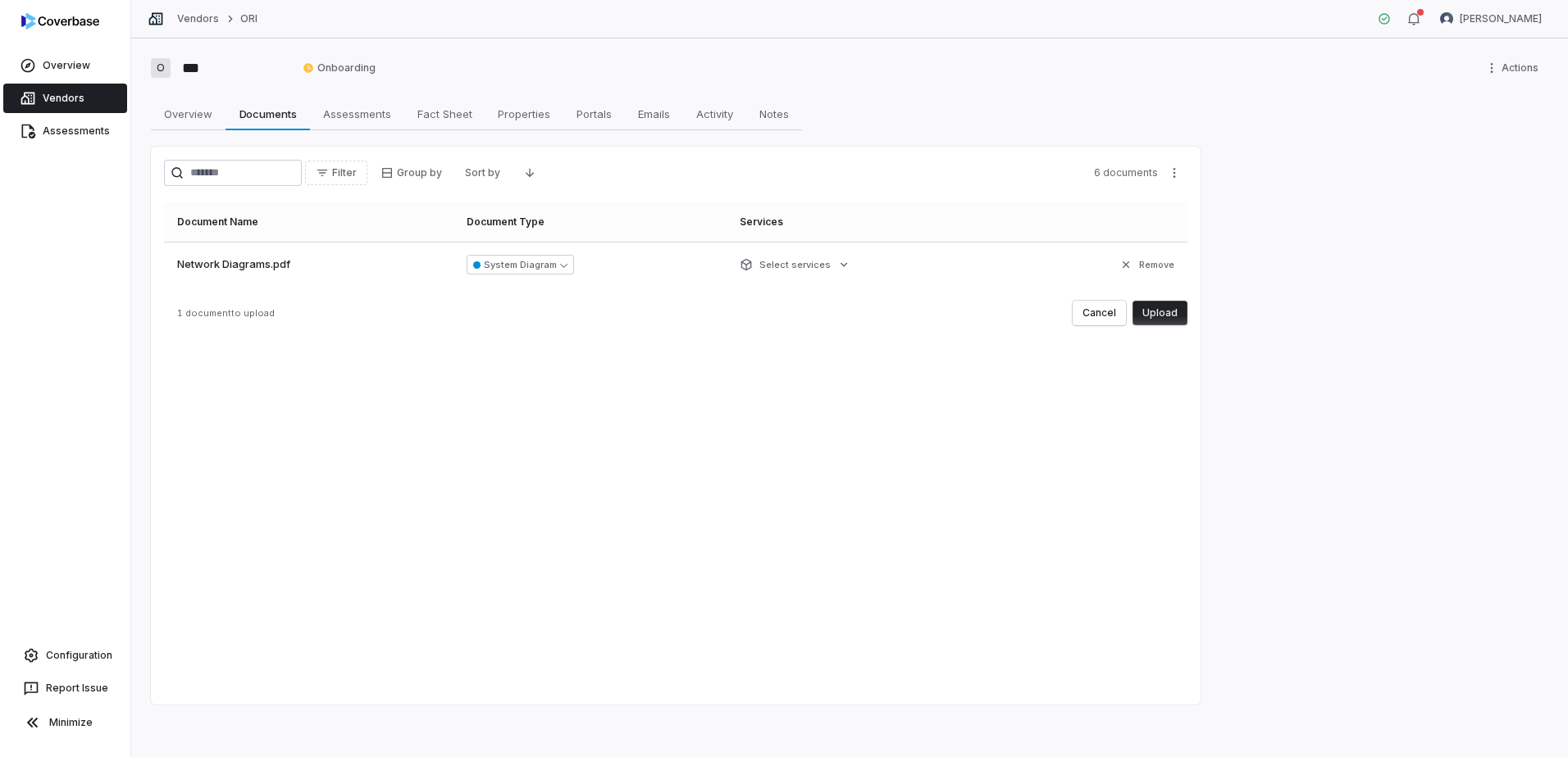
click at [1179, 311] on button "Upload" at bounding box center [1159, 312] width 55 height 24
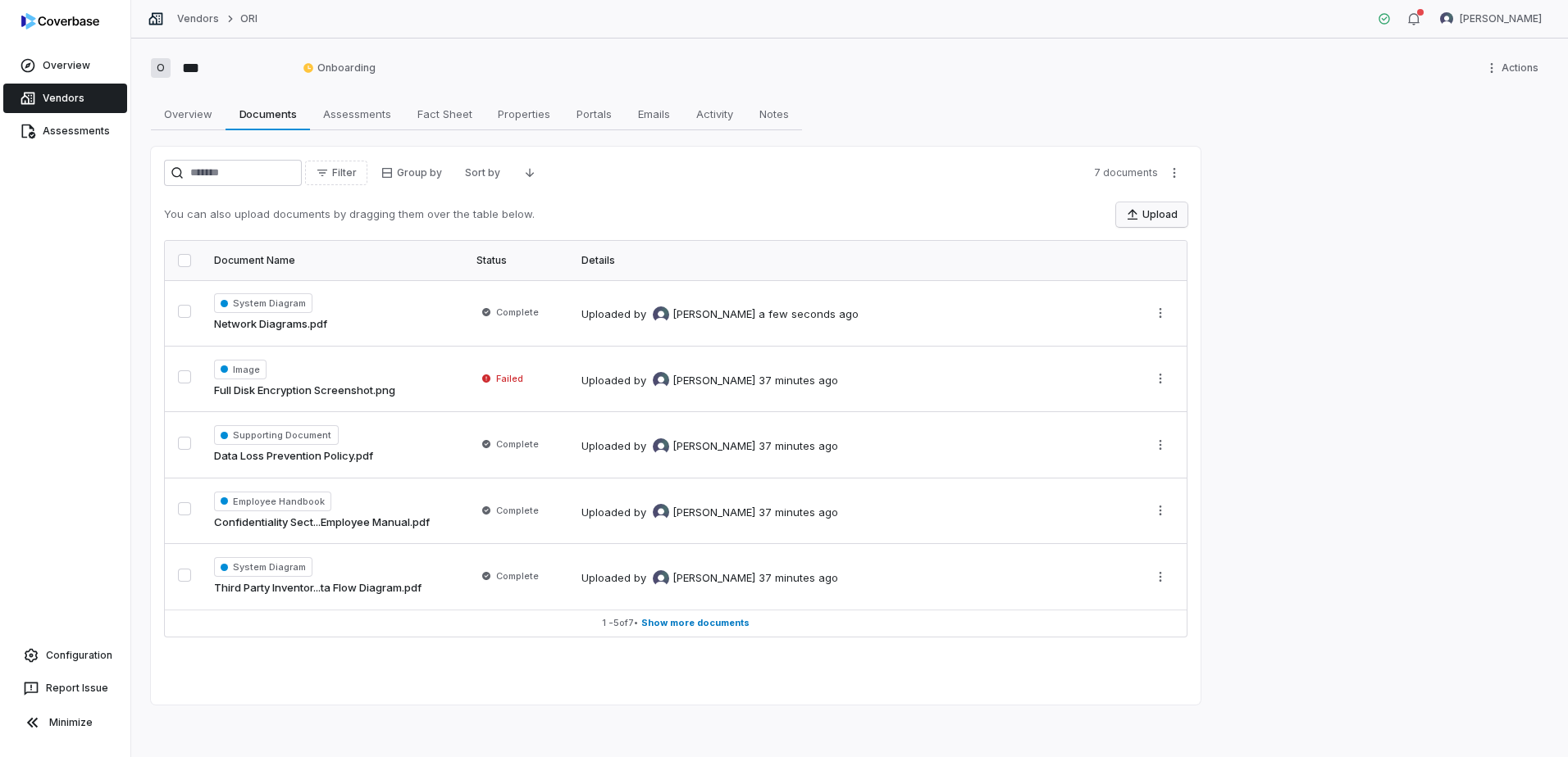
click at [1169, 225] on button "Upload" at bounding box center [1152, 214] width 71 height 24
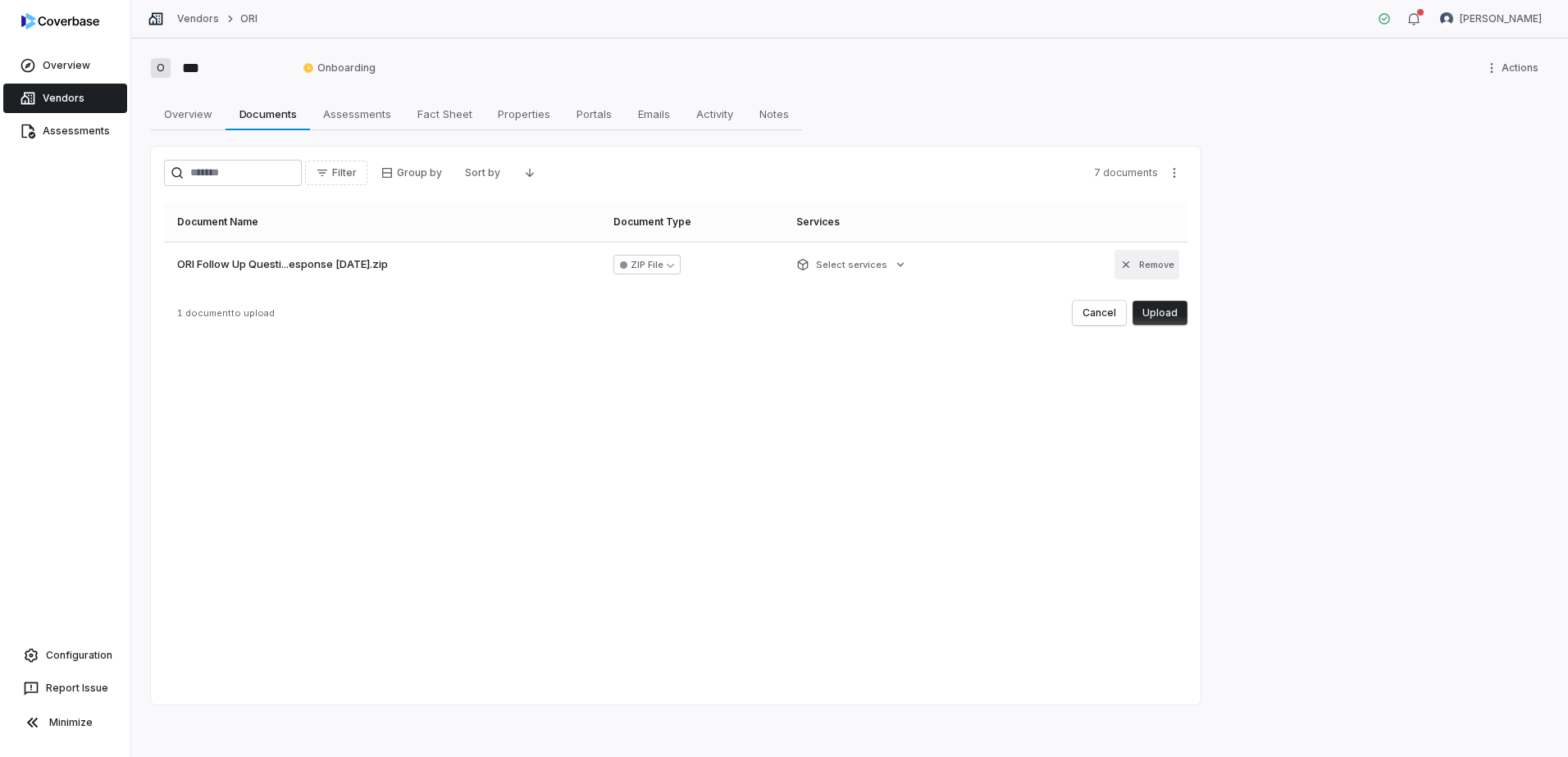
click at [1125, 262] on icon "button" at bounding box center [1126, 265] width 14 height 14
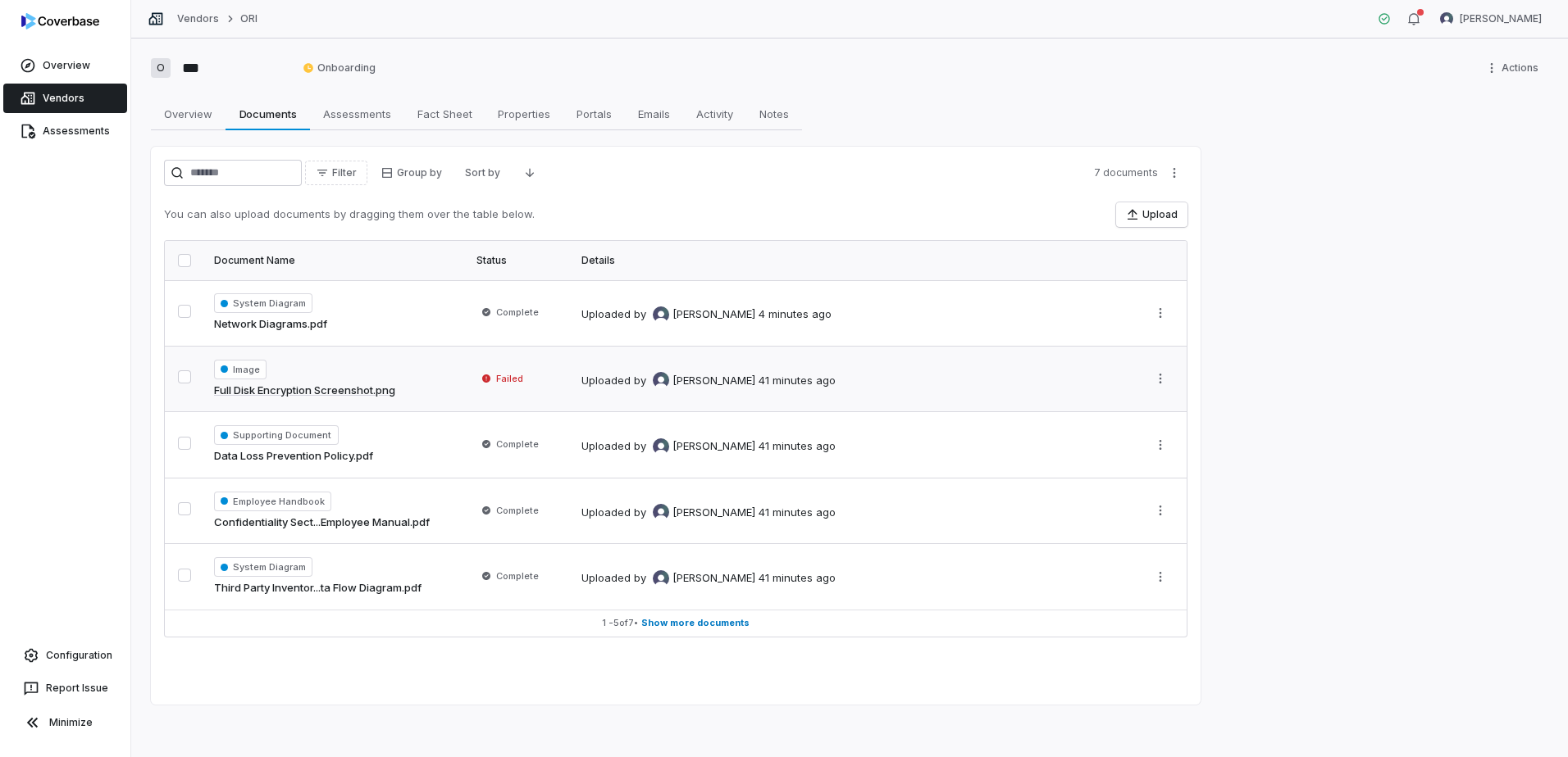
click at [182, 370] on button "button" at bounding box center [185, 377] width 14 height 14
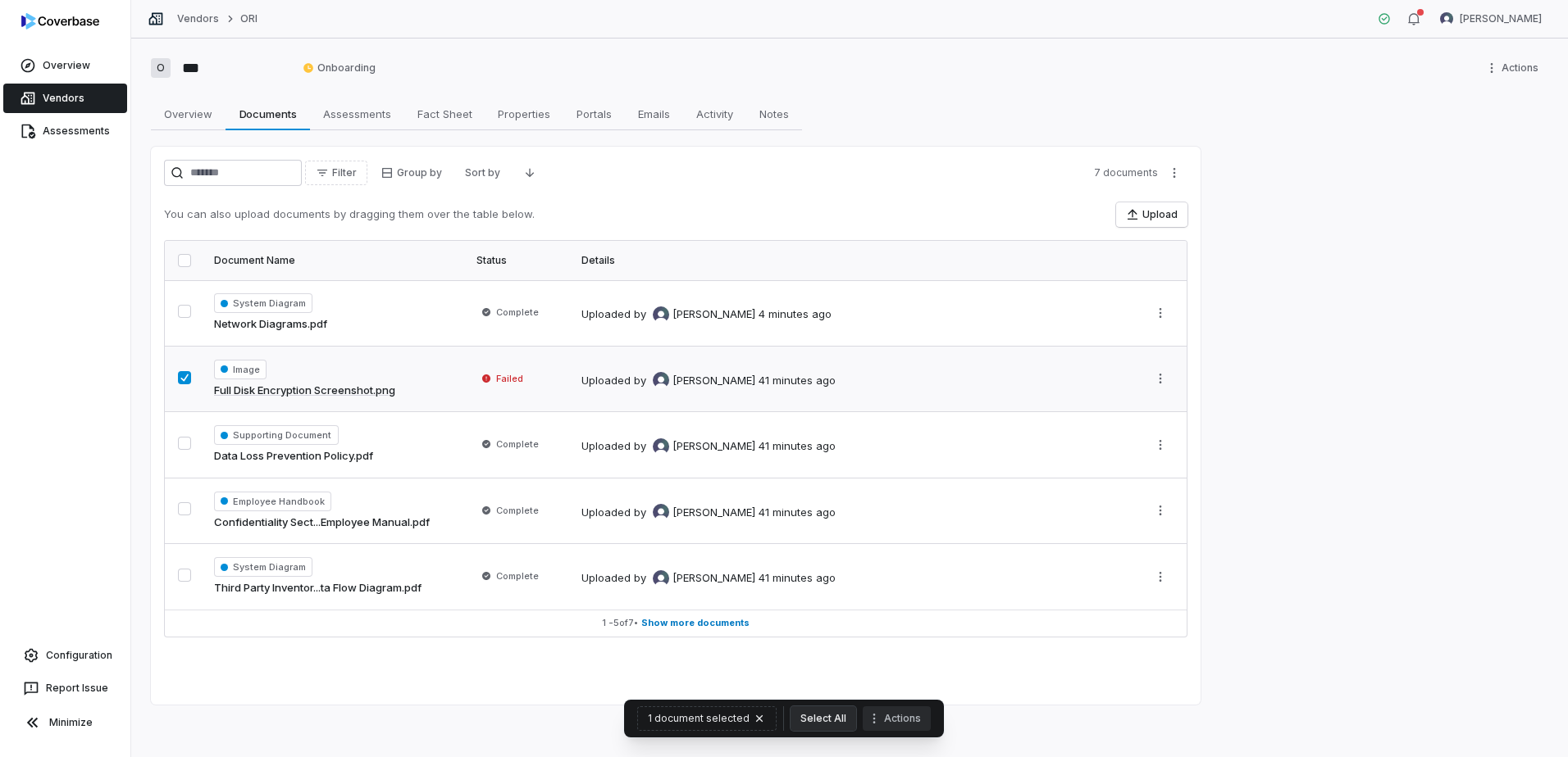
click at [886, 722] on button "Actions" at bounding box center [897, 718] width 68 height 24
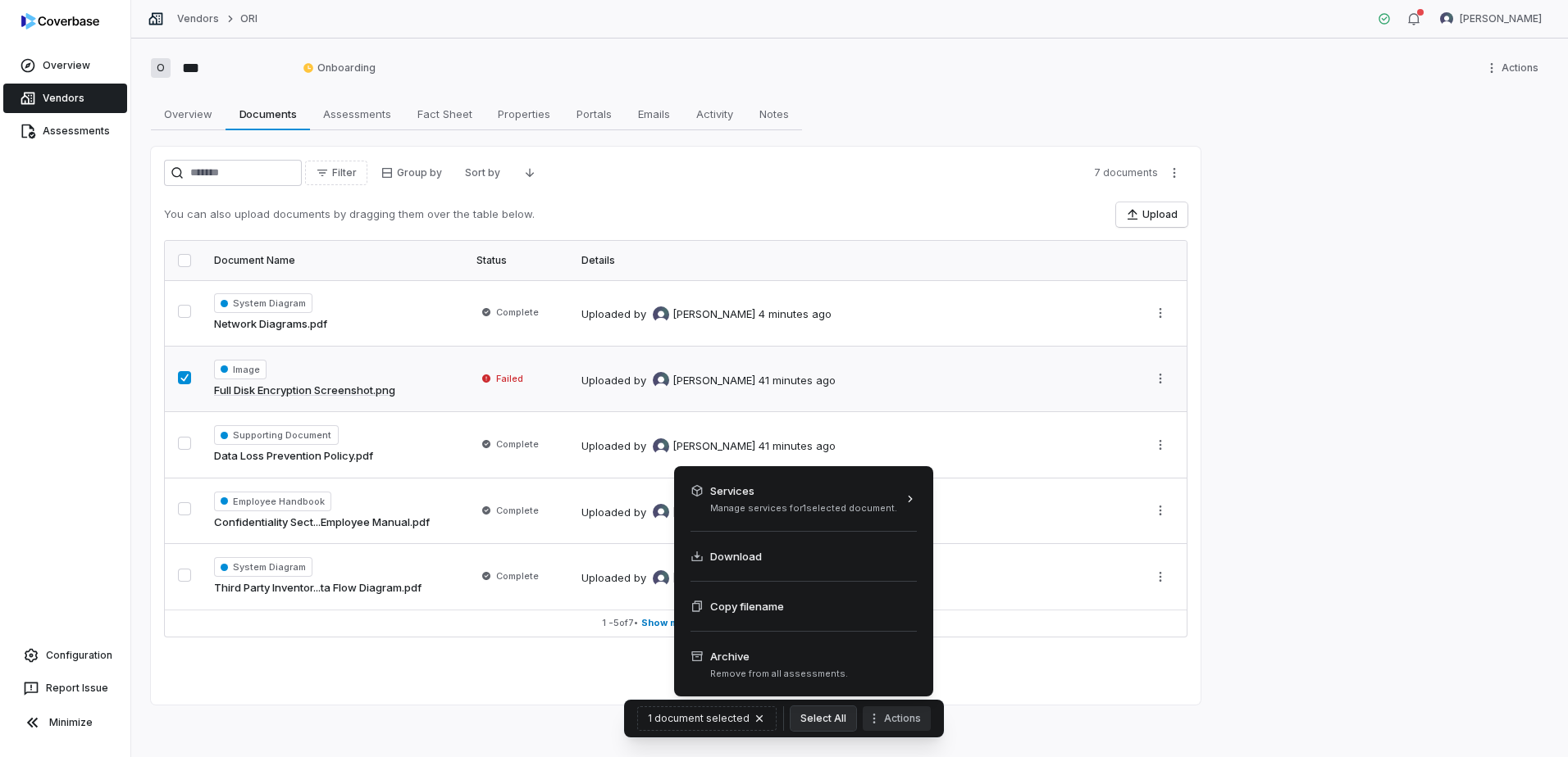
click at [1176, 684] on html "Overview Vendors Assessments Configuration Report Issue Minimize Vendors ORI Ca…" at bounding box center [784, 378] width 1568 height 757
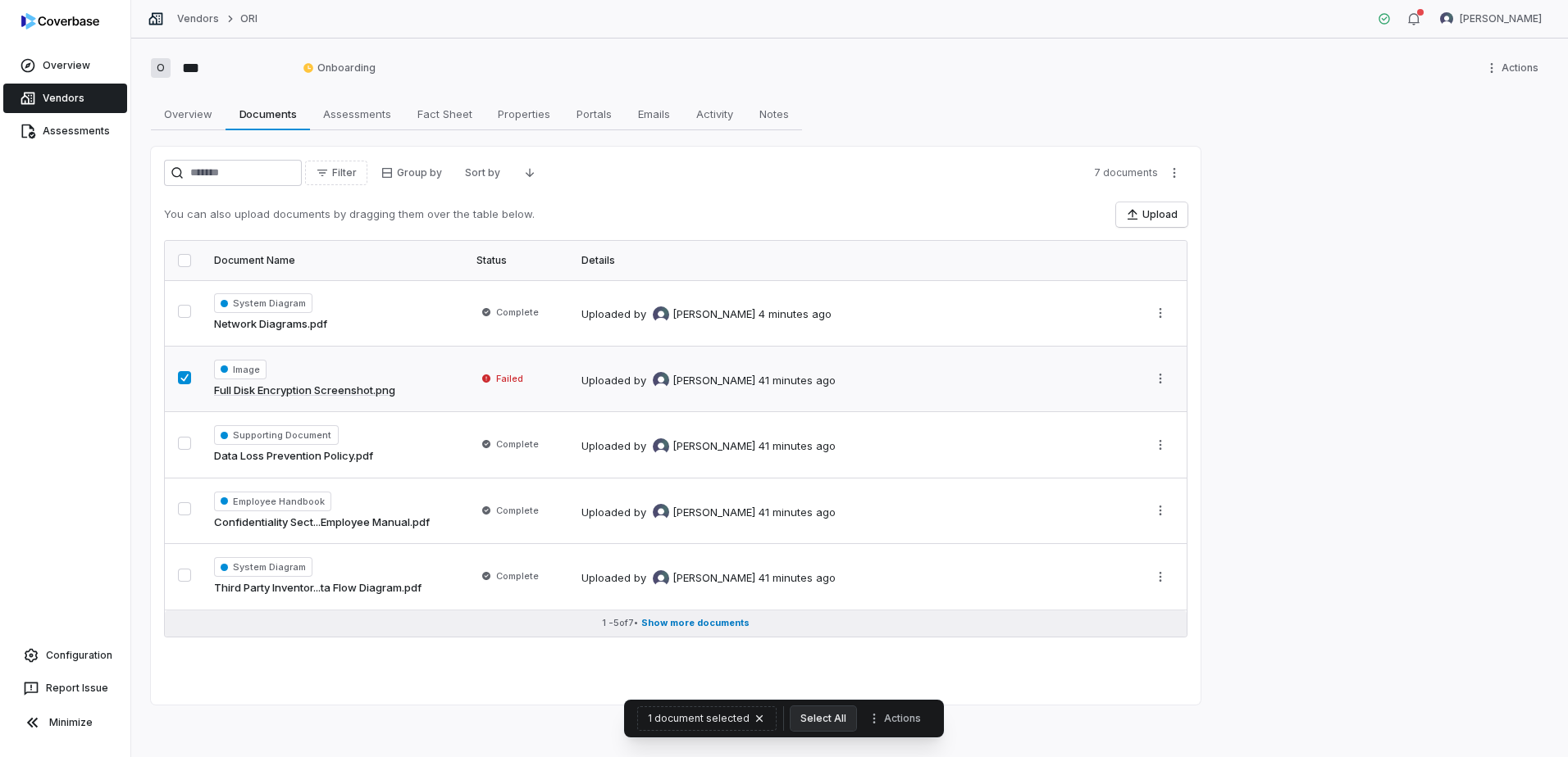
click at [734, 622] on span "Show more documents" at bounding box center [695, 623] width 108 height 13
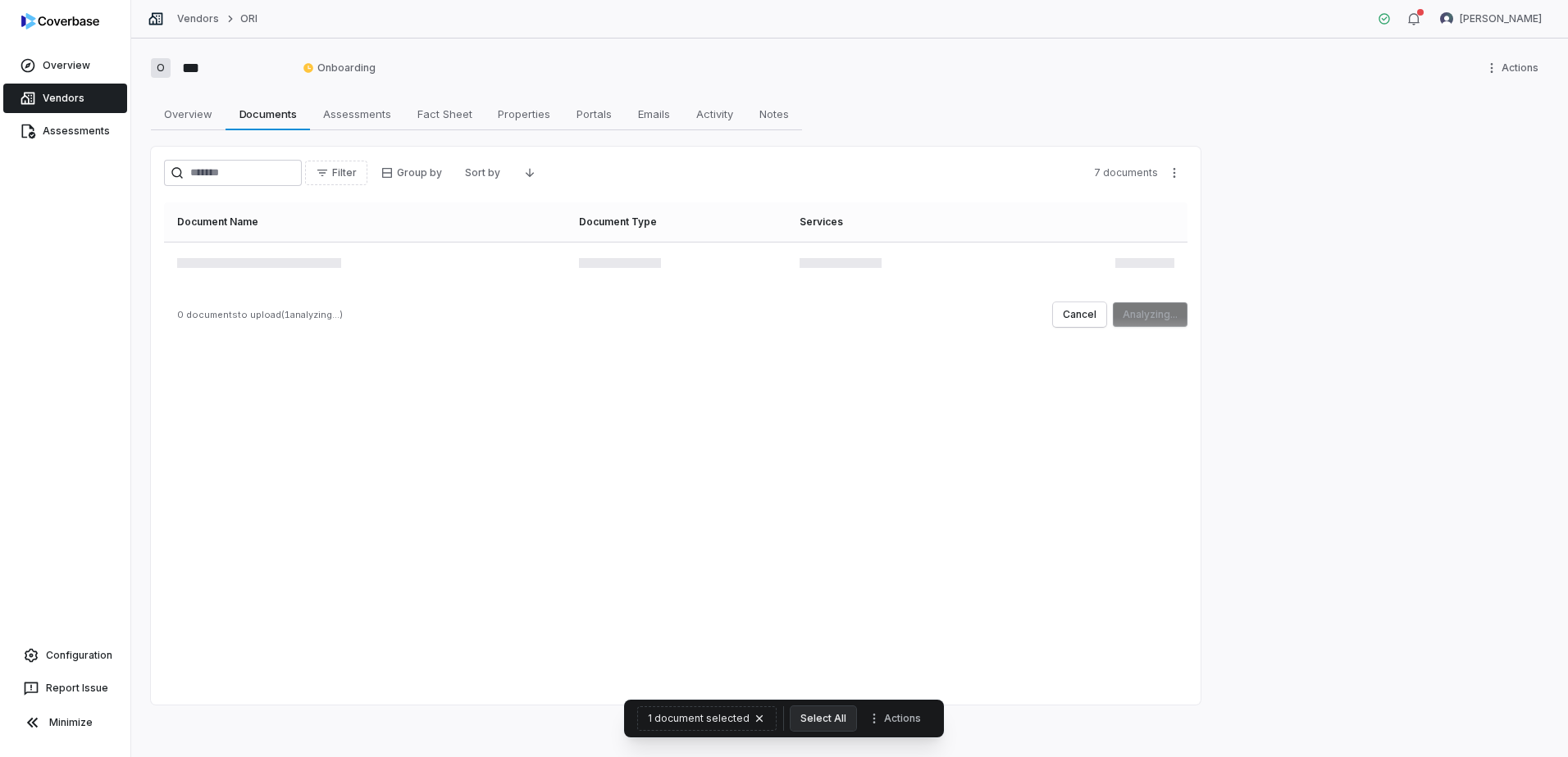
click at [947, 565] on div "Filter Group by Sort by 7 documents Document Name Document Type Services 0 docu…" at bounding box center [675, 425] width 1050 height 558
drag, startPoint x: 1131, startPoint y: 400, endPoint x: 1094, endPoint y: 429, distance: 47.0
click at [1131, 401] on div "Filter Group by Sort by 7 documents Document Name Document Type Services 0 docu…" at bounding box center [675, 425] width 1050 height 558
drag, startPoint x: 353, startPoint y: 122, endPoint x: 287, endPoint y: 112, distance: 66.8
click at [353, 122] on span "Assessments" at bounding box center [357, 113] width 81 height 21
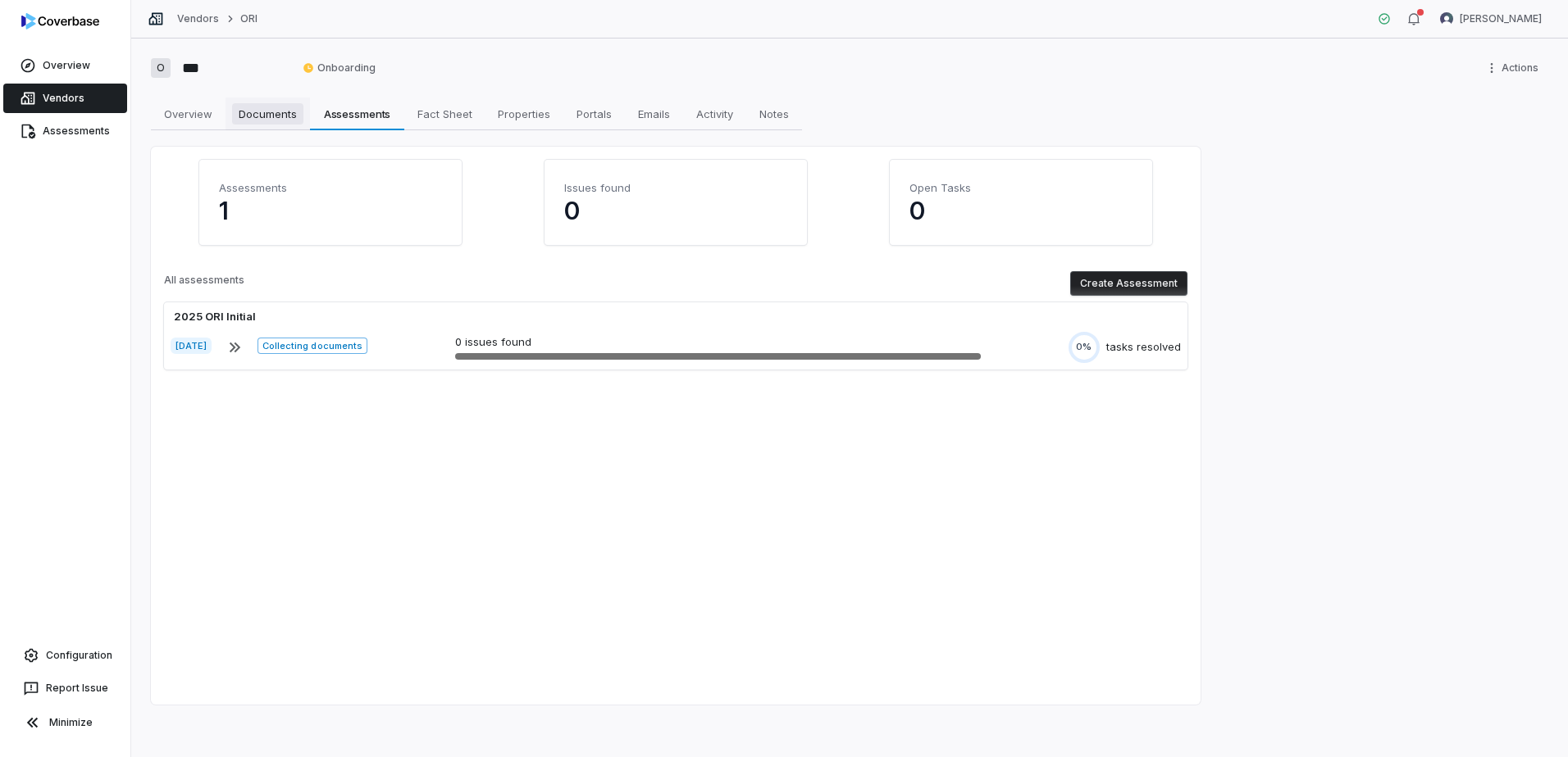
click at [259, 113] on span "Documents" at bounding box center [268, 113] width 71 height 21
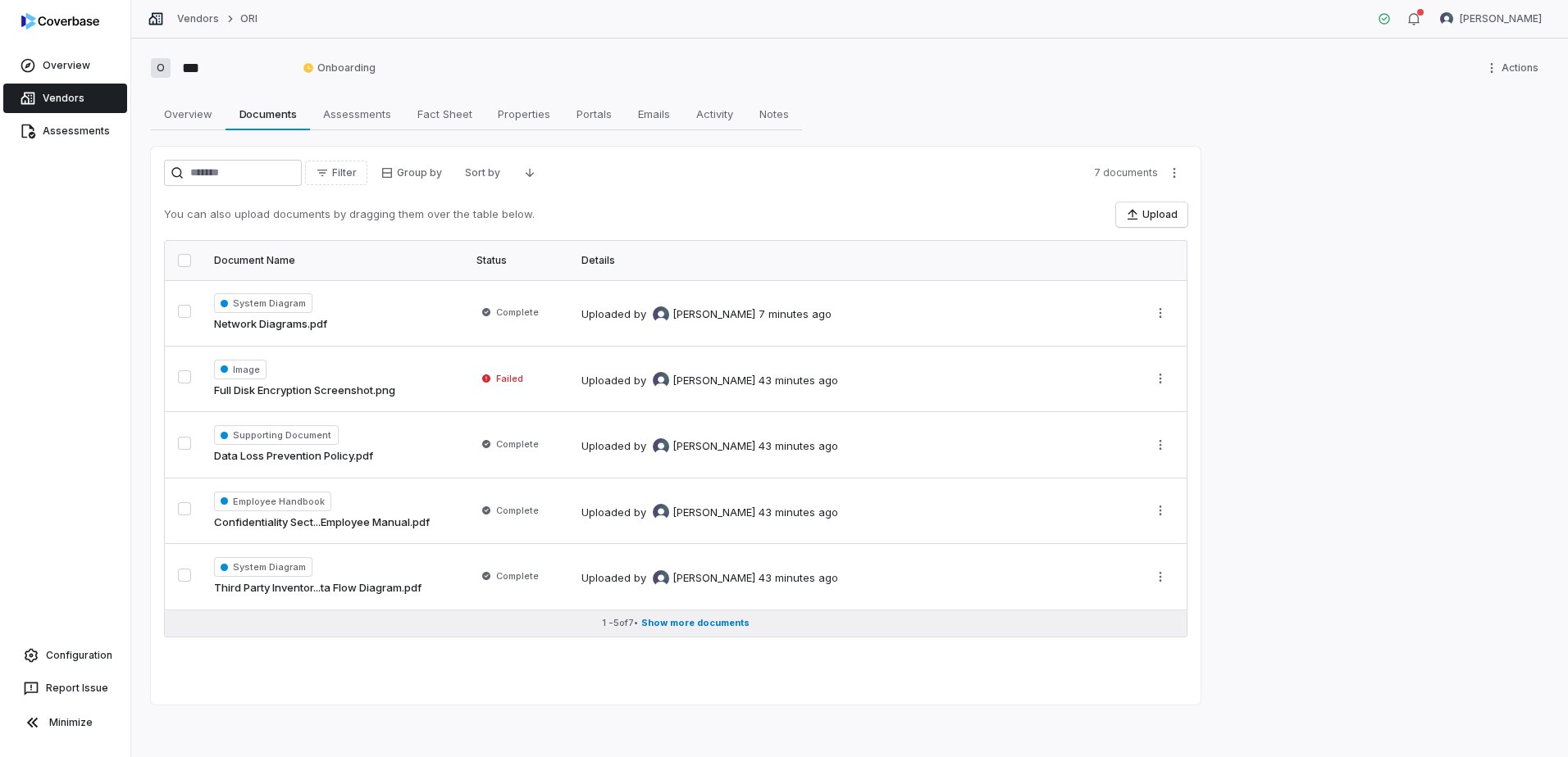
click at [735, 613] on button "1 - 5 of 7 • Show more documents" at bounding box center [675, 624] width 1022 height 26
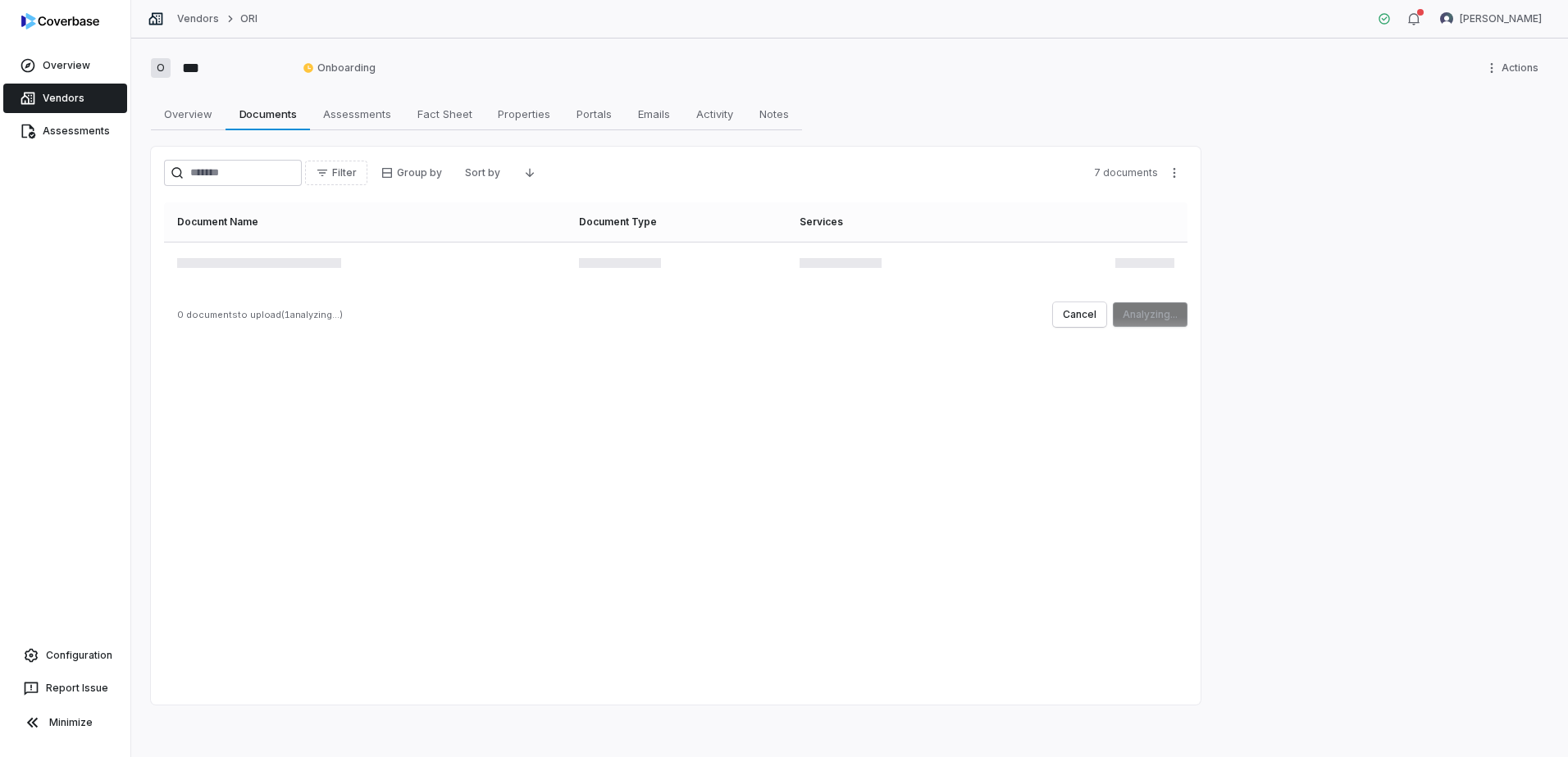
click at [34, 92] on icon at bounding box center [27, 98] width 16 height 16
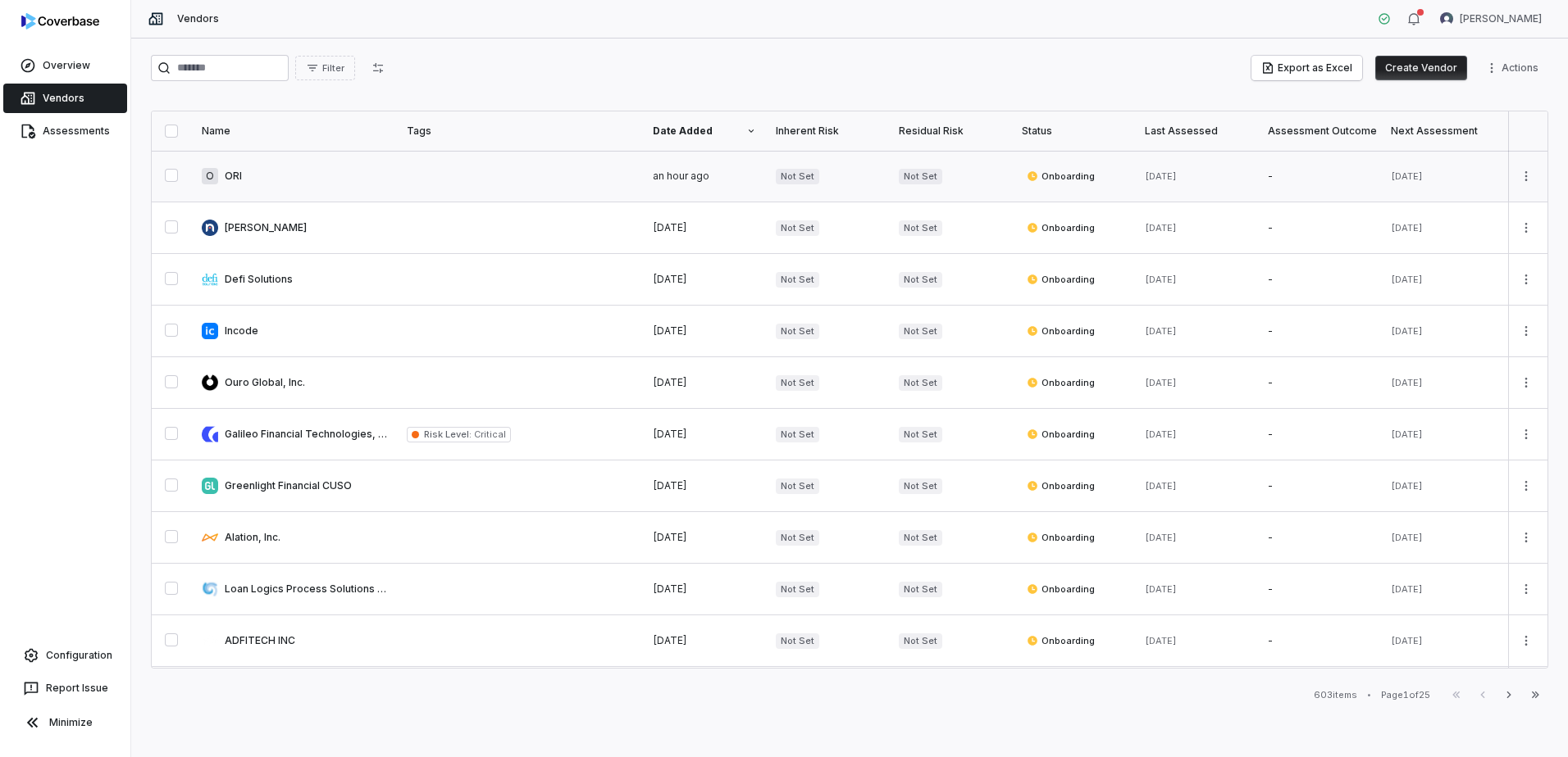
click at [165, 170] on button "button" at bounding box center [171, 176] width 14 height 14
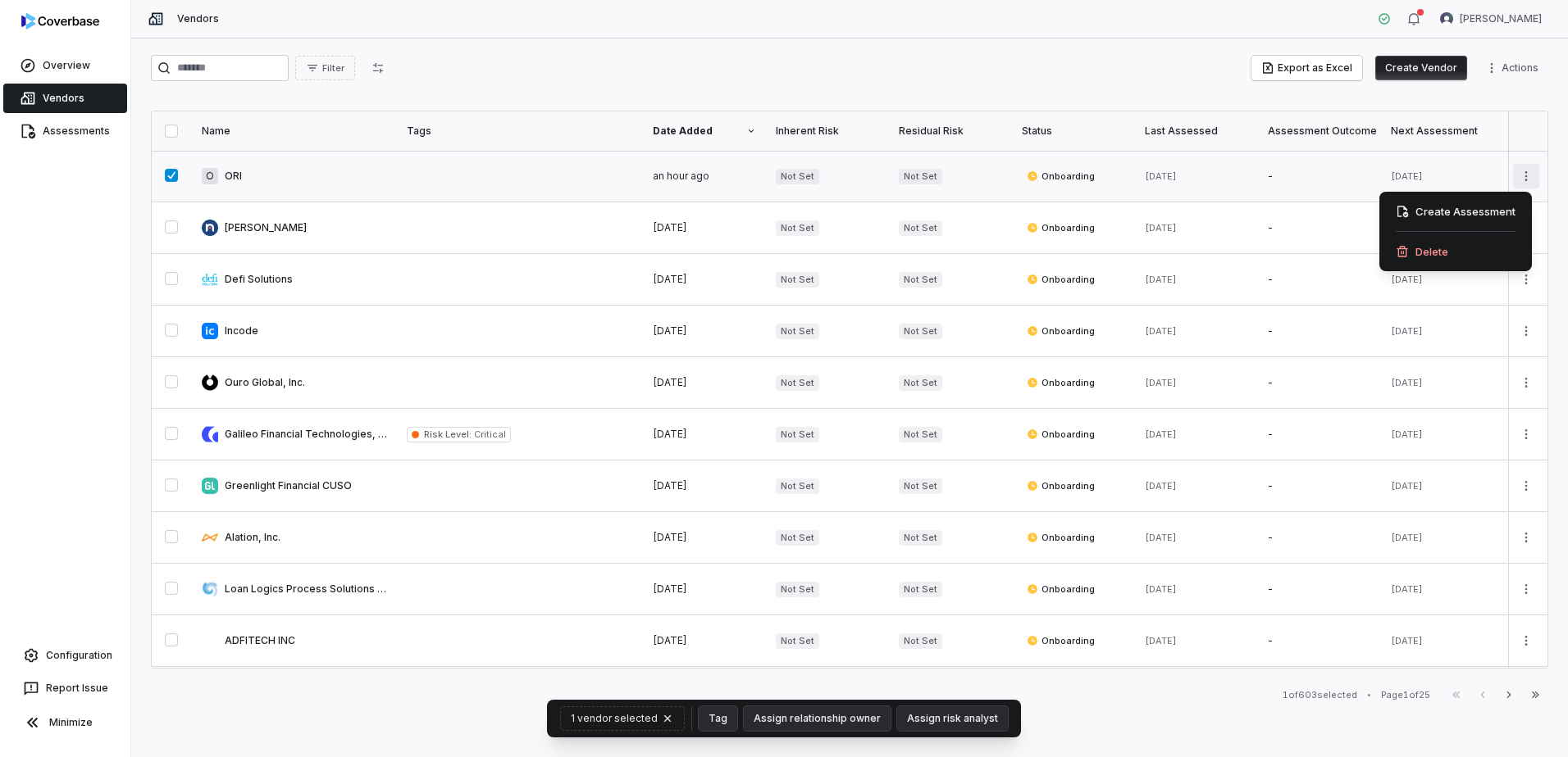
click at [1516, 176] on html "Overview Vendors Assessments Configuration Report Issue Minimize Vendors Cassan…" at bounding box center [784, 378] width 1568 height 757
click at [1428, 246] on div "Delete" at bounding box center [1455, 251] width 139 height 26
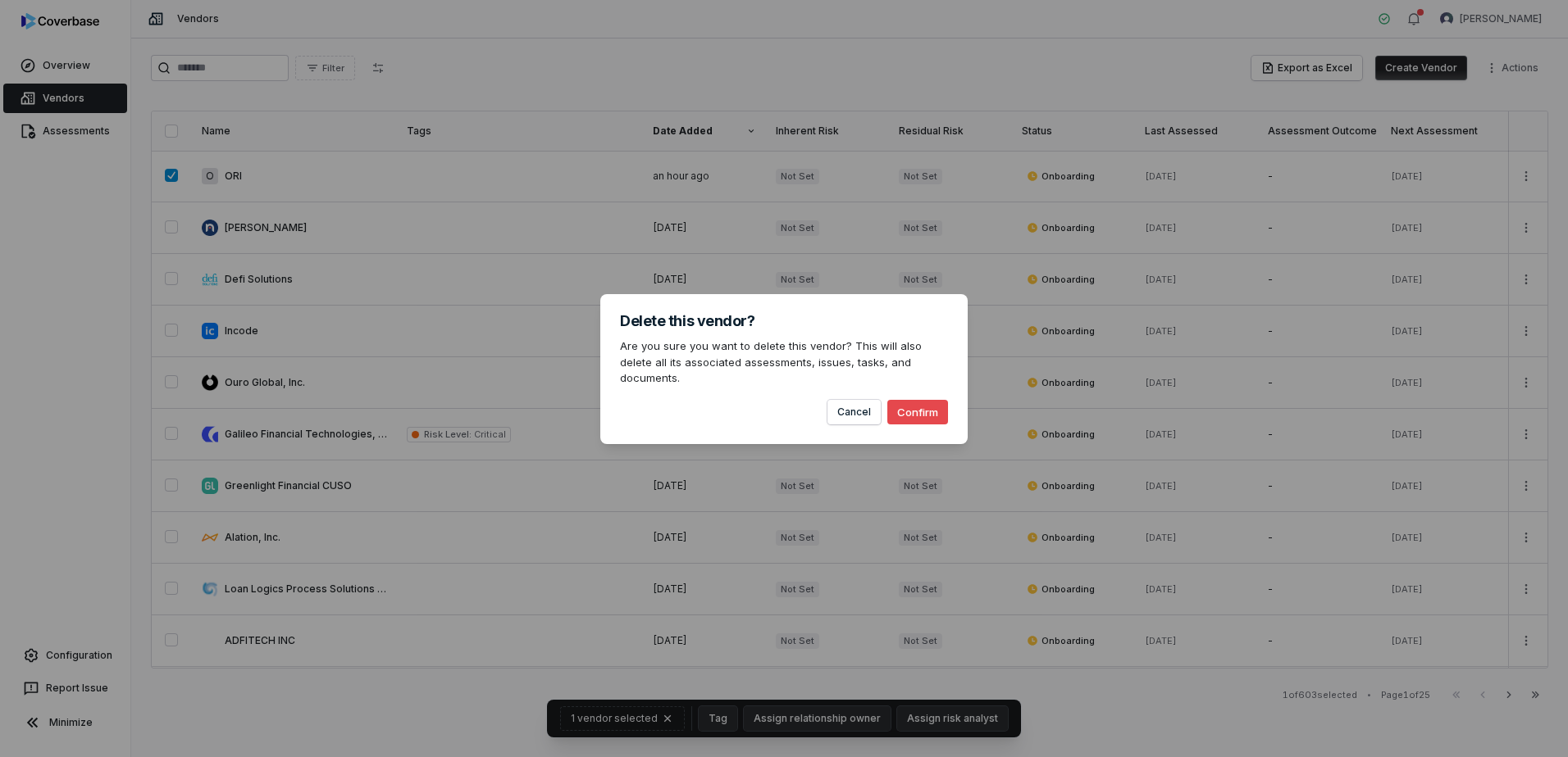
click at [909, 400] on button "Confirm" at bounding box center [918, 412] width 61 height 24
